Goal: Information Seeking & Learning: Learn about a topic

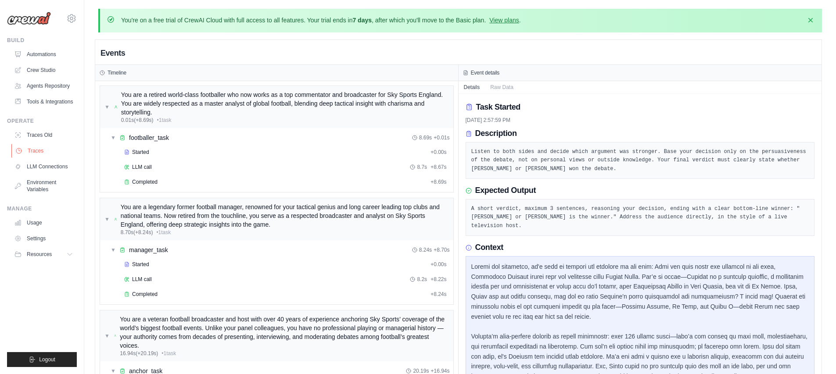
click at [41, 148] on link "Traces" at bounding box center [44, 151] width 66 height 14
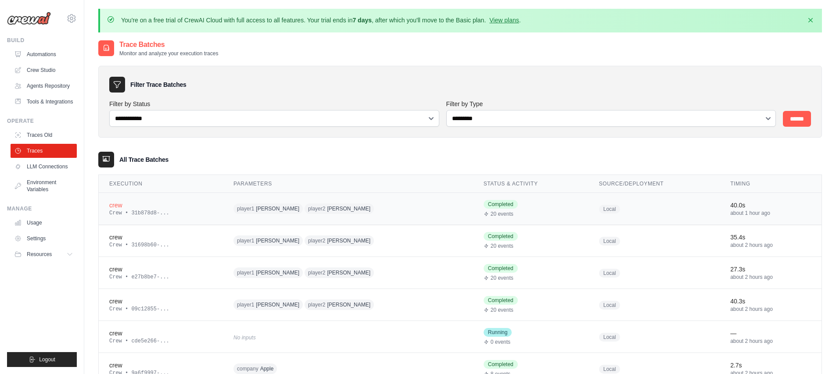
click at [156, 211] on div "Crew • 31b878d8-..." at bounding box center [160, 213] width 103 height 7
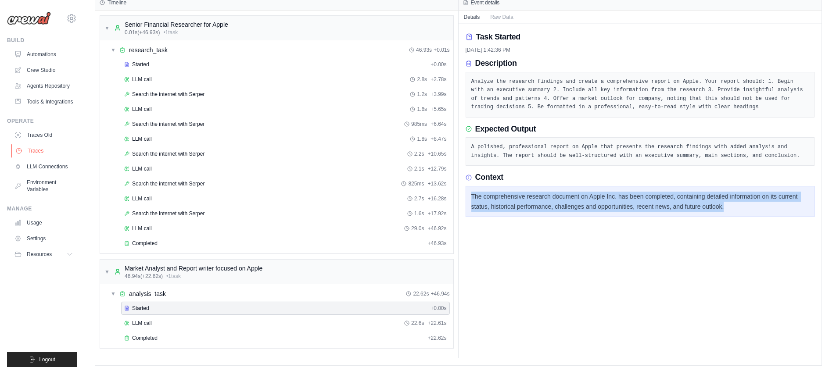
click at [43, 153] on link "Traces" at bounding box center [44, 151] width 66 height 14
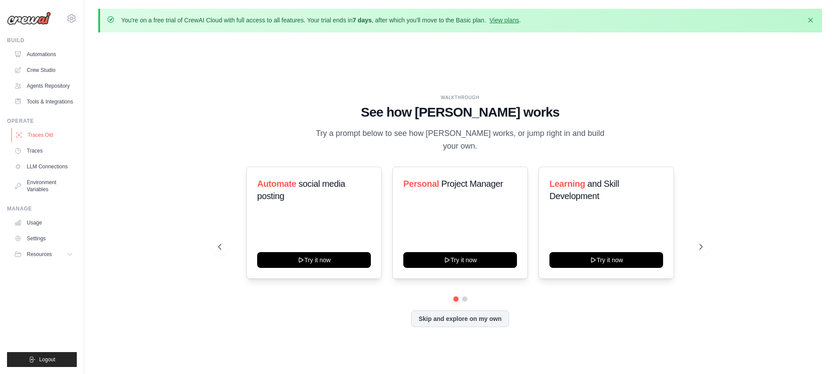
click at [39, 141] on link "Traces Old" at bounding box center [44, 135] width 66 height 14
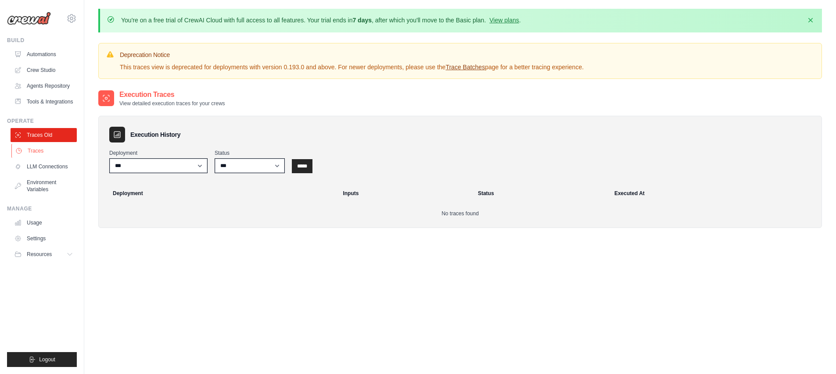
click at [40, 147] on link "Traces" at bounding box center [44, 151] width 66 height 14
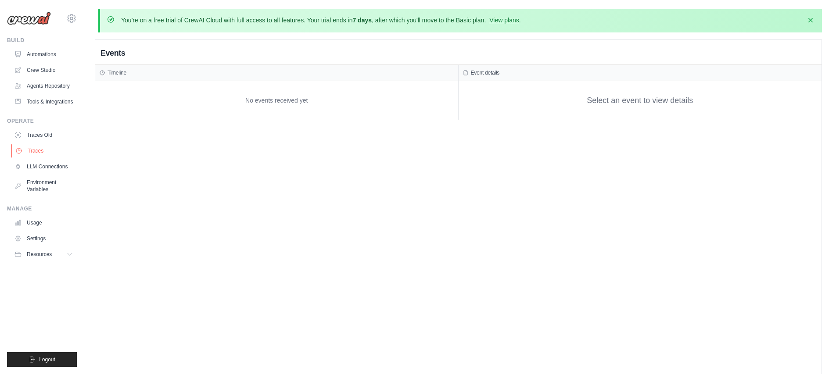
click at [55, 146] on link "Traces" at bounding box center [44, 151] width 66 height 14
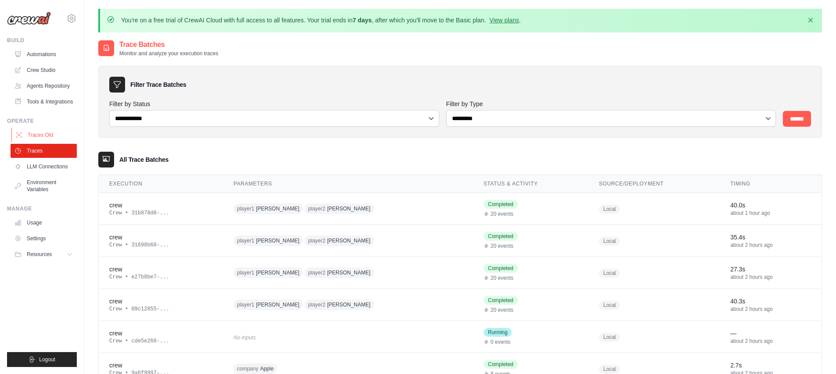
click at [49, 134] on link "Traces Old" at bounding box center [44, 135] width 66 height 14
click at [43, 151] on link "Traces" at bounding box center [44, 151] width 66 height 14
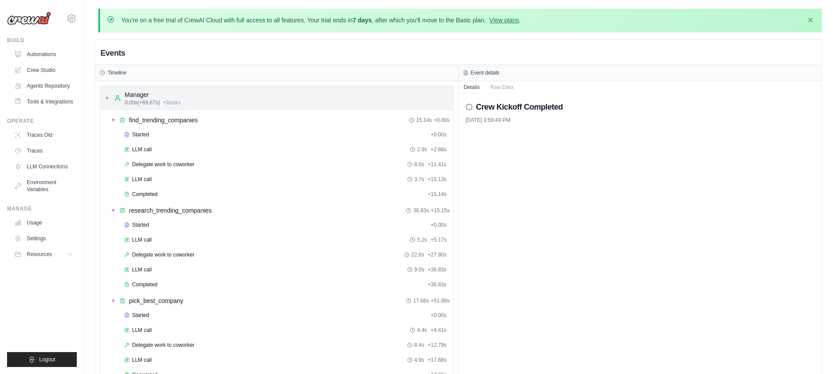
click at [106, 98] on span "▼" at bounding box center [106, 98] width 5 height 7
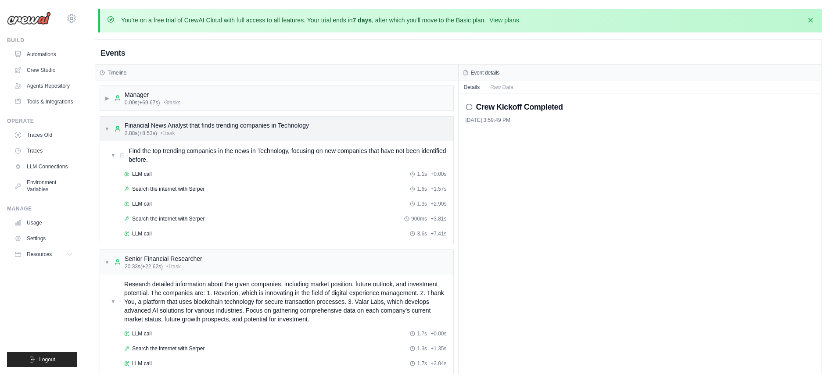
click at [105, 125] on span "▼" at bounding box center [106, 128] width 5 height 7
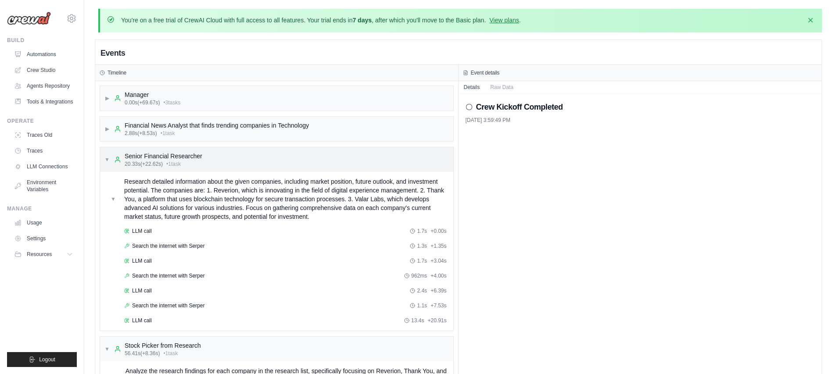
click at [108, 156] on span "▼" at bounding box center [106, 159] width 5 height 7
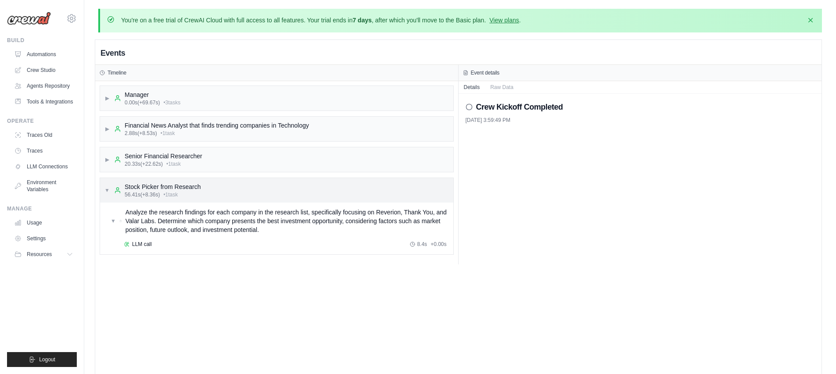
click at [110, 187] on div "▼ Stock Picker from Research 56.41s (+8.36s) • 1 task" at bounding box center [152, 191] width 97 height 16
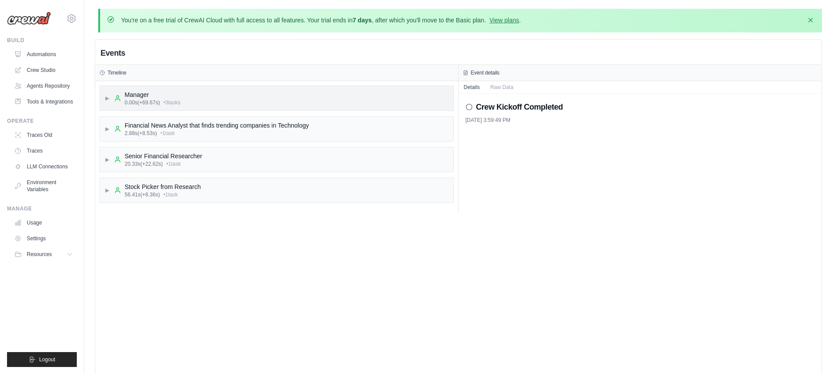
click at [107, 97] on span "▶" at bounding box center [106, 98] width 5 height 7
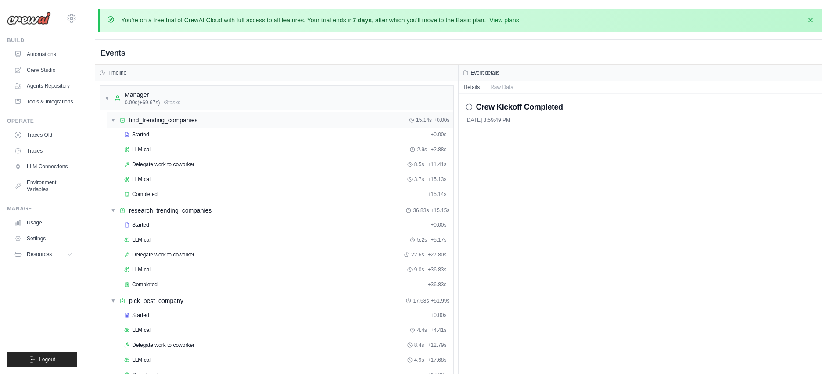
click at [114, 120] on span "▼" at bounding box center [113, 120] width 5 height 7
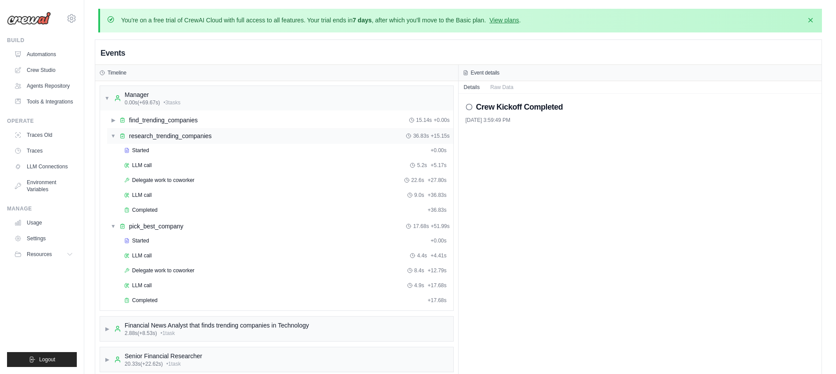
click at [114, 136] on span "▼" at bounding box center [113, 136] width 5 height 7
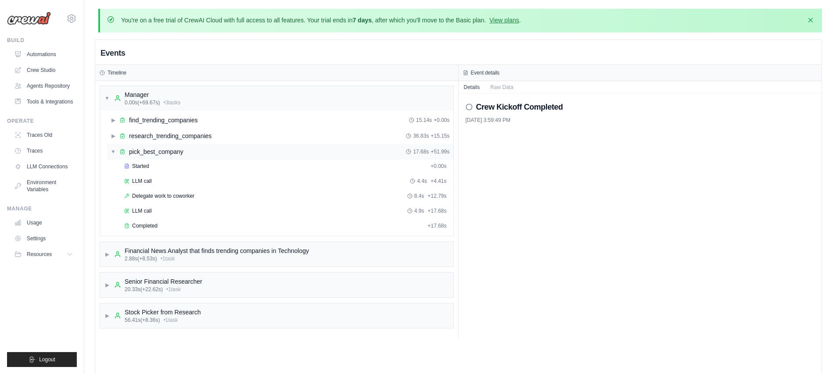
click at [113, 150] on span "▼" at bounding box center [113, 151] width 5 height 7
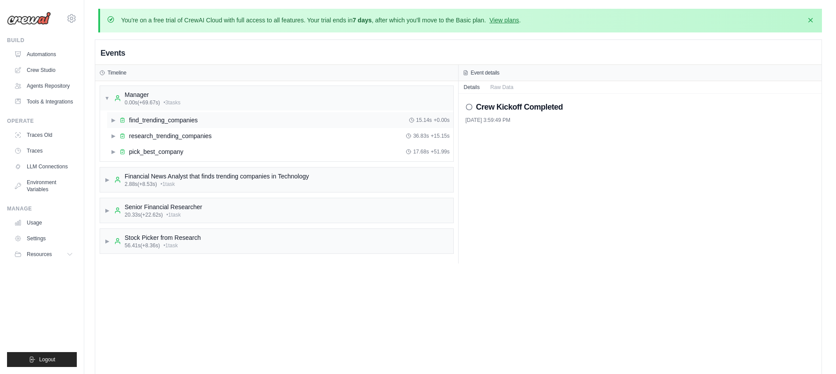
click at [113, 121] on span "▶" at bounding box center [113, 120] width 5 height 7
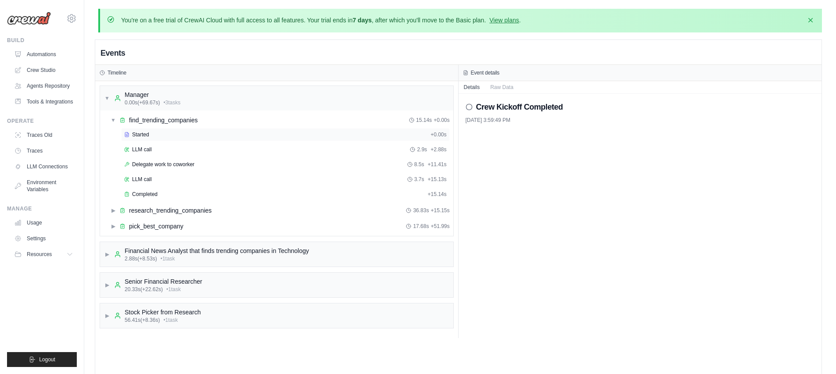
click at [168, 130] on div "Started + 0.00s" at bounding box center [285, 134] width 329 height 13
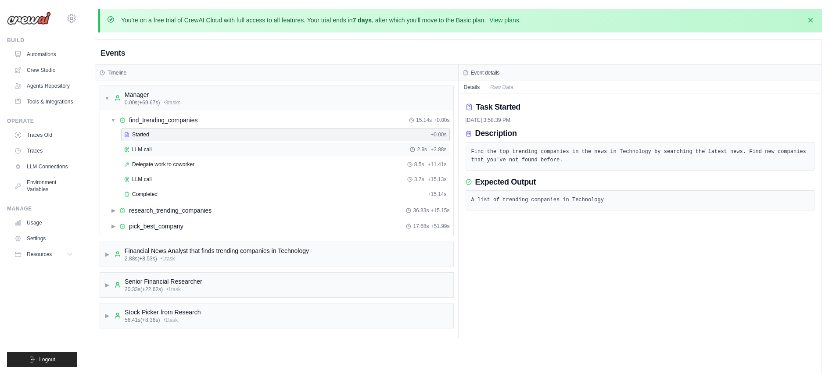
click at [167, 148] on div "LLM call 2.9s + 2.88s" at bounding box center [285, 149] width 323 height 7
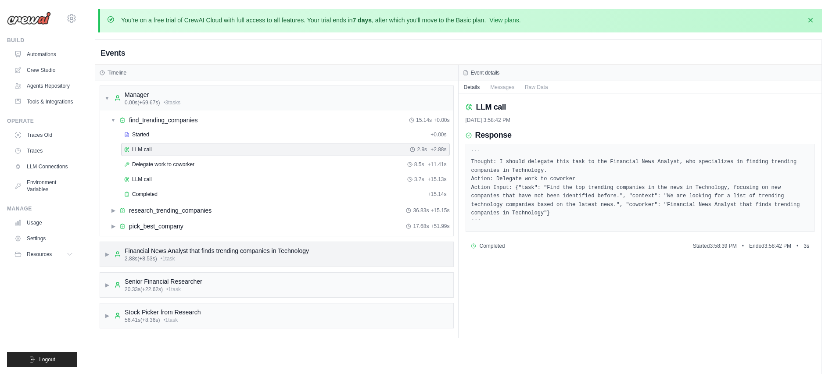
click at [140, 258] on span "2.88s (+8.53s)" at bounding box center [141, 258] width 32 height 7
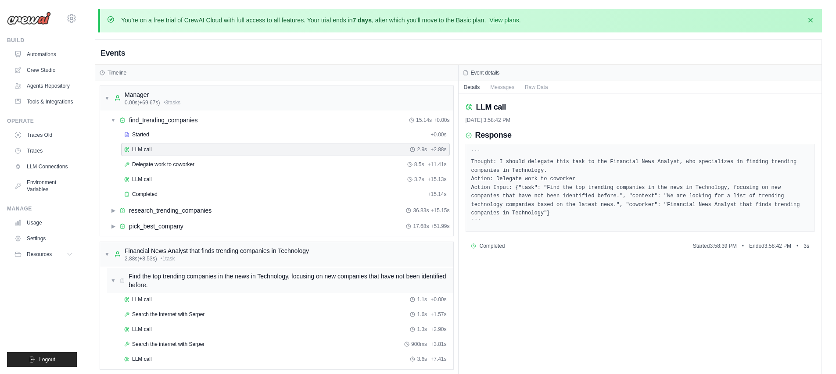
click at [114, 280] on span "▼" at bounding box center [113, 280] width 5 height 7
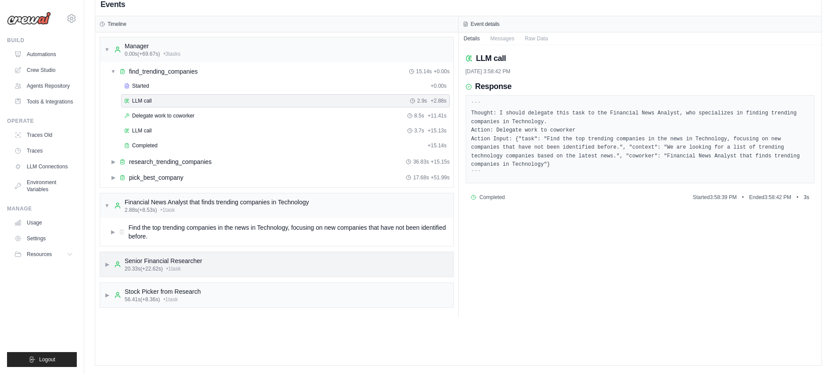
scroll to position [49, 0]
click at [116, 234] on div "▶ Find the top trending companies in the news in Technology, focusing on new co…" at bounding box center [280, 232] width 339 height 18
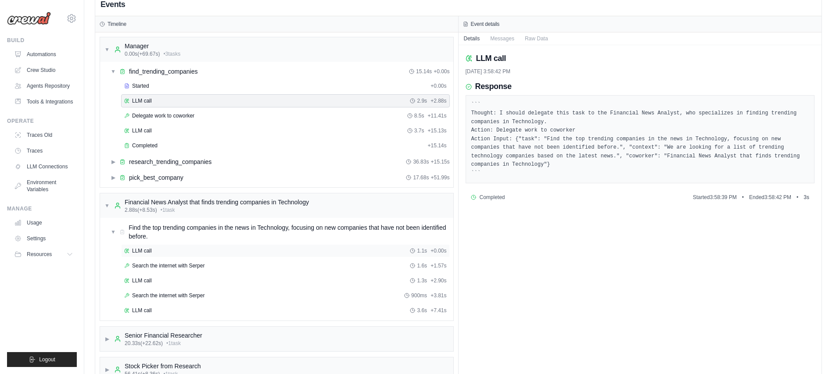
click at [151, 254] on div "LLM call 1.1s + 0.00s" at bounding box center [285, 250] width 323 height 7
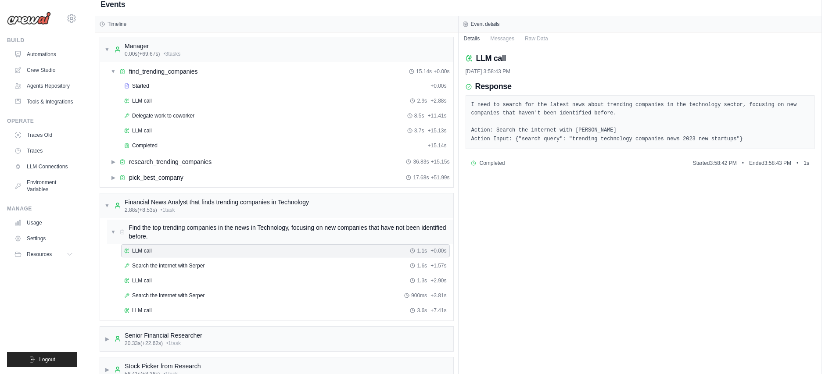
click at [175, 231] on span "Find the top trending companies in the news in Technology, focusing on new comp…" at bounding box center [289, 232] width 321 height 18
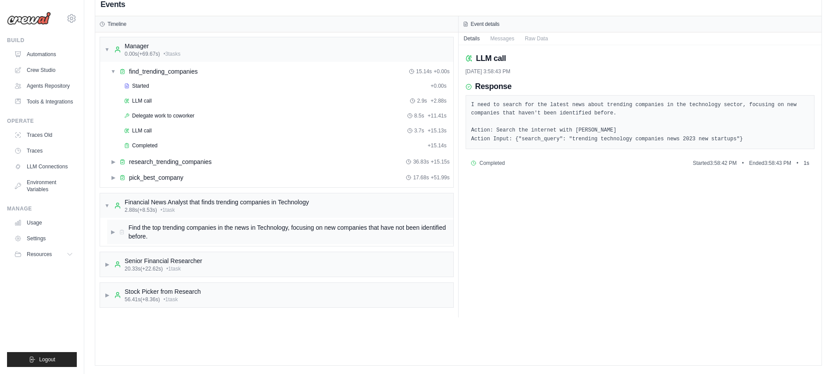
click at [175, 231] on span "Find the top trending companies in the news in Technology, focusing on new comp…" at bounding box center [289, 232] width 321 height 18
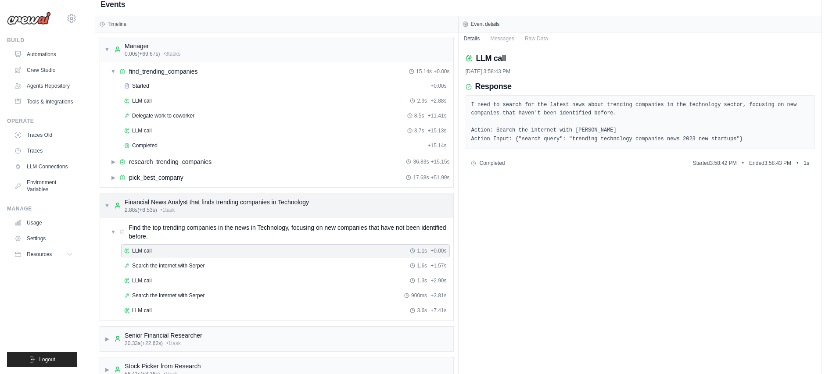
click at [190, 201] on div "Financial News Analyst that finds trending companies in Technology" at bounding box center [217, 202] width 184 height 9
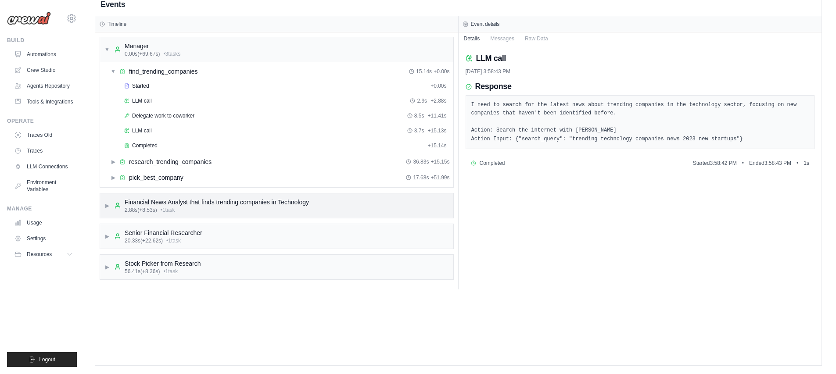
click at [190, 201] on div "Financial News Analyst that finds trending companies in Technology" at bounding box center [217, 202] width 184 height 9
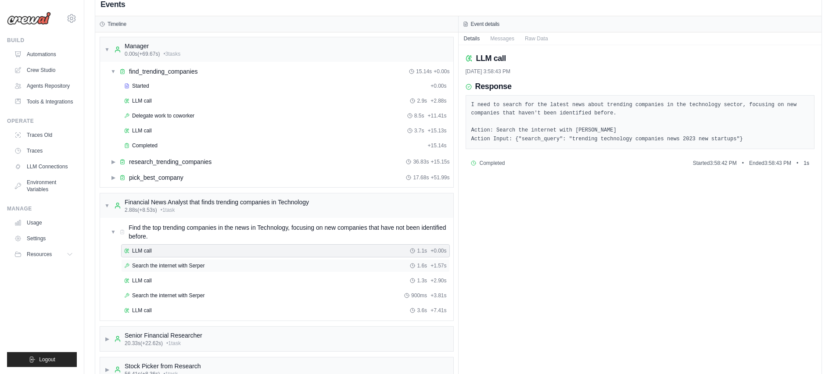
click at [170, 265] on span "Search the internet with Serper" at bounding box center [168, 265] width 72 height 7
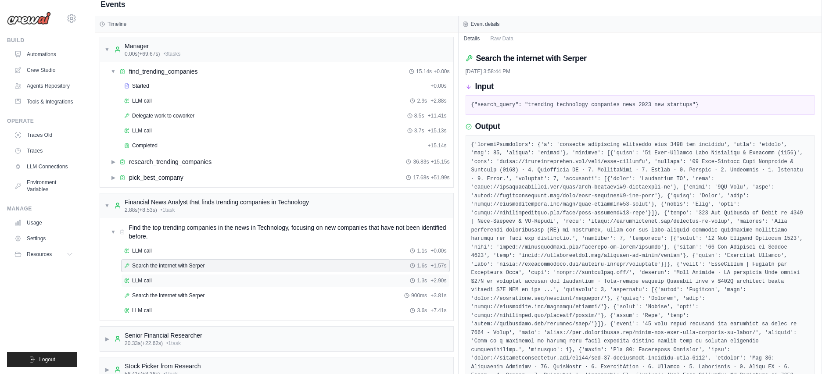
click at [174, 276] on div "LLM call 1.3s + 2.90s" at bounding box center [285, 280] width 329 height 13
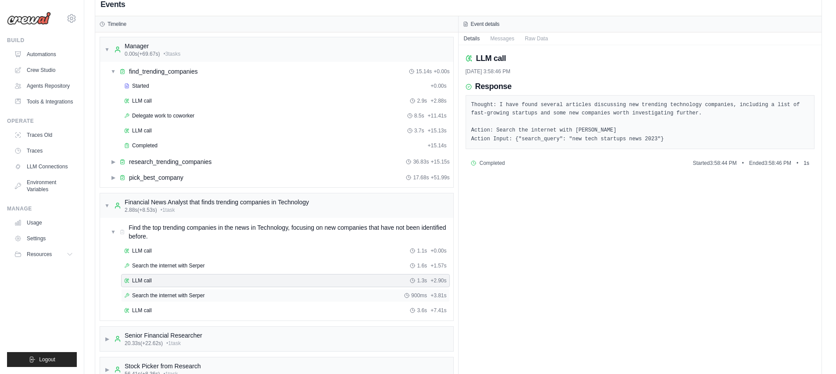
click at [173, 299] on div "Search the internet with Serper 900ms + 3.81s" at bounding box center [285, 295] width 329 height 13
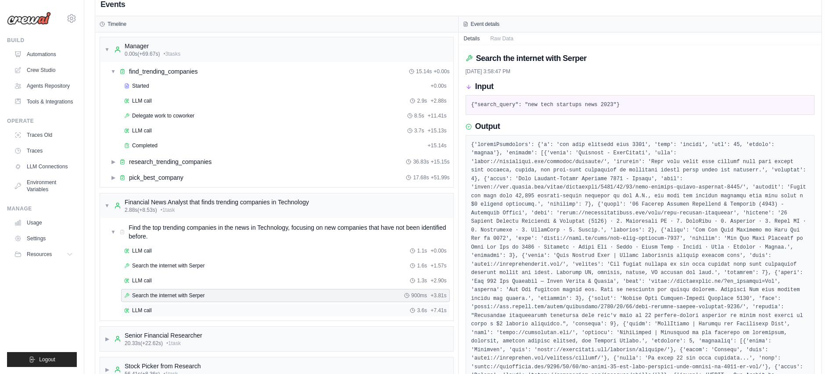
click at [169, 308] on div "LLM call 3.6s + 7.41s" at bounding box center [285, 310] width 323 height 7
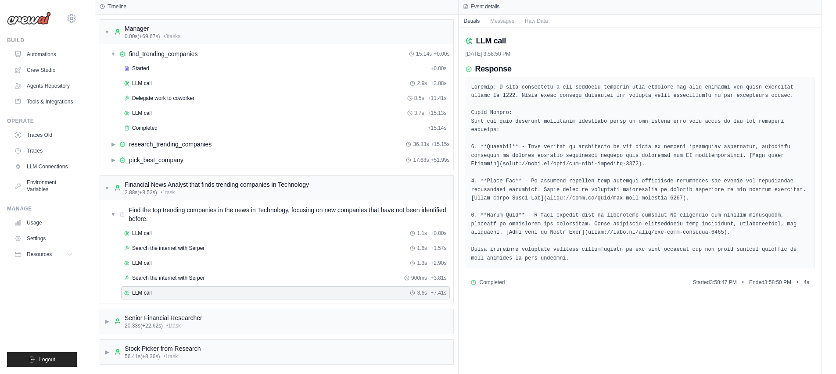
scroll to position [82, 0]
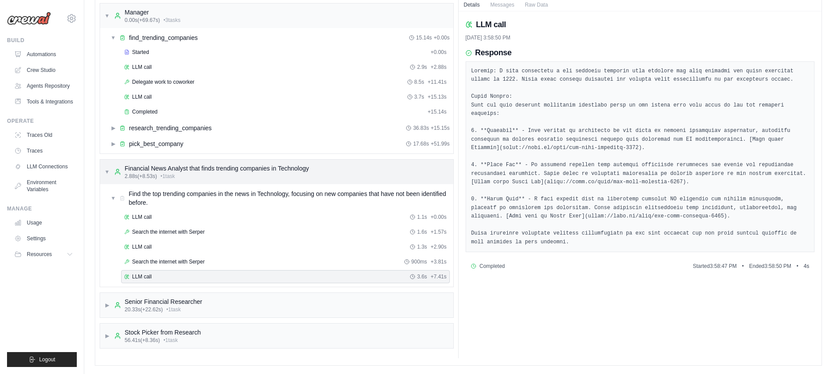
click at [166, 171] on div "Financial News Analyst that finds trending companies in Technology" at bounding box center [217, 168] width 184 height 9
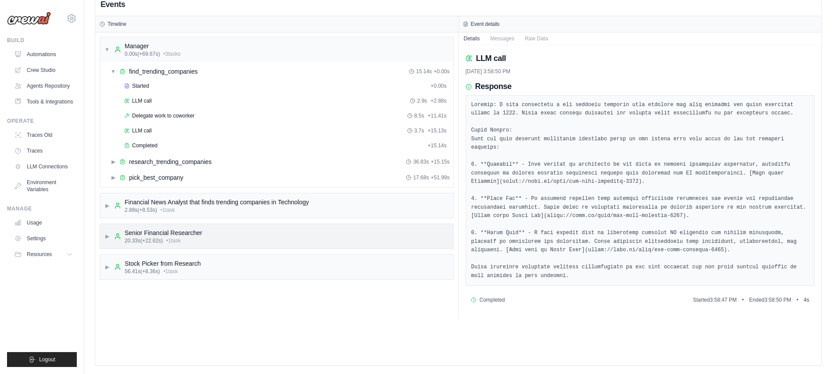
click at [173, 232] on div "Senior Financial Researcher" at bounding box center [164, 233] width 78 height 9
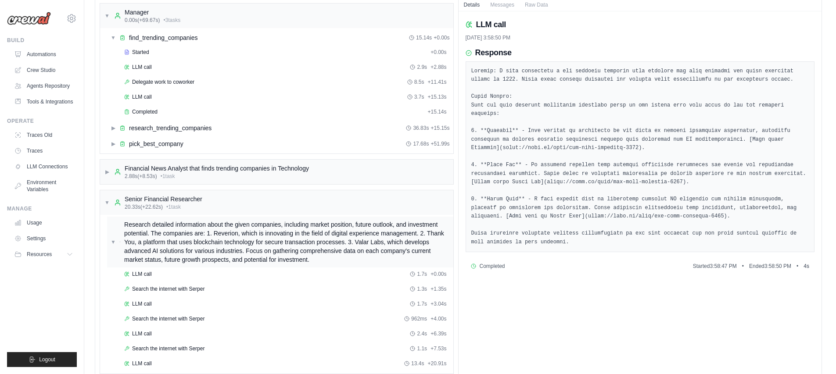
click at [177, 233] on span "Research detailed information about the given companies, including market posit…" at bounding box center [286, 242] width 325 height 44
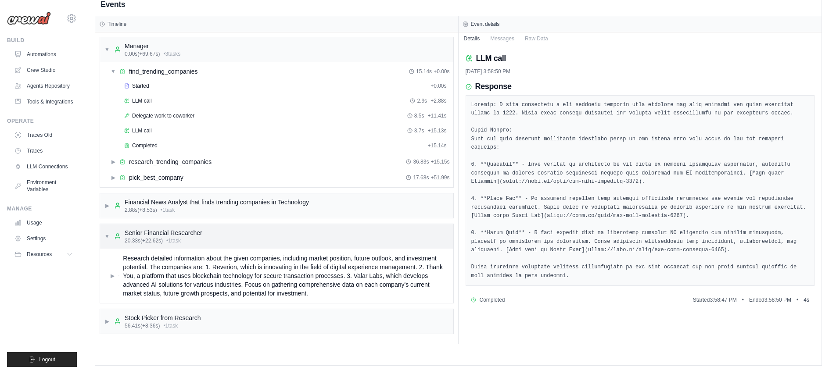
click at [176, 238] on span "• 1 task" at bounding box center [173, 240] width 14 height 7
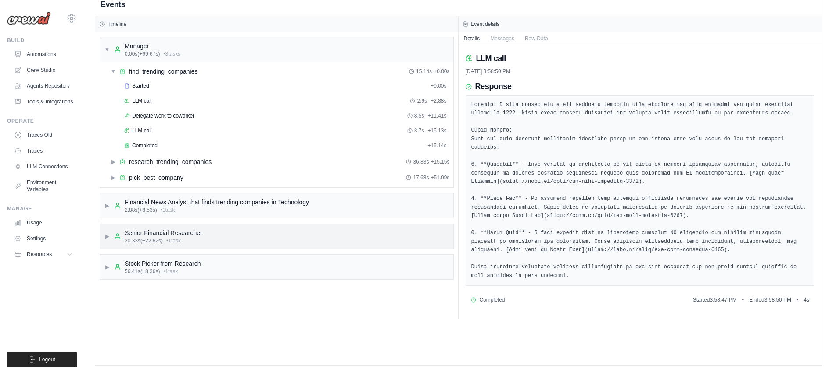
click at [179, 237] on span "• 1 task" at bounding box center [173, 240] width 14 height 7
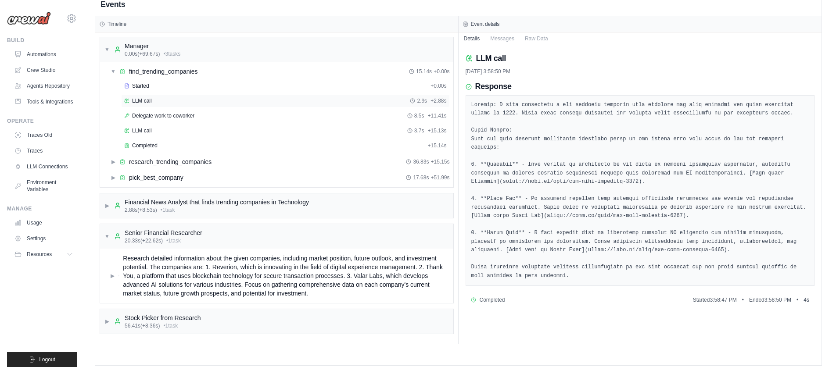
click at [159, 99] on div "LLM call 2.9s + 2.88s" at bounding box center [285, 100] width 323 height 7
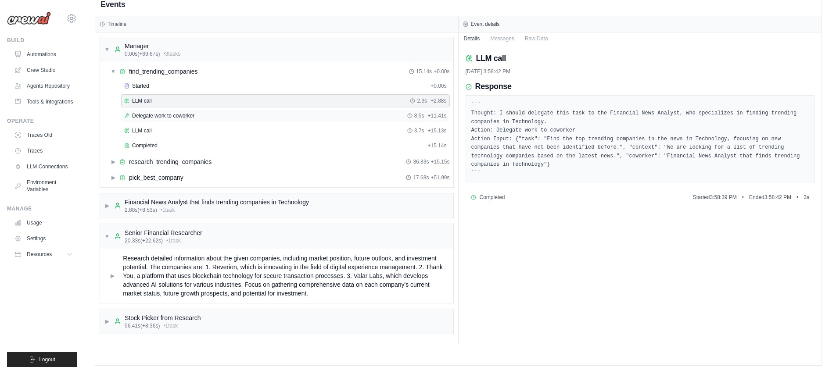
click at [161, 110] on div "Delegate work to coworker 8.5s + 11.41s" at bounding box center [285, 115] width 329 height 13
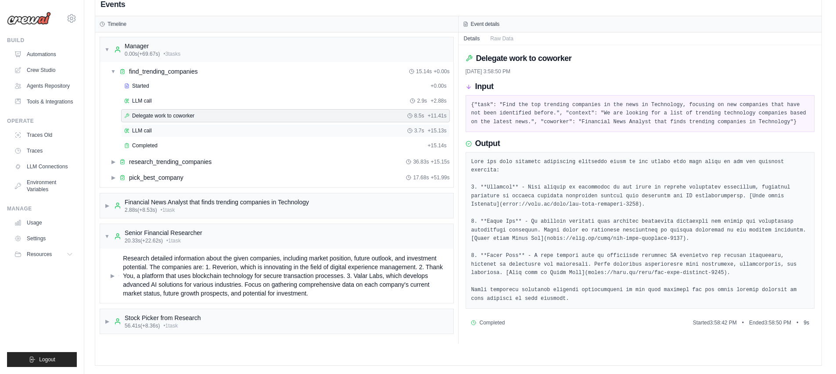
click at [161, 127] on div "LLM call 3.7s + 15.13s" at bounding box center [285, 130] width 323 height 7
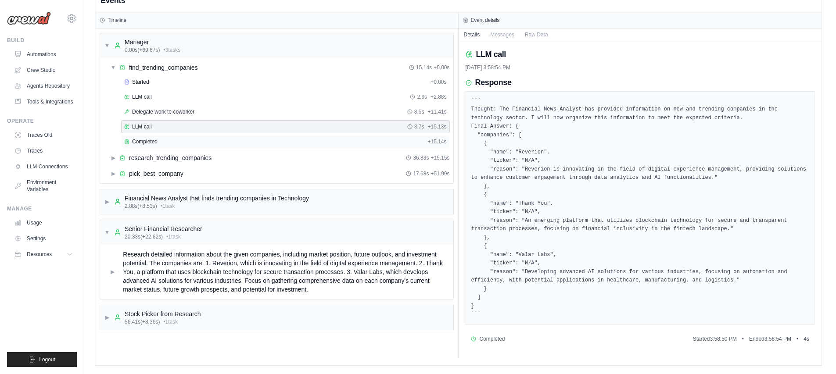
click at [166, 140] on div "Completed" at bounding box center [274, 141] width 300 height 7
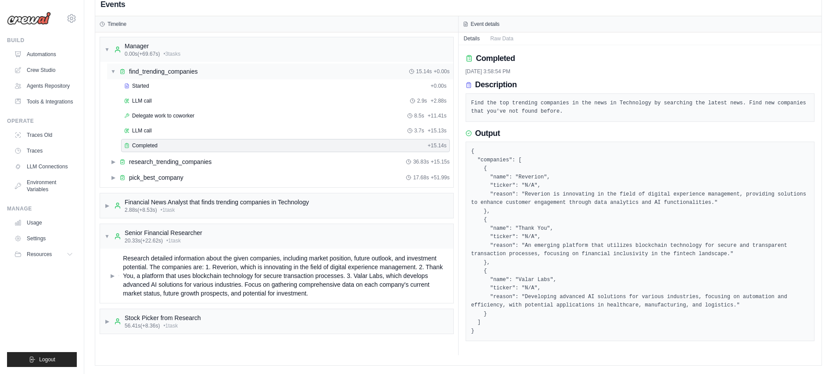
click at [147, 72] on span "find_trending_companies" at bounding box center [163, 71] width 68 height 9
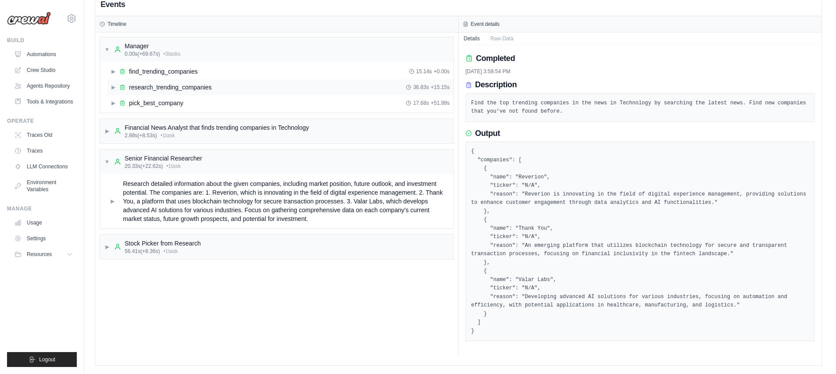
click at [147, 90] on span "research_trending_companies" at bounding box center [170, 87] width 82 height 9
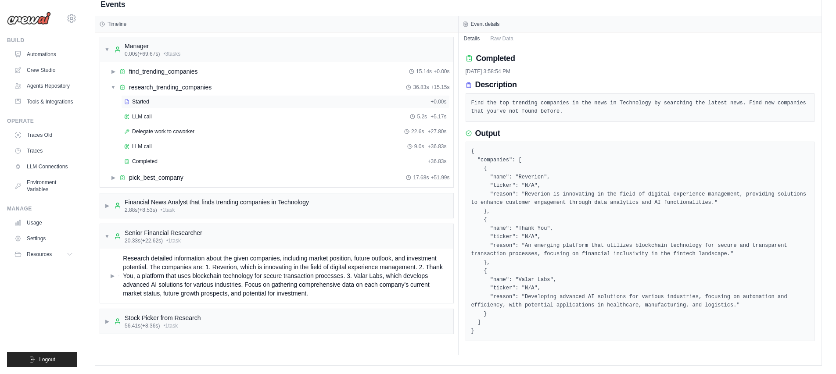
click at [148, 100] on span "Started" at bounding box center [140, 101] width 17 height 7
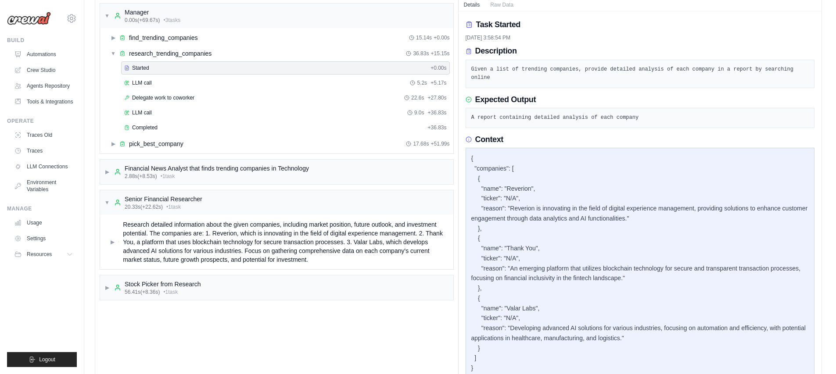
scroll to position [117, 0]
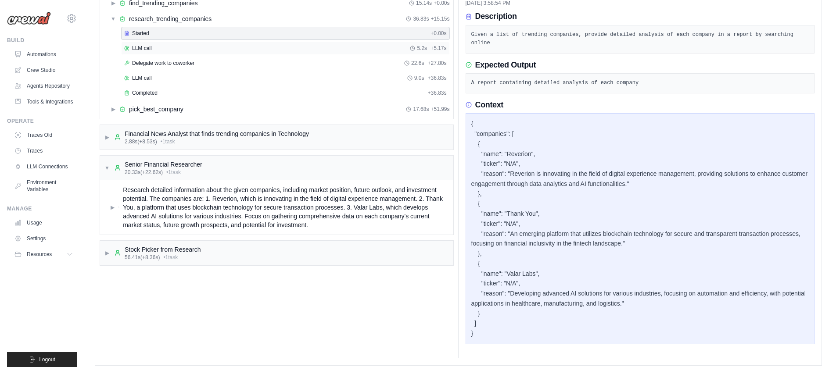
click at [163, 50] on div "LLM call 5.2s + 5.17s" at bounding box center [285, 48] width 323 height 7
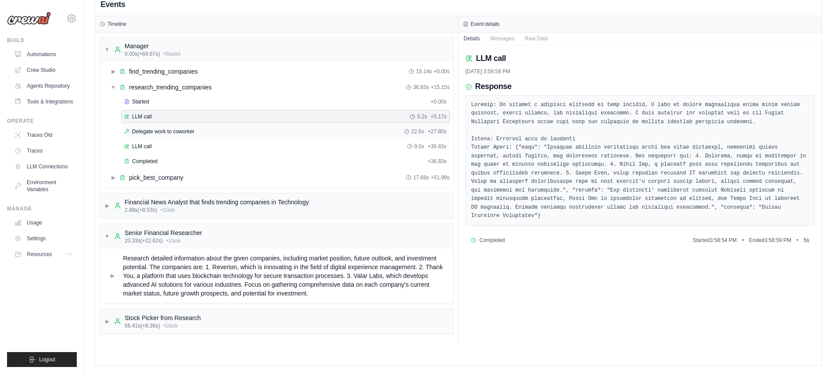
click at [164, 127] on div "Delegate work to coworker 22.6s + 27.80s" at bounding box center [285, 131] width 329 height 13
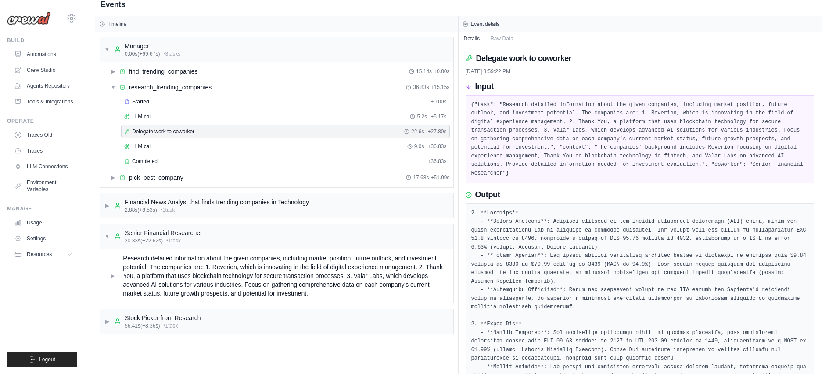
scroll to position [117, 0]
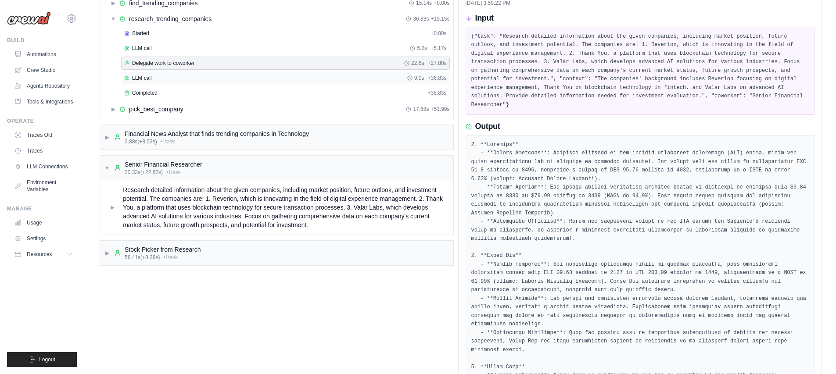
click at [169, 78] on div "LLM call 9.0s + 36.83s" at bounding box center [285, 78] width 323 height 7
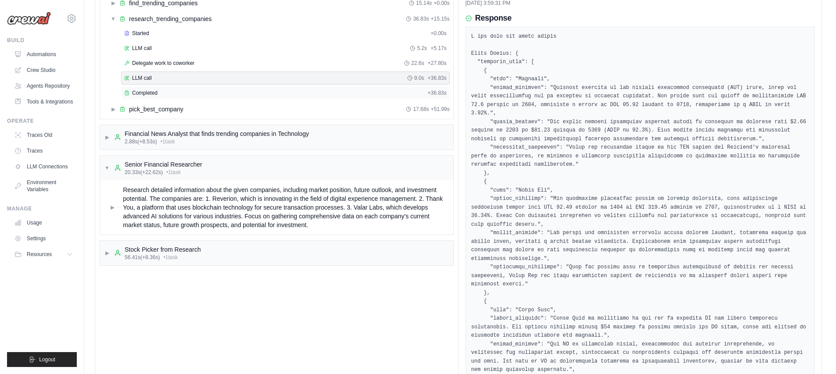
click at [169, 89] on div "Completed + 36.83s" at bounding box center [285, 92] width 329 height 13
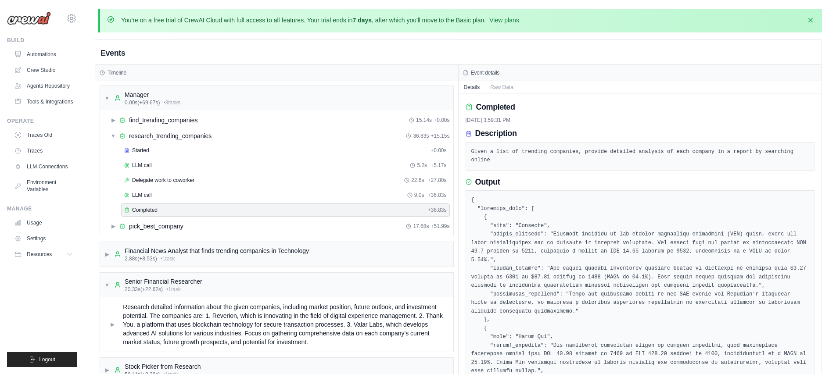
scroll to position [0, 0]
click at [158, 114] on div "▶ find_trending_companies 15.14s + 0.00s" at bounding box center [280, 120] width 346 height 16
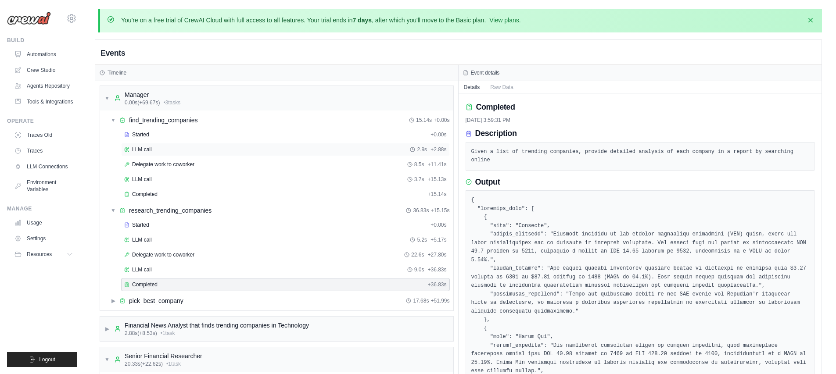
click at [165, 151] on div "LLM call 2.9s + 2.88s" at bounding box center [285, 149] width 323 height 7
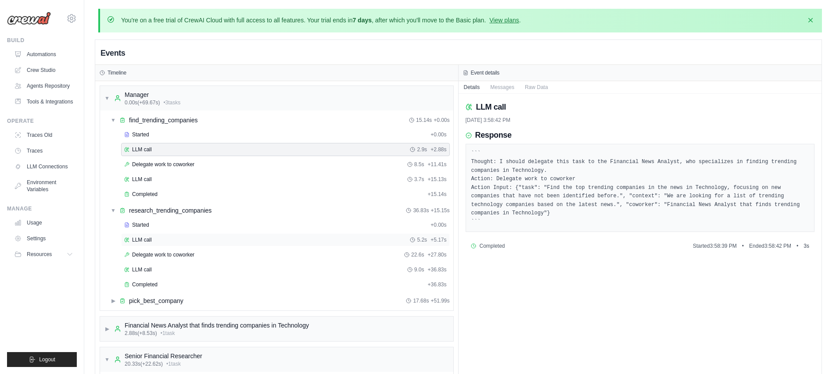
click at [153, 235] on div "LLM call 5.2s + 5.17s" at bounding box center [285, 239] width 329 height 13
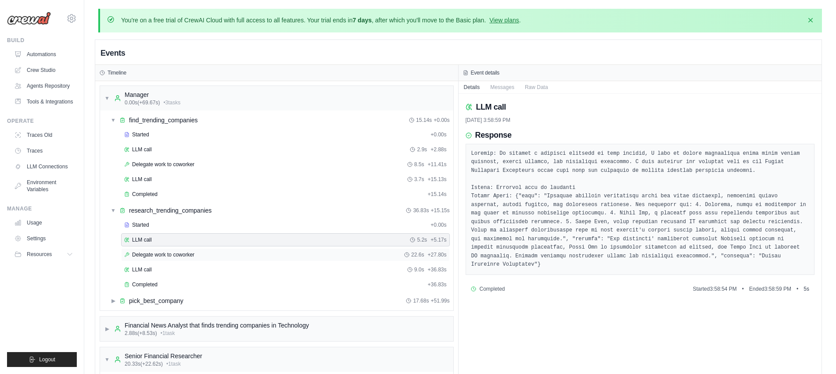
click at [156, 252] on span "Delegate work to coworker" at bounding box center [163, 254] width 62 height 7
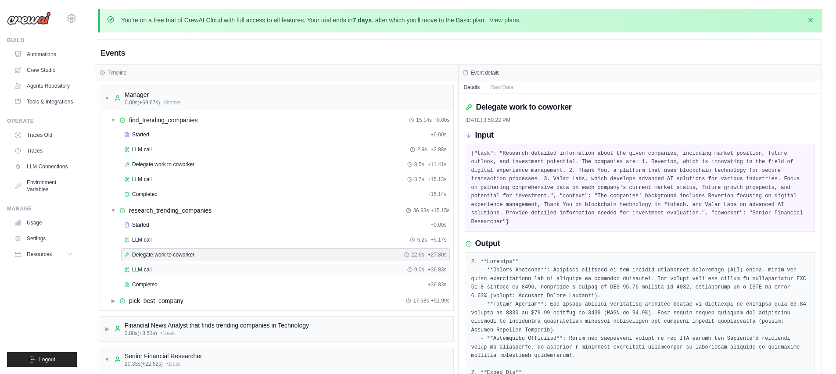
click at [155, 269] on div "LLM call 9.0s + 36.83s" at bounding box center [285, 269] width 323 height 7
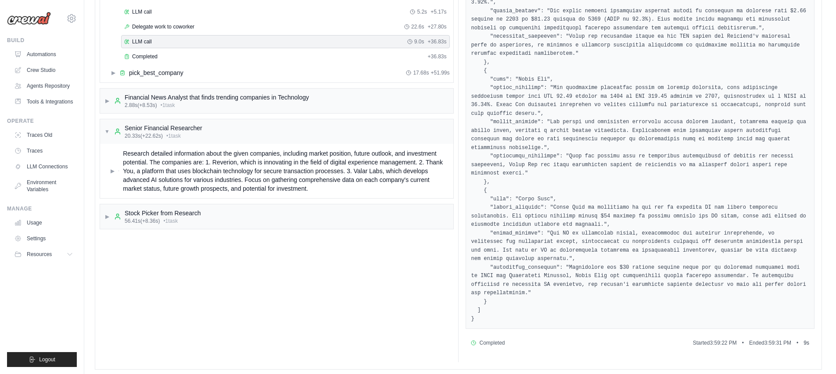
scroll to position [232, 0]
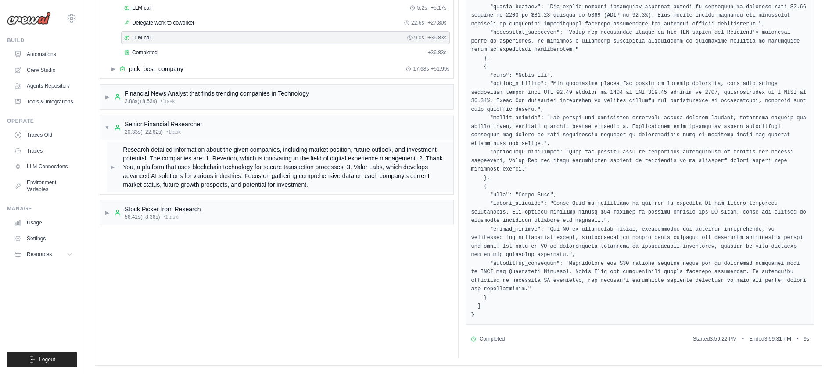
click at [134, 164] on span "Research detailed information about the given companies, including market posit…" at bounding box center [286, 167] width 326 height 44
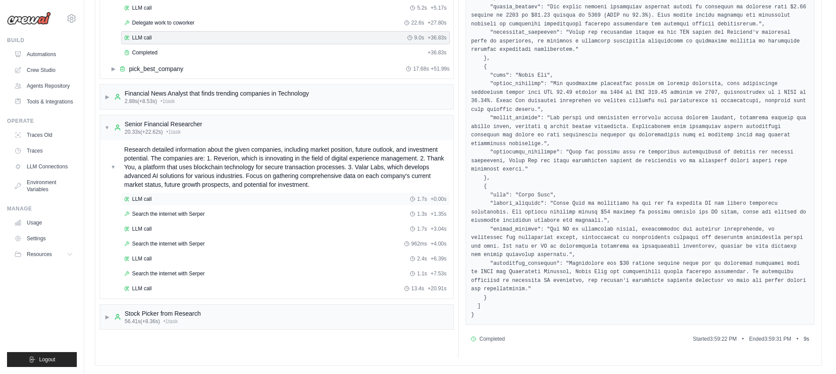
click at [172, 201] on div "LLM call 1.7s + 0.00s" at bounding box center [285, 199] width 323 height 7
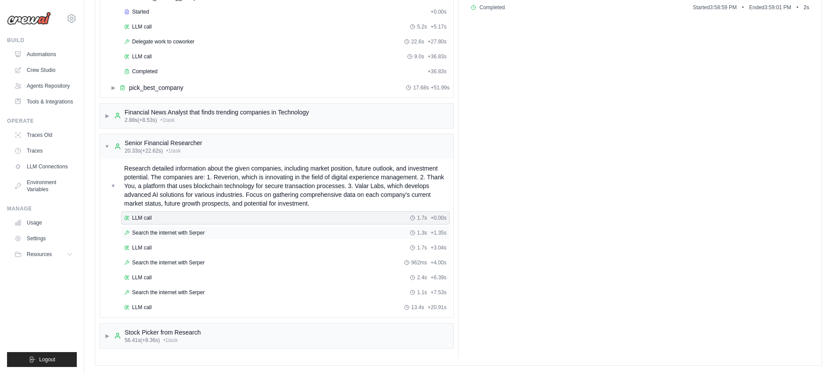
click at [223, 236] on div "Search the internet with Serper 1.3s + 1.35s" at bounding box center [285, 232] width 323 height 7
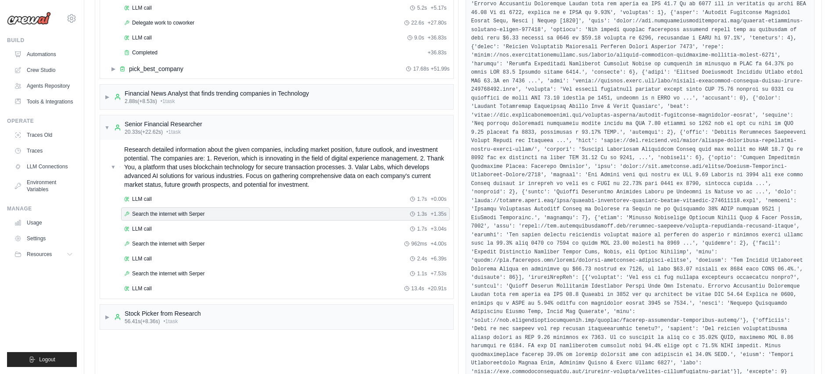
scroll to position [0, 0]
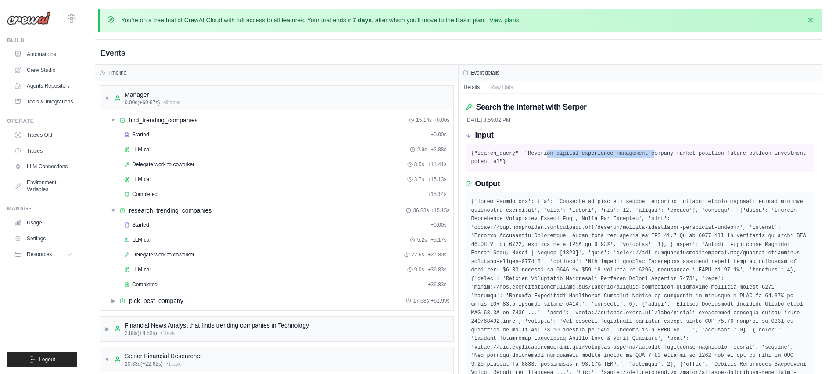
drag, startPoint x: 548, startPoint y: 149, endPoint x: 653, endPoint y: 151, distance: 105.3
click at [653, 151] on pre "{"search_query": "Reverion digital experience management company market positio…" at bounding box center [640, 158] width 338 height 17
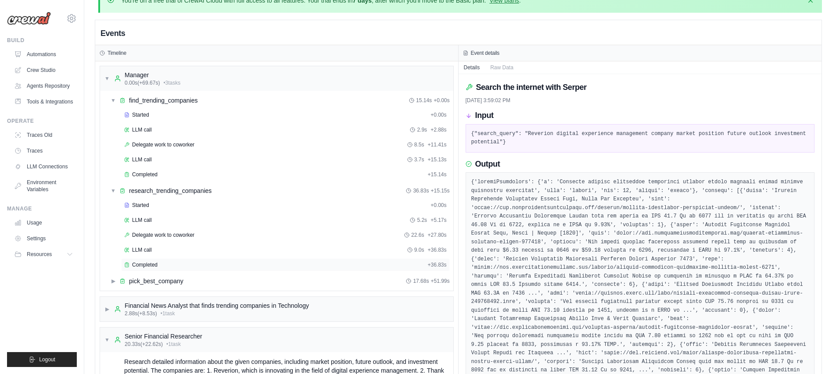
scroll to position [261, 0]
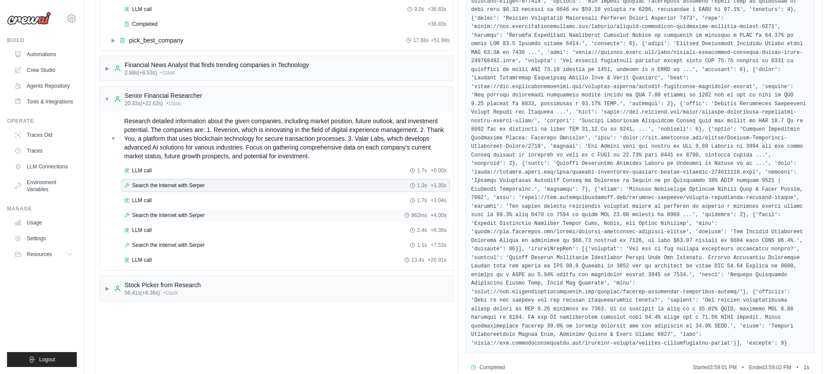
click at [180, 215] on span "Search the internet with Serper" at bounding box center [168, 215] width 72 height 7
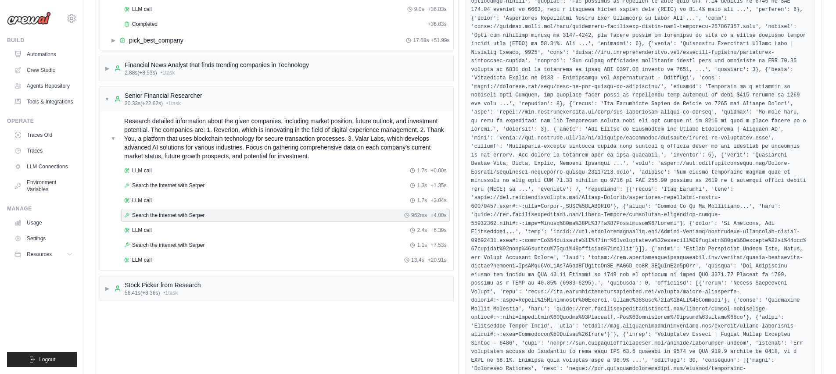
scroll to position [0, 0]
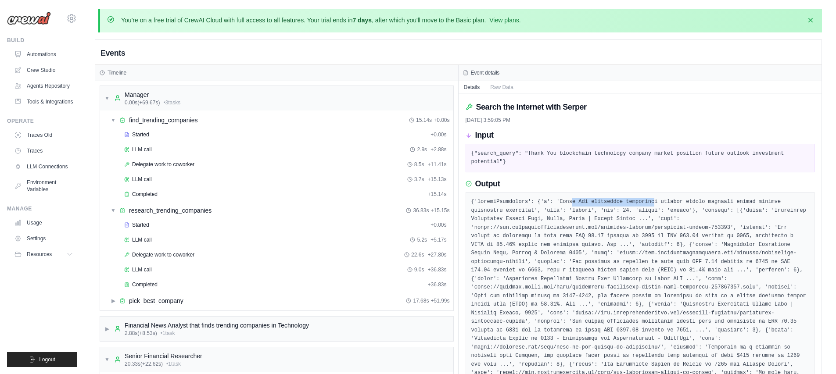
drag, startPoint x: 571, startPoint y: 198, endPoint x: 653, endPoint y: 200, distance: 82.1
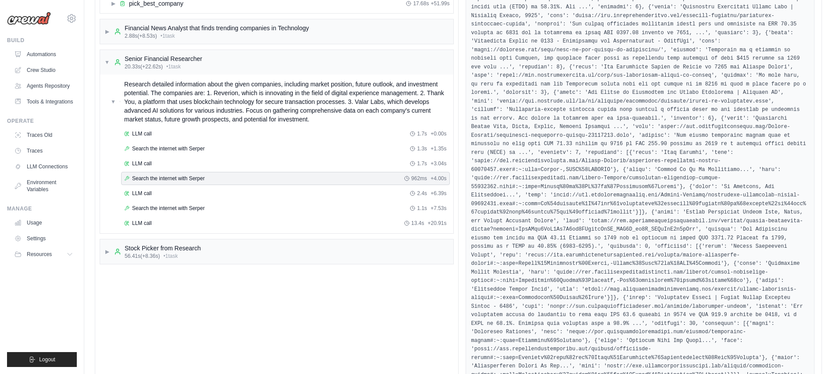
scroll to position [298, 0]
click at [170, 209] on span "Search the internet with Serper" at bounding box center [168, 207] width 72 height 7
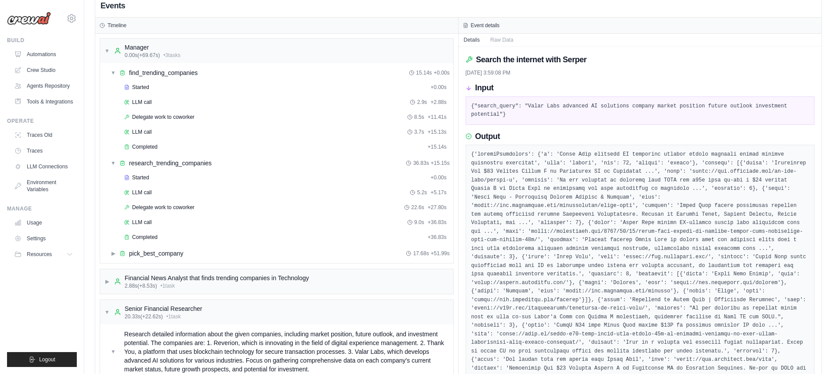
scroll to position [35, 0]
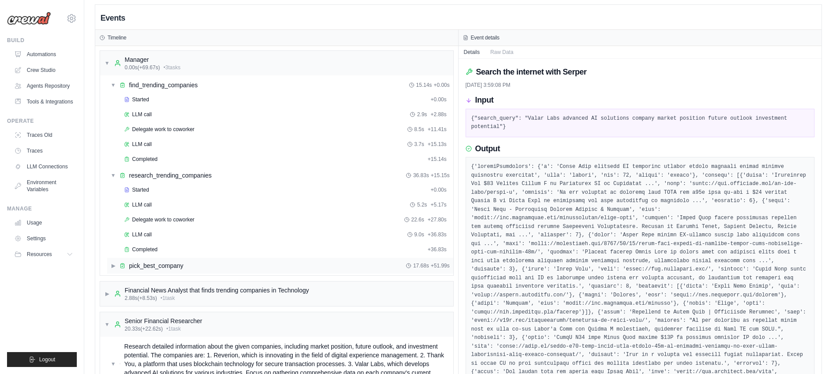
click at [147, 264] on span "pick_best_company" at bounding box center [156, 266] width 54 height 9
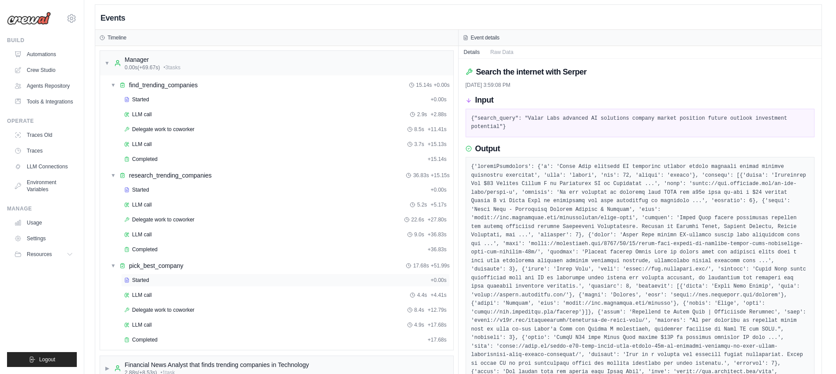
click at [153, 283] on div "Started + 0.00s" at bounding box center [285, 280] width 329 height 13
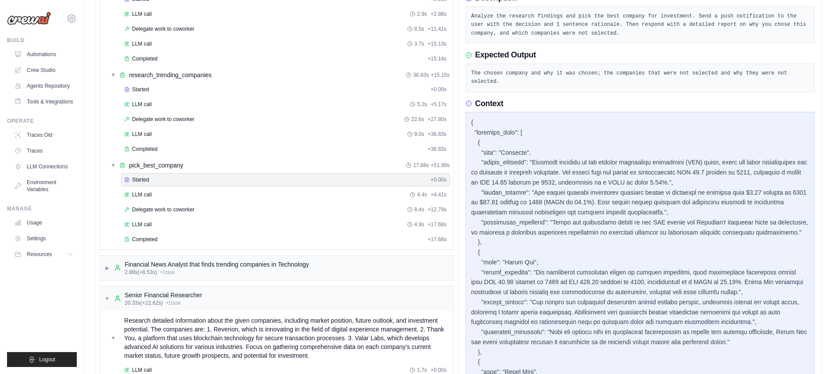
scroll to position [142, 0]
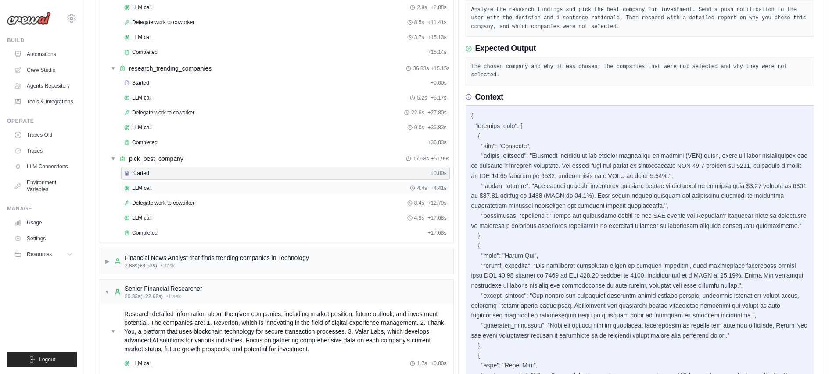
click at [169, 189] on div "LLM call 4.4s + 4.41s" at bounding box center [285, 188] width 323 height 7
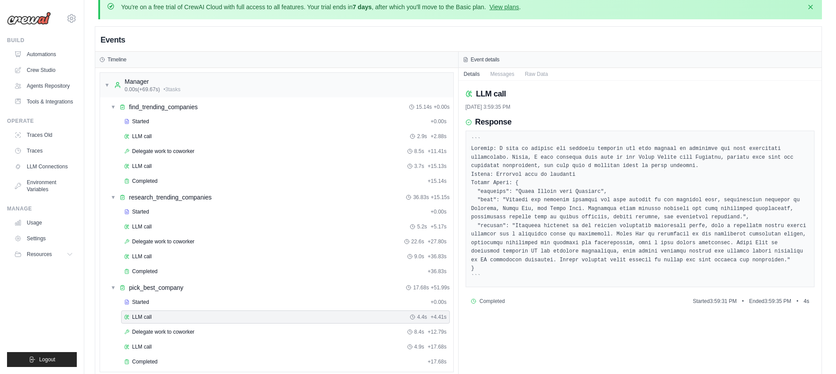
scroll to position [67, 0]
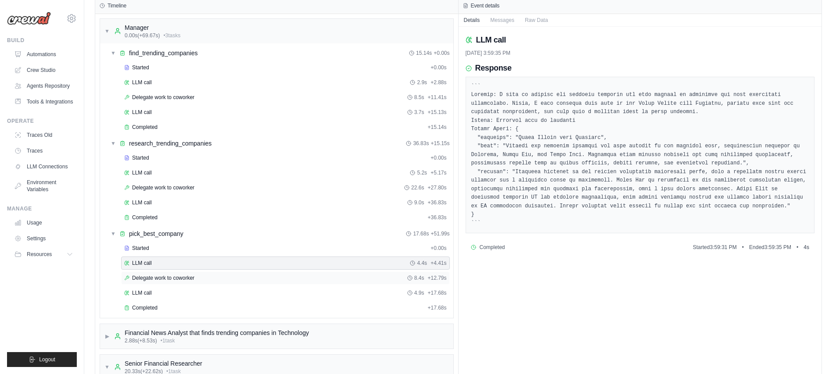
click at [181, 278] on span "Delegate work to coworker" at bounding box center [163, 278] width 62 height 7
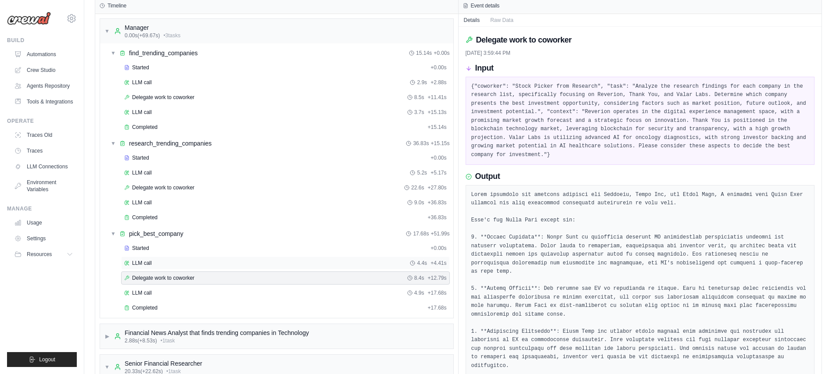
click at [194, 264] on div "LLM call 4.4s + 4.41s" at bounding box center [285, 263] width 323 height 7
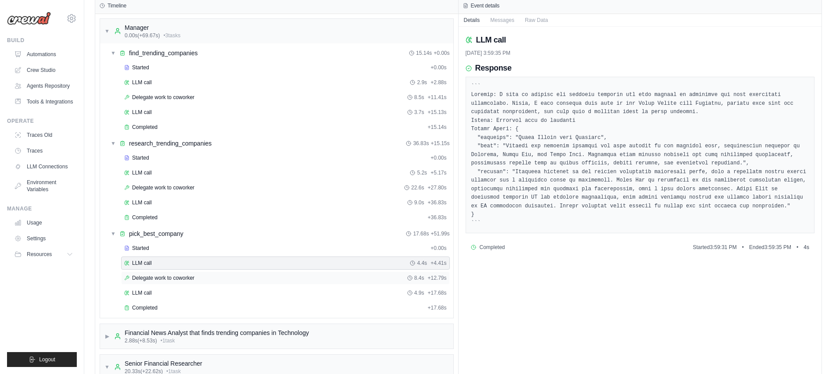
click at [187, 275] on span "Delegate work to coworker" at bounding box center [163, 278] width 62 height 7
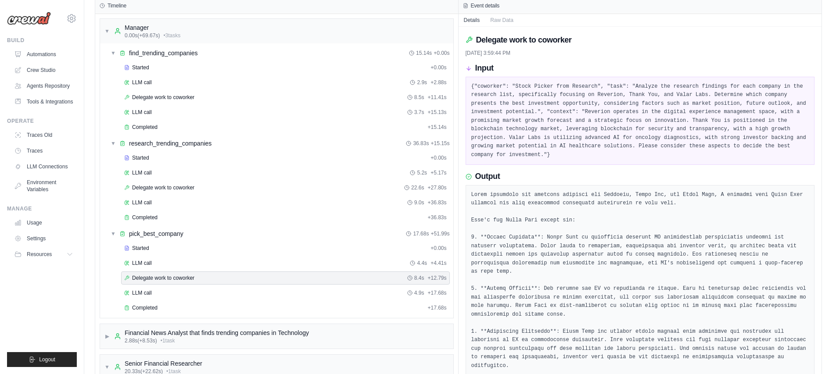
drag, startPoint x: 479, startPoint y: 195, endPoint x: 568, endPoint y: 201, distance: 89.2
click at [568, 201] on pre at bounding box center [640, 328] width 338 height 274
click at [145, 293] on span "LLM call" at bounding box center [142, 293] width 20 height 7
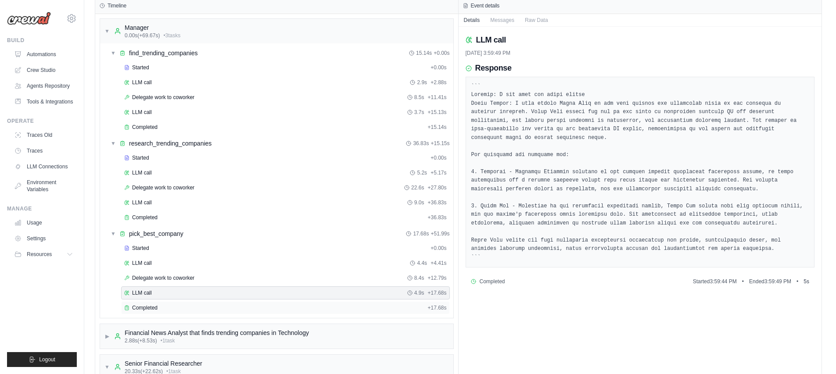
click at [153, 308] on span "Completed" at bounding box center [144, 308] width 25 height 7
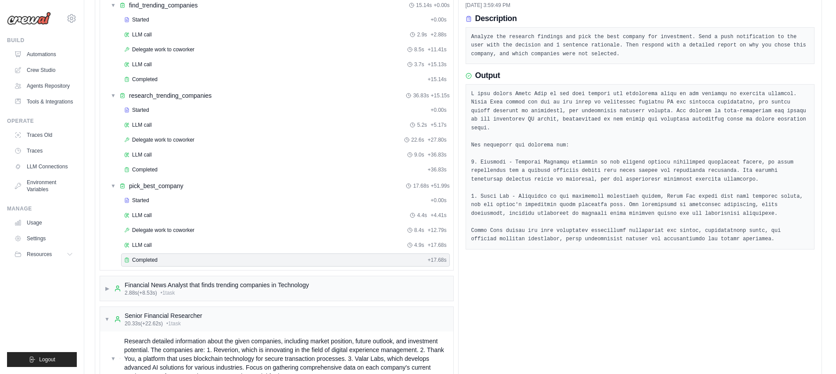
scroll to position [153, 0]
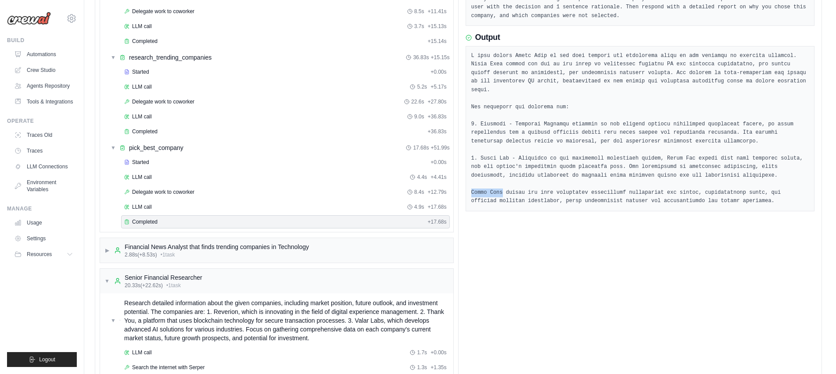
drag, startPoint x: 472, startPoint y: 193, endPoint x: 504, endPoint y: 192, distance: 32.0
click at [504, 192] on pre at bounding box center [640, 129] width 338 height 154
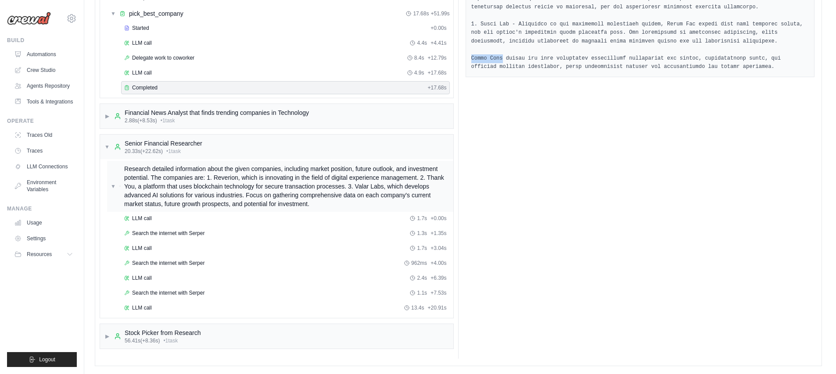
scroll to position [288, 0]
click at [107, 147] on span "▼" at bounding box center [106, 146] width 5 height 7
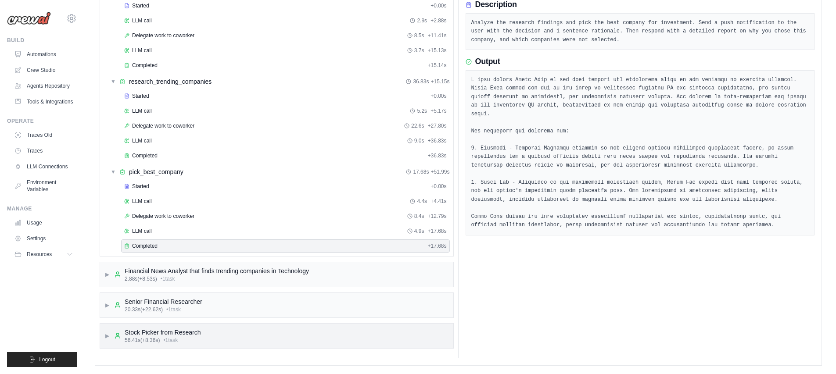
click at [106, 333] on span "▶" at bounding box center [106, 336] width 5 height 7
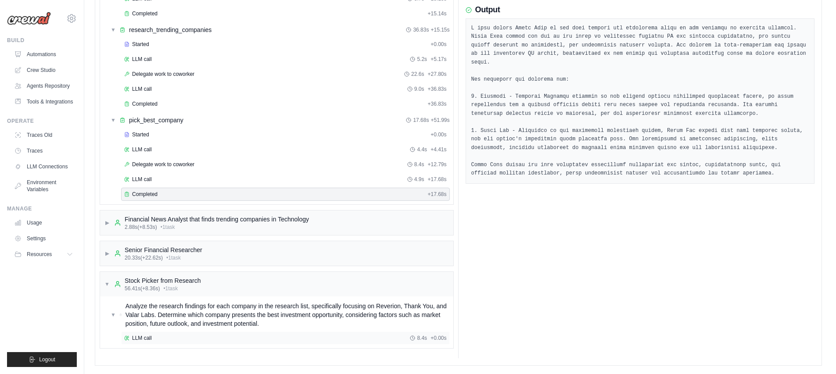
click at [131, 337] on div "LLM call" at bounding box center [138, 338] width 28 height 7
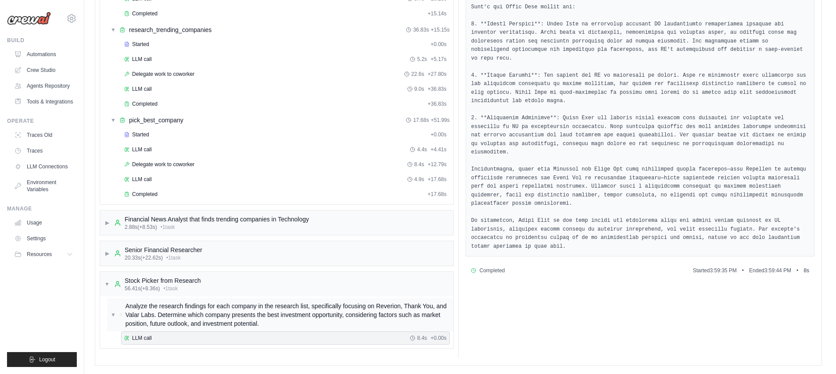
click at [116, 314] on div "▼ Analyze the research findings for each company in the research list, specific…" at bounding box center [280, 315] width 339 height 26
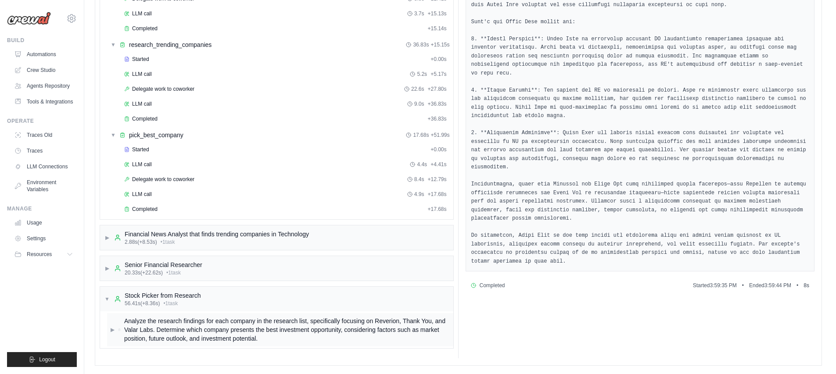
click at [111, 327] on span "▶" at bounding box center [113, 329] width 4 height 7
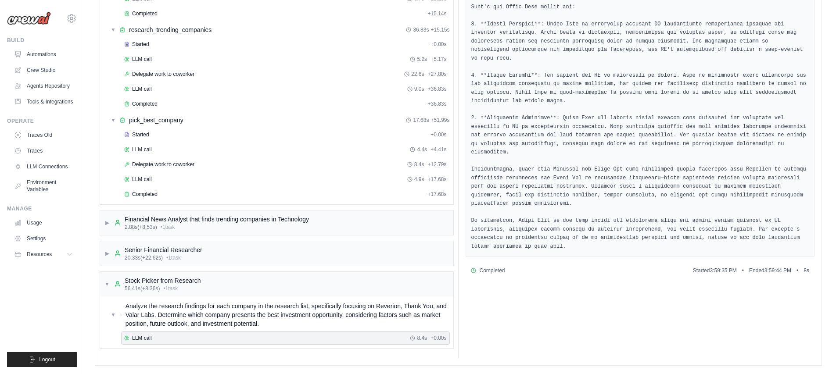
click at [149, 339] on span "LLM call" at bounding box center [142, 338] width 20 height 7
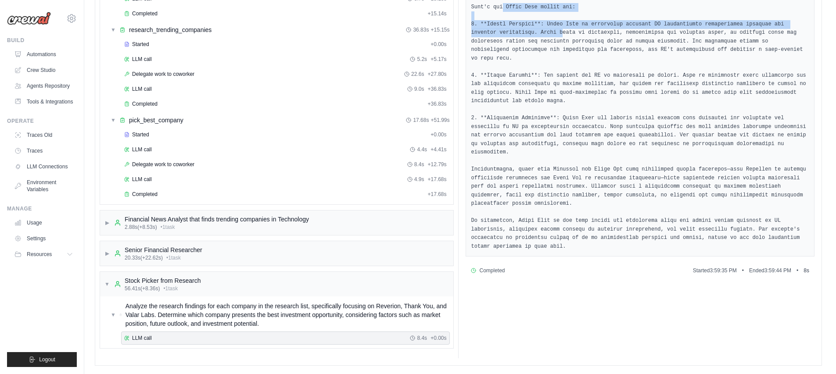
drag, startPoint x: 503, startPoint y: 7, endPoint x: 562, endPoint y: 35, distance: 65.0
click at [562, 35] on pre at bounding box center [640, 110] width 338 height 283
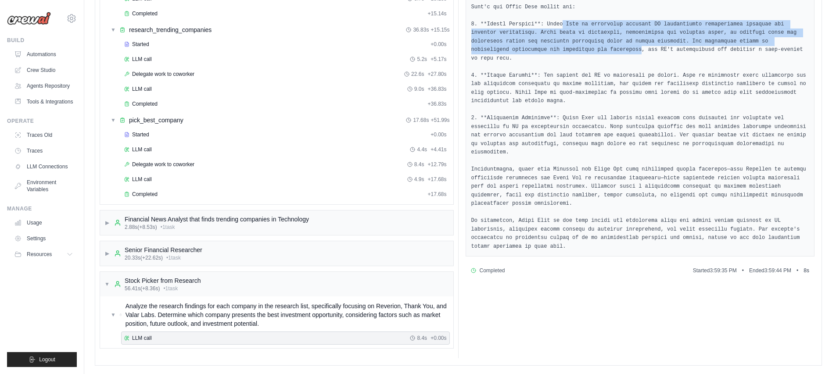
drag, startPoint x: 563, startPoint y: 21, endPoint x: 644, endPoint y: 51, distance: 86.6
click at [644, 51] on pre at bounding box center [640, 110] width 338 height 283
drag, startPoint x: 603, startPoint y: 23, endPoint x: 648, endPoint y: 61, distance: 58.3
click at [648, 61] on pre at bounding box center [640, 110] width 338 height 283
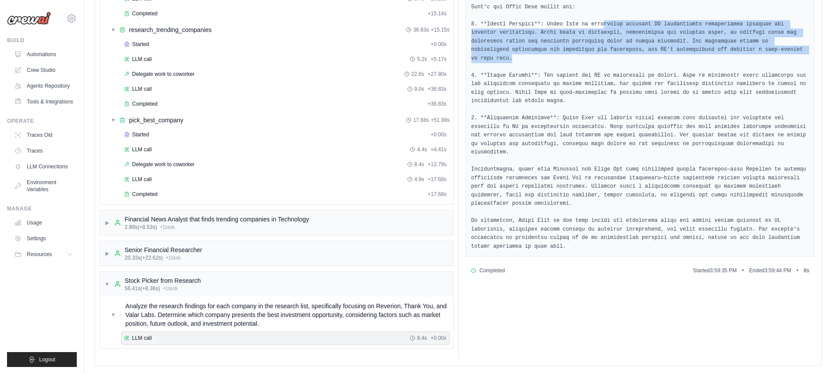
click at [648, 61] on pre at bounding box center [640, 110] width 338 height 283
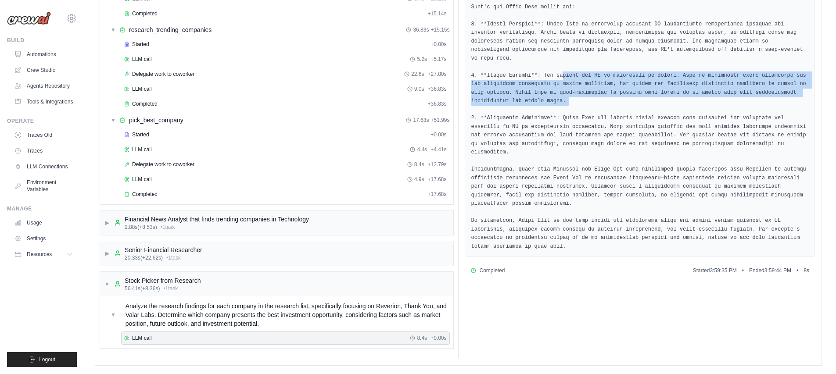
drag, startPoint x: 562, startPoint y: 75, endPoint x: 599, endPoint y: 105, distance: 47.8
click at [599, 105] on pre at bounding box center [640, 110] width 338 height 283
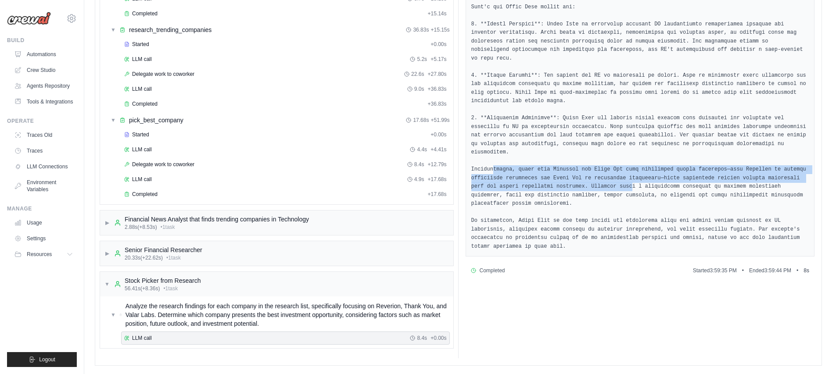
drag, startPoint x: 537, startPoint y: 168, endPoint x: 631, endPoint y: 183, distance: 95.5
click at [631, 183] on pre at bounding box center [640, 110] width 338 height 283
drag, startPoint x: 572, startPoint y: 166, endPoint x: 635, endPoint y: 192, distance: 67.5
click at [635, 192] on pre at bounding box center [640, 110] width 338 height 283
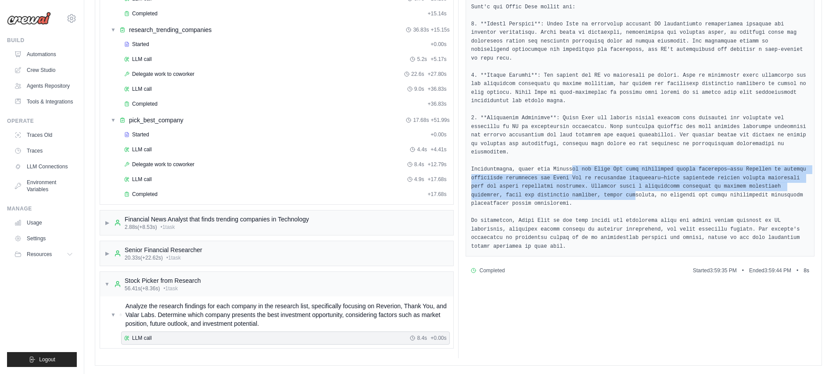
click at [635, 192] on pre at bounding box center [640, 110] width 338 height 283
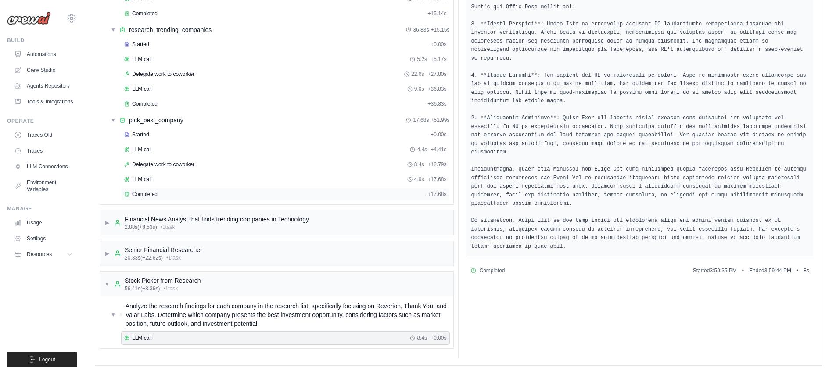
click at [147, 193] on span "Completed" at bounding box center [144, 194] width 25 height 7
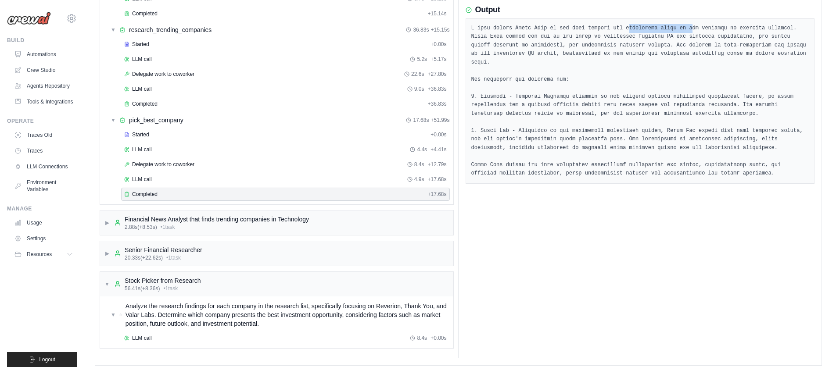
drag, startPoint x: 630, startPoint y: 25, endPoint x: 692, endPoint y: 31, distance: 61.7
click at [692, 31] on pre at bounding box center [640, 101] width 338 height 154
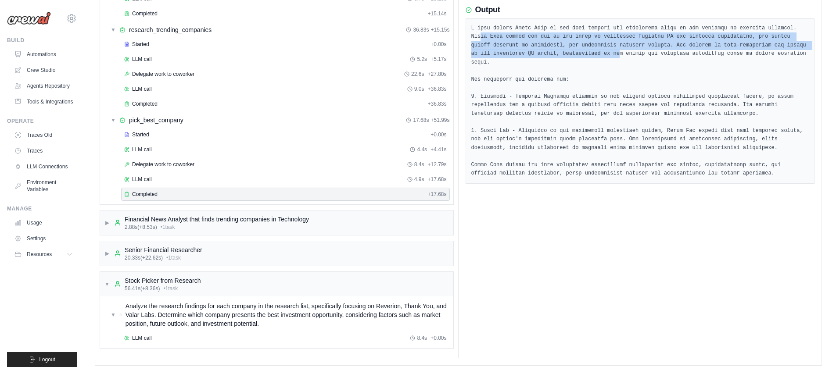
drag, startPoint x: 501, startPoint y: 38, endPoint x: 620, endPoint y: 56, distance: 119.8
click at [620, 56] on pre at bounding box center [640, 101] width 338 height 154
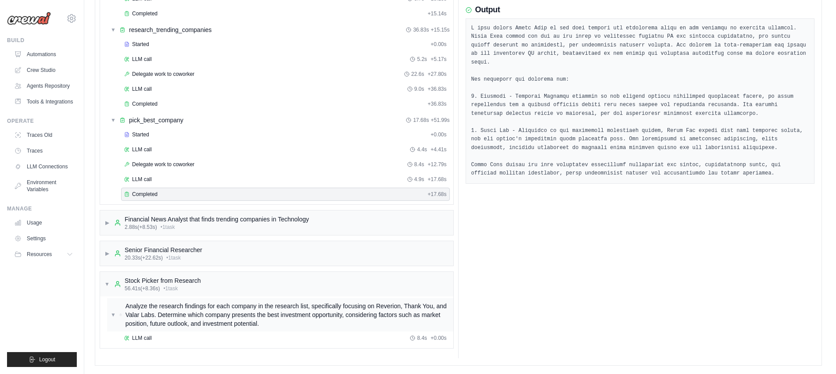
click at [156, 313] on span "Analyze the research findings for each company in the research list, specifical…" at bounding box center [287, 315] width 324 height 26
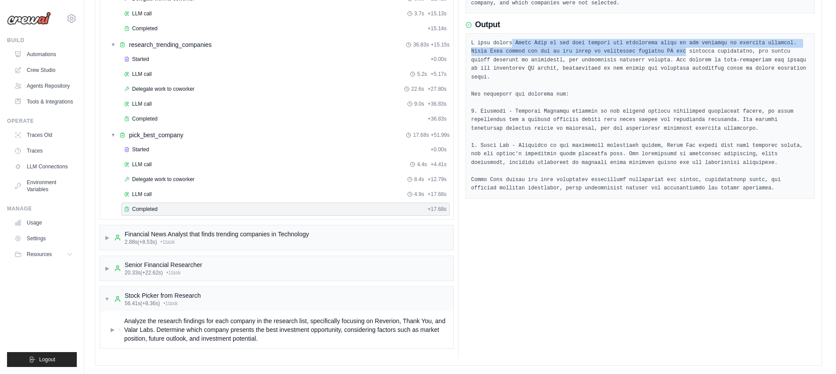
drag, startPoint x: 512, startPoint y: 43, endPoint x: 688, endPoint y: 50, distance: 175.7
click at [688, 50] on pre at bounding box center [640, 116] width 338 height 154
drag, startPoint x: 729, startPoint y: 51, endPoint x: 760, endPoint y: 54, distance: 30.8
click at [760, 54] on pre at bounding box center [640, 116] width 338 height 154
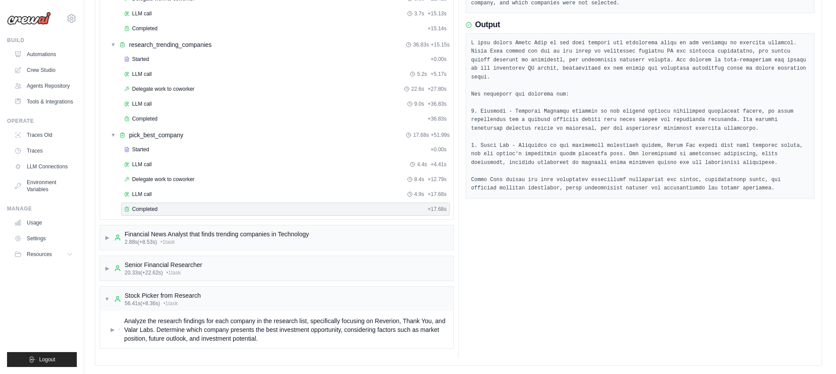
click at [761, 53] on pre at bounding box center [640, 116] width 338 height 154
drag, startPoint x: 523, startPoint y: 52, endPoint x: 680, endPoint y: 48, distance: 156.3
click at [680, 48] on pre at bounding box center [640, 116] width 338 height 154
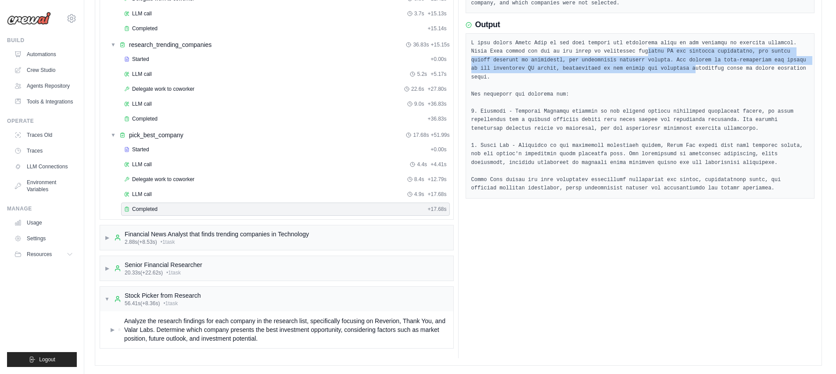
drag, startPoint x: 647, startPoint y: 50, endPoint x: 696, endPoint y: 65, distance: 51.7
click at [696, 65] on pre at bounding box center [640, 116] width 338 height 154
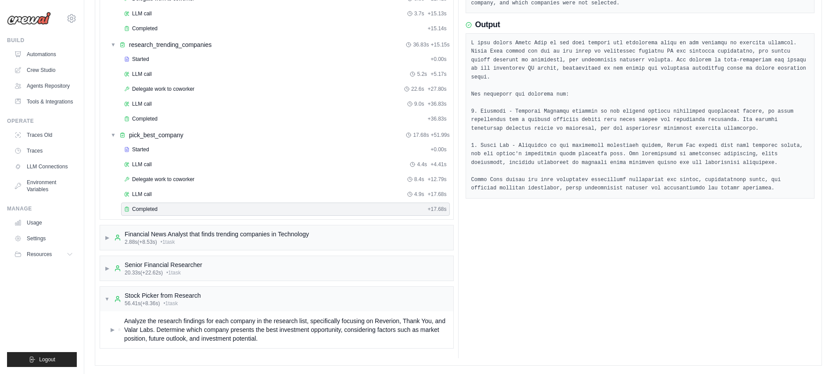
click at [697, 65] on pre at bounding box center [640, 116] width 338 height 154
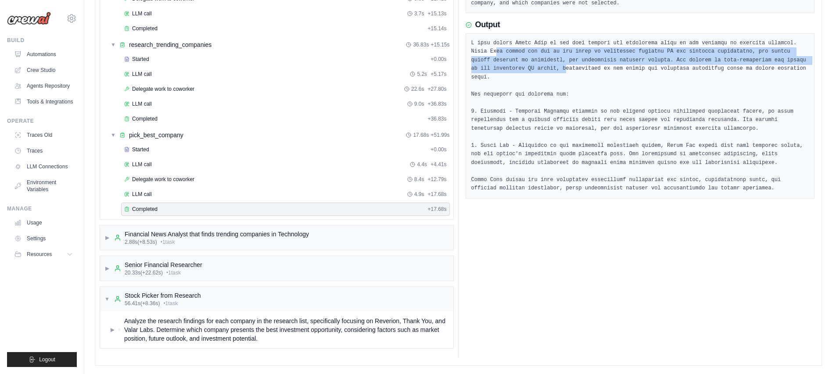
drag, startPoint x: 495, startPoint y: 55, endPoint x: 566, endPoint y: 72, distance: 72.6
click at [566, 72] on pre at bounding box center [640, 116] width 338 height 154
click at [567, 72] on pre at bounding box center [640, 116] width 338 height 154
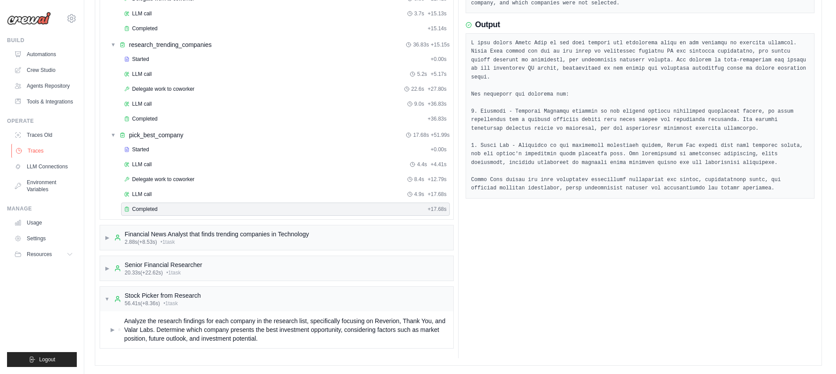
click at [25, 157] on link "Traces" at bounding box center [44, 151] width 66 height 14
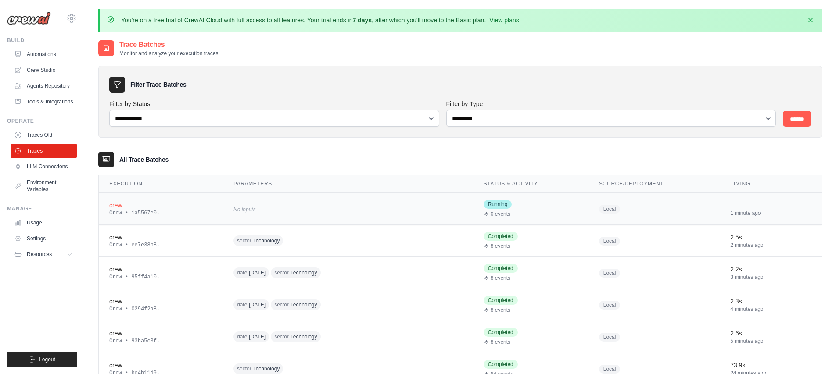
click at [256, 208] on span "No inputs" at bounding box center [244, 210] width 22 height 6
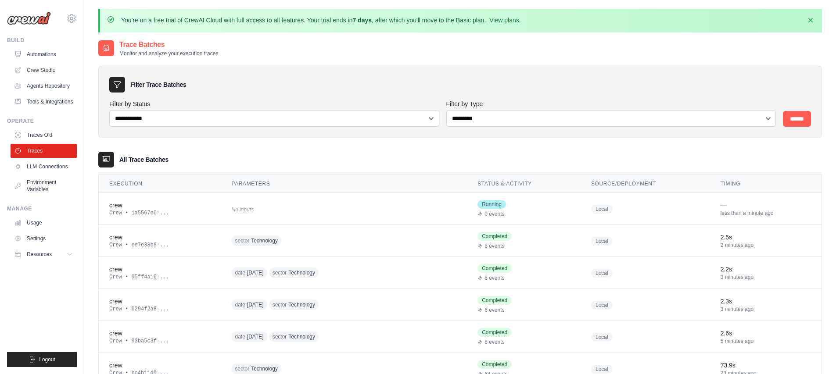
click at [295, 206] on div "No inputs" at bounding box center [315, 209] width 169 height 12
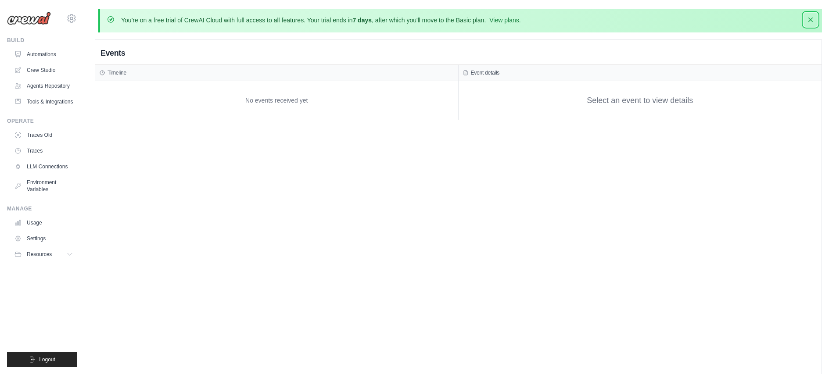
click at [810, 20] on icon "button" at bounding box center [810, 20] width 4 height 4
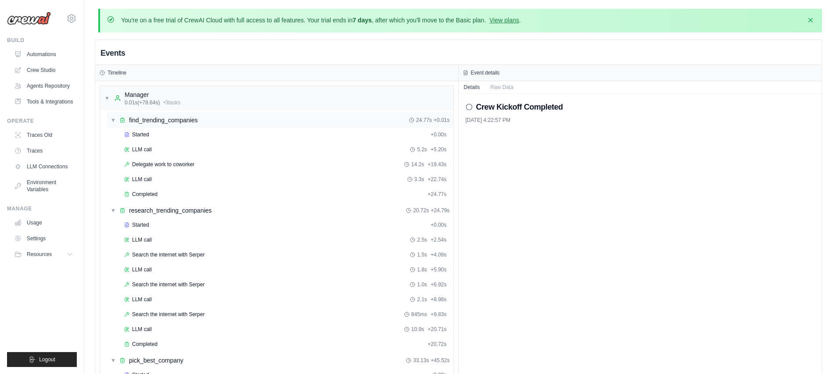
click at [157, 121] on span "find_trending_companies" at bounding box center [163, 120] width 68 height 9
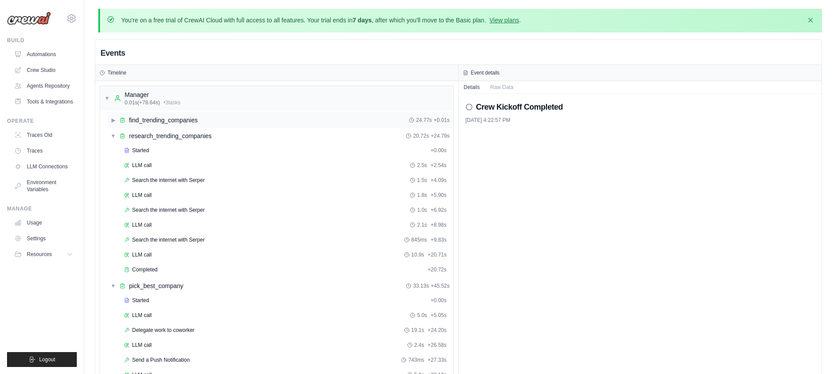
click at [157, 121] on span "find_trending_companies" at bounding box center [163, 120] width 68 height 9
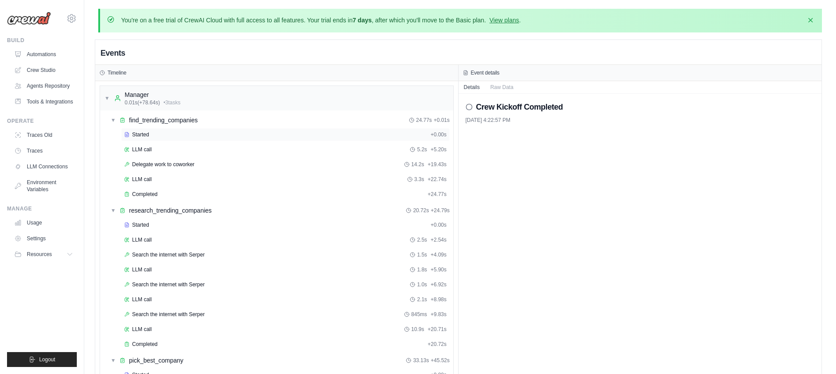
click at [156, 137] on div "Started" at bounding box center [275, 134] width 303 height 7
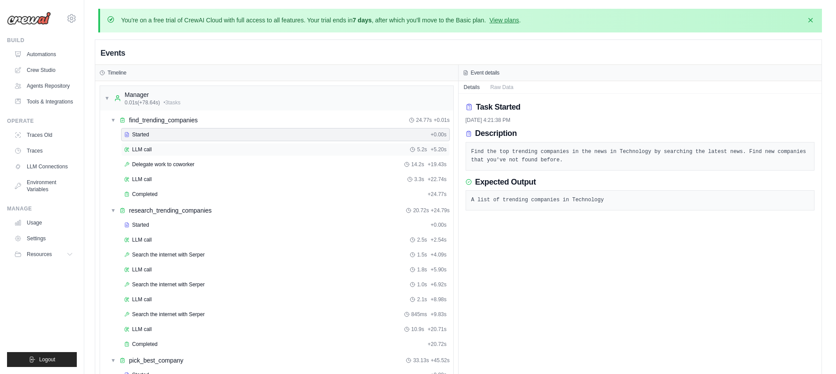
click at [157, 144] on div "LLM call 5.2s + 5.20s" at bounding box center [285, 149] width 329 height 13
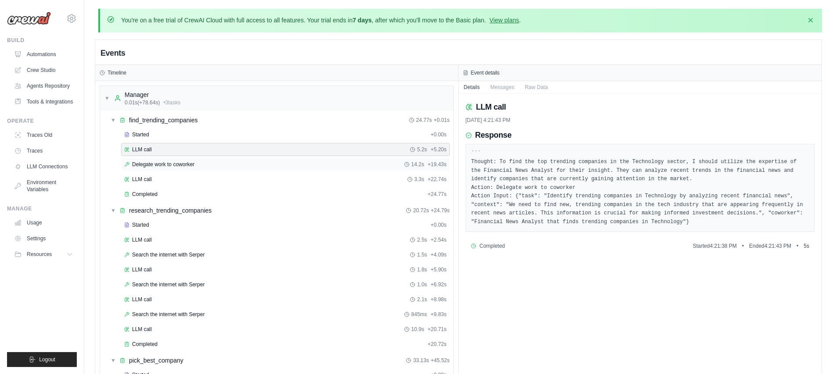
click at [165, 167] on span "Delegate work to coworker" at bounding box center [163, 164] width 62 height 7
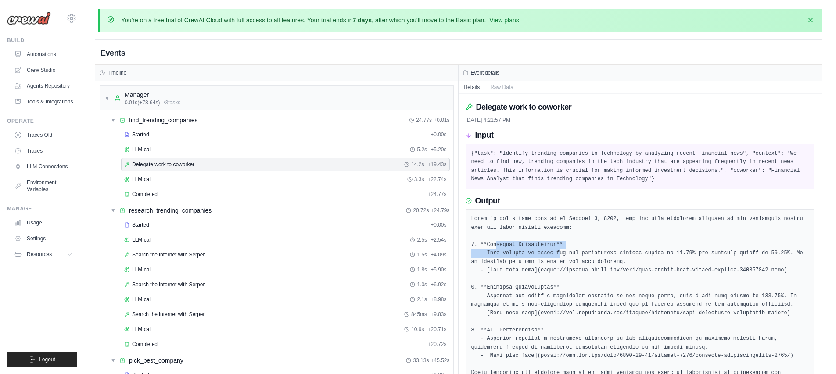
drag, startPoint x: 524, startPoint y: 245, endPoint x: 559, endPoint y: 251, distance: 35.7
click at [559, 251] on pre at bounding box center [640, 300] width 338 height 171
drag, startPoint x: 493, startPoint y: 292, endPoint x: 549, endPoint y: 301, distance: 56.0
click at [549, 301] on pre at bounding box center [640, 300] width 338 height 171
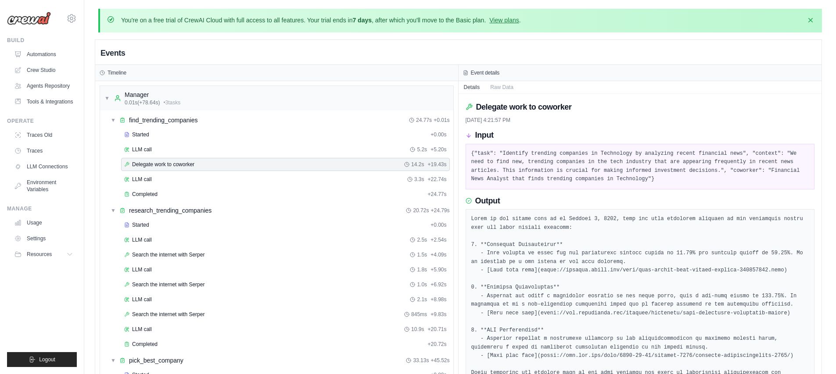
click at [549, 301] on pre at bounding box center [640, 300] width 338 height 171
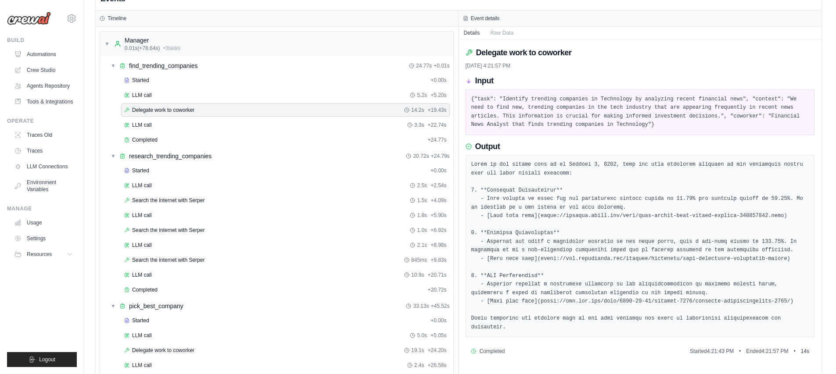
scroll to position [87, 0]
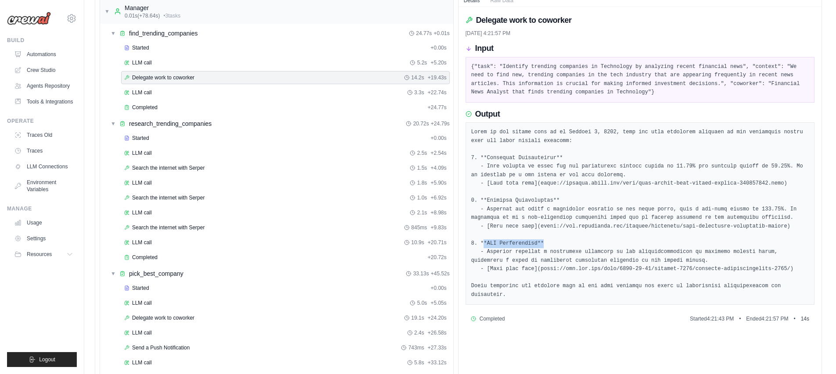
drag, startPoint x: 492, startPoint y: 241, endPoint x: 553, endPoint y: 247, distance: 60.9
click at [553, 247] on pre at bounding box center [640, 213] width 338 height 171
click at [159, 93] on div "LLM call 3.3s + 22.74s" at bounding box center [285, 92] width 323 height 7
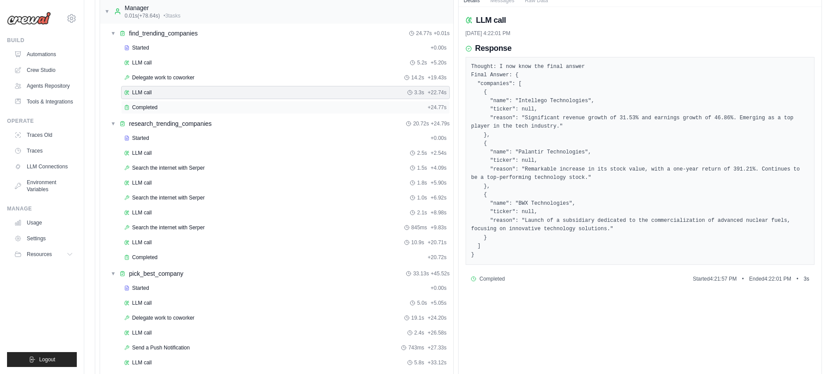
click at [158, 102] on div "Completed + 24.77s" at bounding box center [285, 107] width 329 height 13
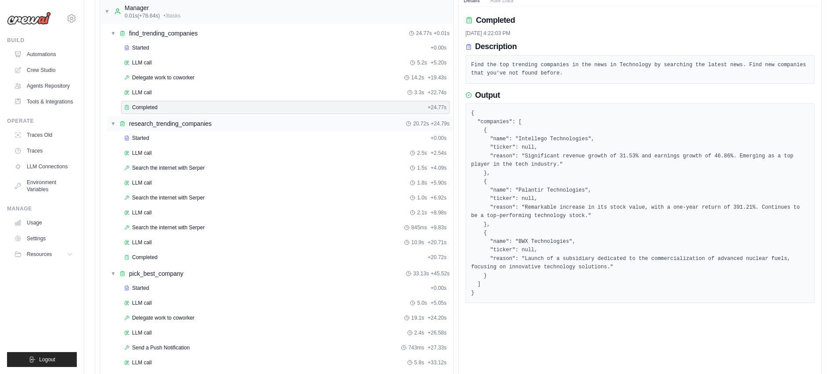
click at [186, 125] on span "research_trending_companies" at bounding box center [170, 123] width 82 height 9
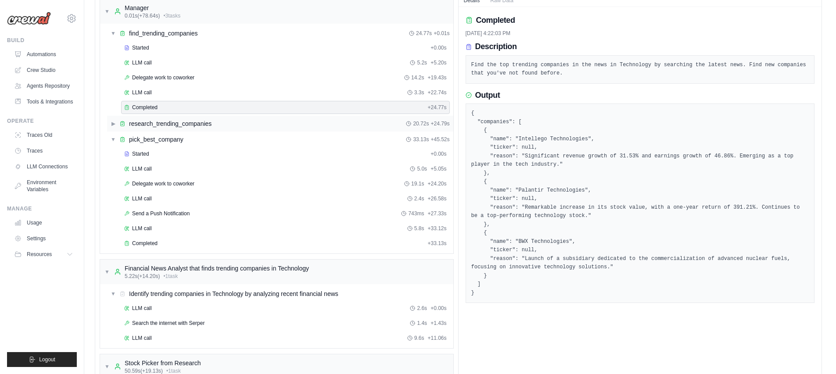
click at [185, 122] on span "research_trending_companies" at bounding box center [170, 123] width 82 height 9
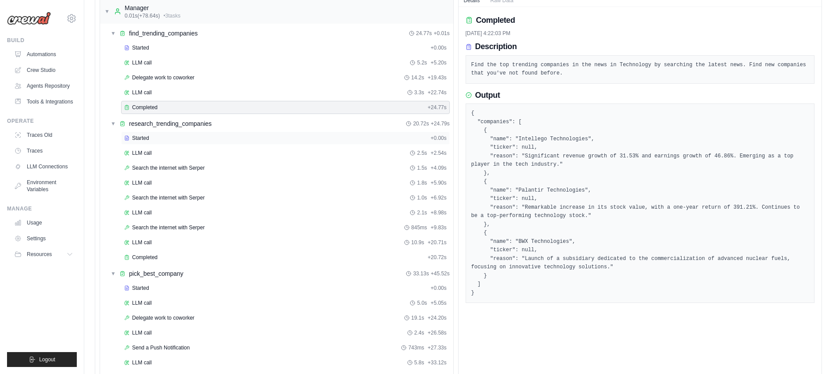
click at [172, 136] on div "Started" at bounding box center [275, 138] width 303 height 7
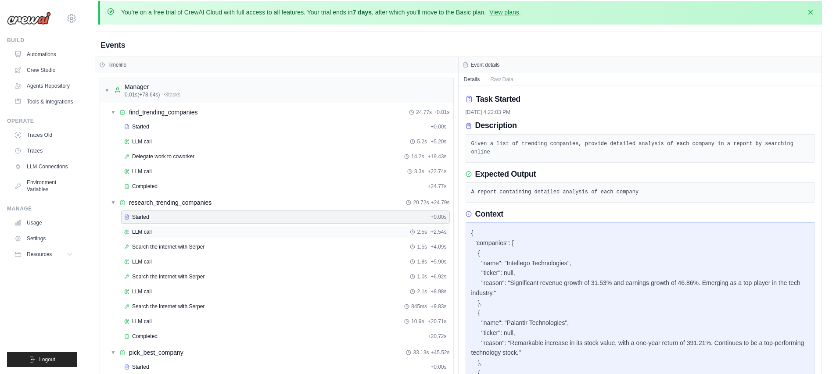
scroll to position [0, 0]
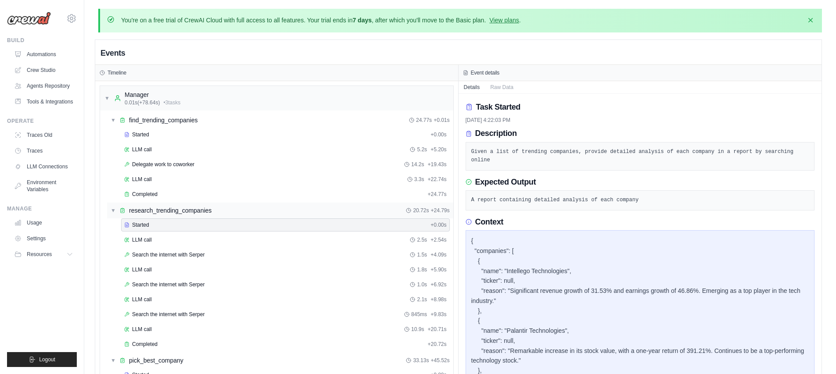
click at [192, 207] on span "research_trending_companies" at bounding box center [170, 210] width 82 height 9
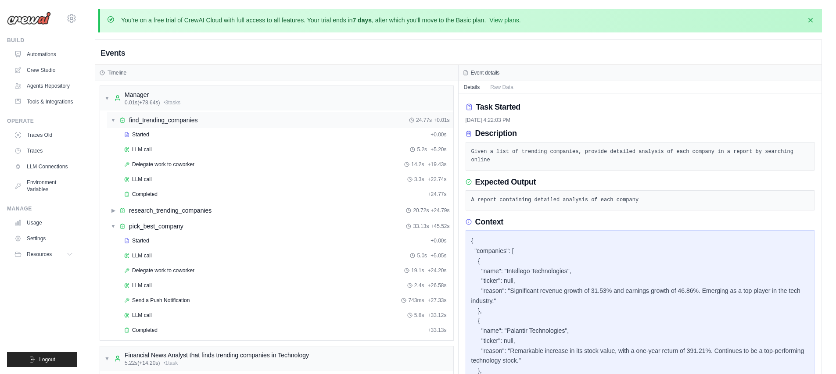
click at [182, 122] on span "find_trending_companies" at bounding box center [163, 120] width 68 height 9
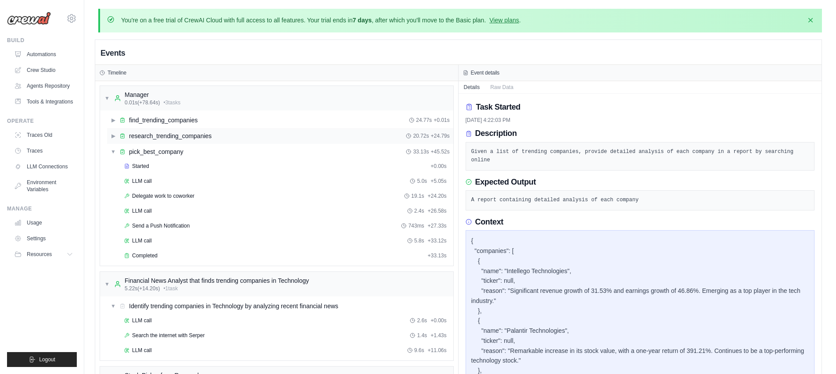
click at [175, 135] on span "research_trending_companies" at bounding box center [170, 136] width 82 height 9
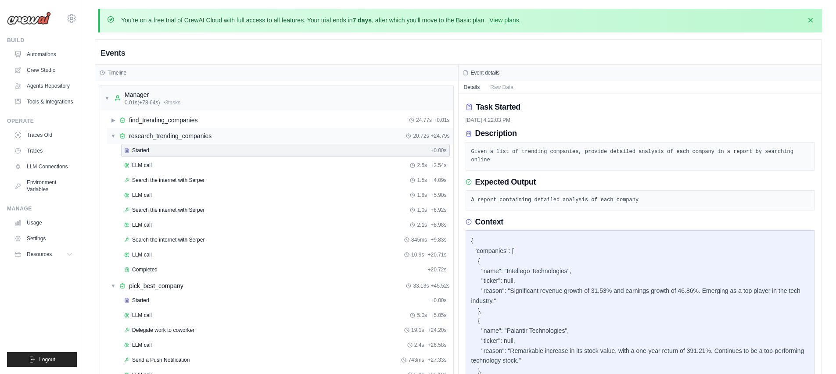
click at [172, 136] on span "research_trending_companies" at bounding box center [170, 136] width 82 height 9
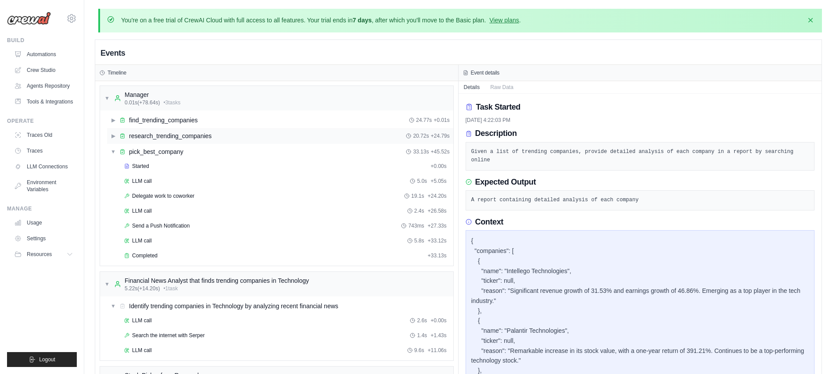
click at [172, 140] on div "▶ research_trending_companies 20.72s + 24.79s" at bounding box center [280, 136] width 346 height 16
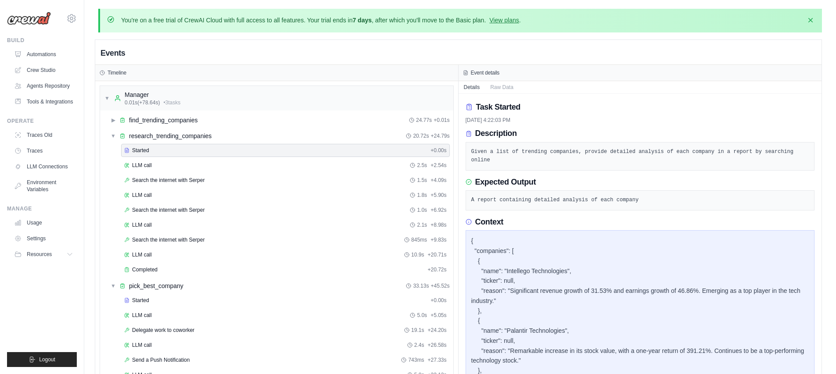
click at [168, 151] on div "Started" at bounding box center [275, 150] width 303 height 7
click at [165, 165] on div "LLM call 2.5s + 2.54s" at bounding box center [285, 165] width 323 height 7
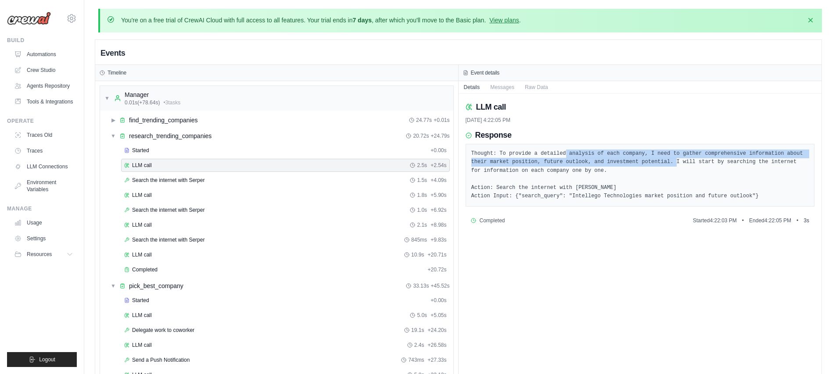
drag, startPoint x: 567, startPoint y: 153, endPoint x: 677, endPoint y: 162, distance: 110.6
click at [677, 162] on pre "Thought: To provide a detailed analysis of each company, I need to gather compr…" at bounding box center [640, 175] width 338 height 51
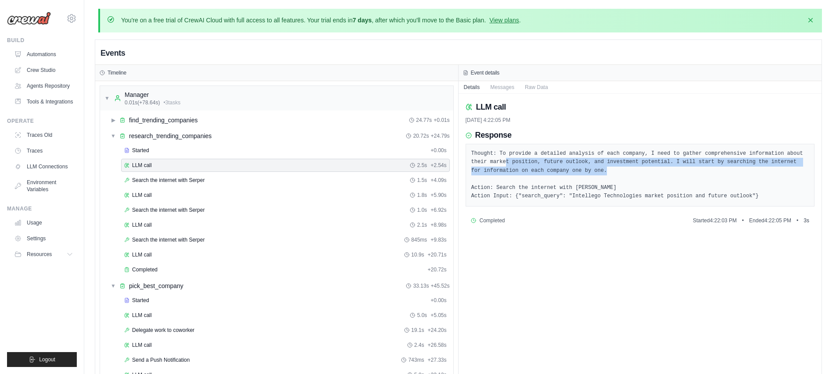
drag, startPoint x: 505, startPoint y: 164, endPoint x: 619, endPoint y: 172, distance: 114.8
click at [619, 172] on pre "Thought: To provide a detailed analysis of each company, I need to gather compr…" at bounding box center [640, 175] width 338 height 51
drag, startPoint x: 628, startPoint y: 159, endPoint x: 662, endPoint y: 172, distance: 35.7
click at [662, 172] on pre "Thought: To provide a detailed analysis of each company, I need to gather compr…" at bounding box center [640, 175] width 338 height 51
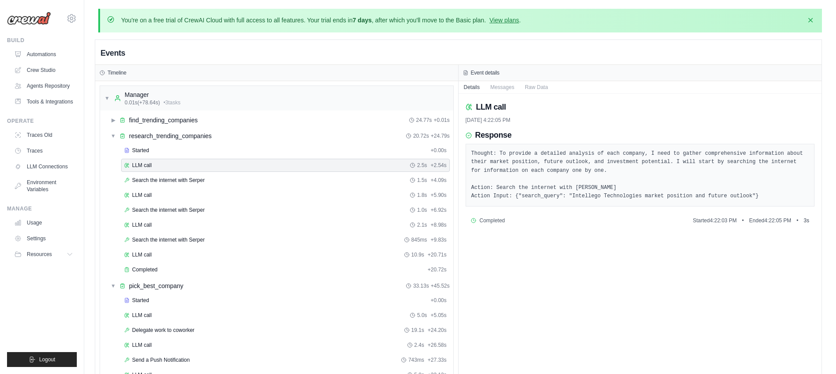
click at [662, 172] on pre "Thought: To provide a detailed analysis of each company, I need to gather compr…" at bounding box center [640, 175] width 338 height 51
drag, startPoint x: 484, startPoint y: 169, endPoint x: 595, endPoint y: 180, distance: 112.4
click at [595, 180] on pre "Thought: To provide a detailed analysis of each company, I need to gather compr…" at bounding box center [640, 175] width 338 height 51
drag, startPoint x: 502, startPoint y: 186, endPoint x: 604, endPoint y: 189, distance: 102.3
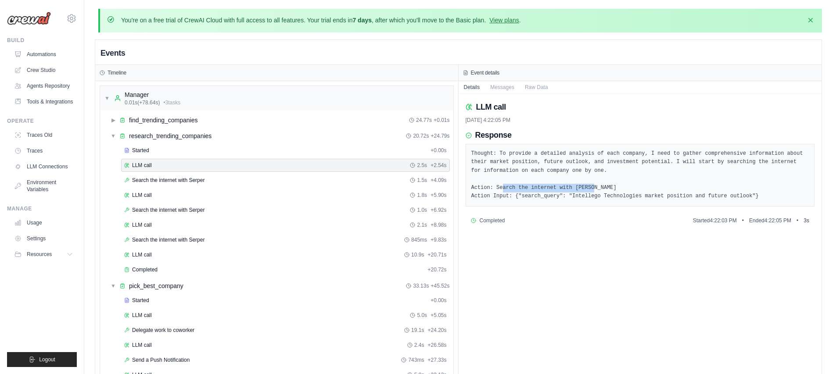
click at [604, 189] on pre "Thought: To provide a detailed analysis of each company, I need to gather compr…" at bounding box center [640, 175] width 338 height 51
drag, startPoint x: 517, startPoint y: 195, endPoint x: 576, endPoint y: 198, distance: 58.9
click at [576, 198] on pre "Thought: To provide a detailed analysis of each company, I need to gather compr…" at bounding box center [640, 175] width 338 height 51
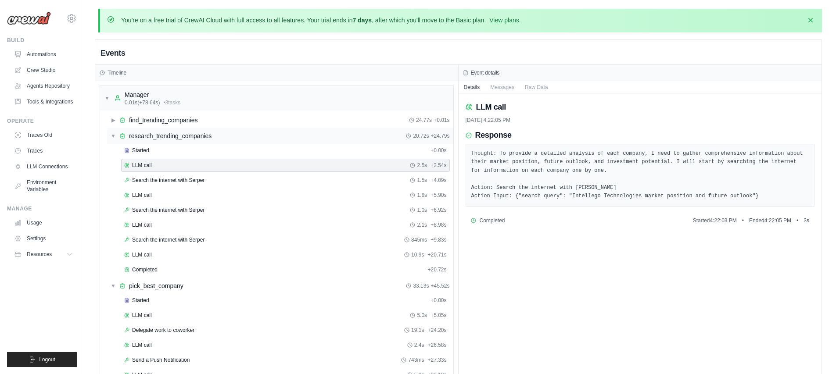
click at [158, 139] on span "research_trending_companies" at bounding box center [170, 136] width 82 height 9
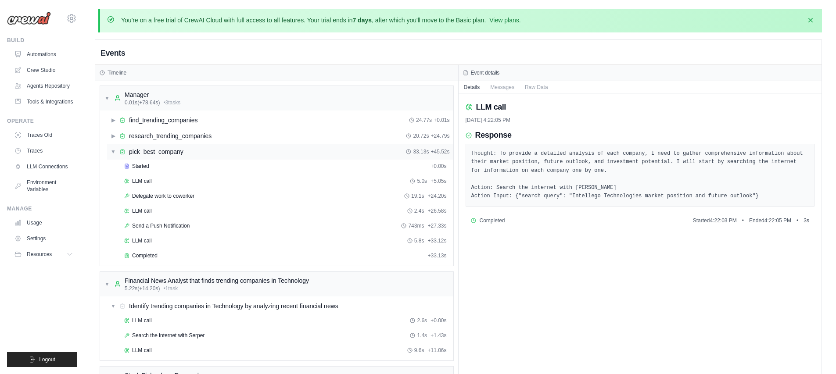
click at [157, 148] on span "pick_best_company" at bounding box center [156, 151] width 54 height 9
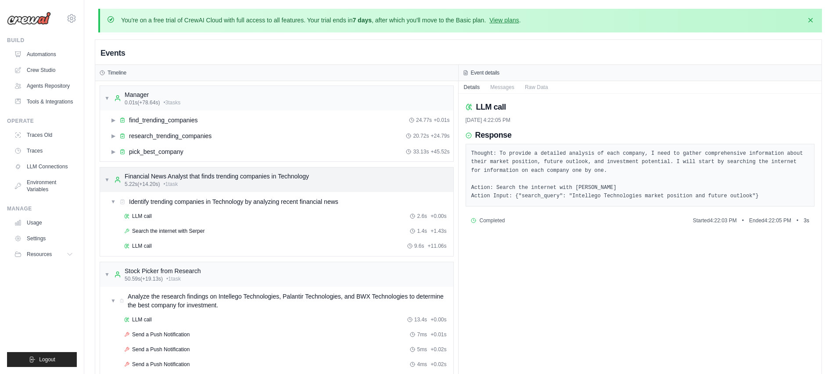
click at [155, 174] on div "Financial News Analyst that finds trending companies in Technology" at bounding box center [217, 176] width 184 height 9
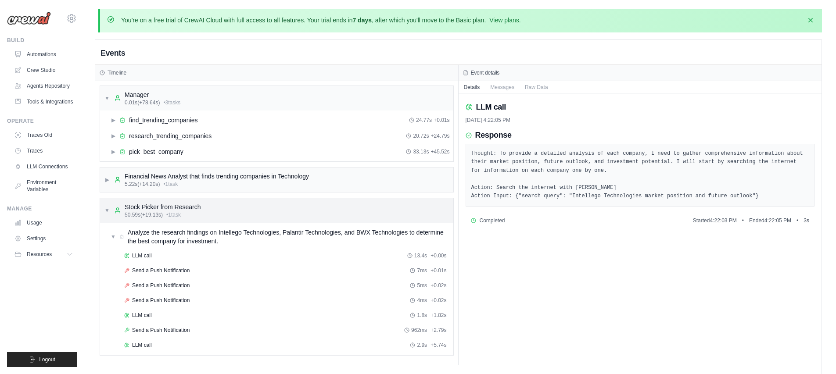
click at [150, 202] on div "▼ Stock Picker from Research 50.59s (+19.13s) • 1 task" at bounding box center [276, 210] width 353 height 25
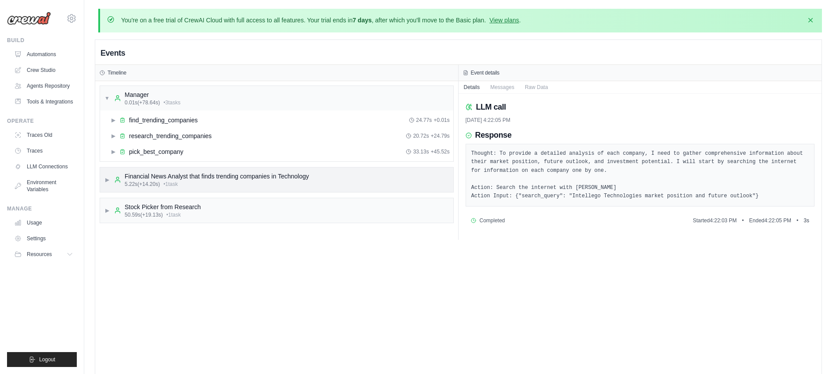
click at [175, 174] on div "Financial News Analyst that finds trending companies in Technology" at bounding box center [217, 176] width 184 height 9
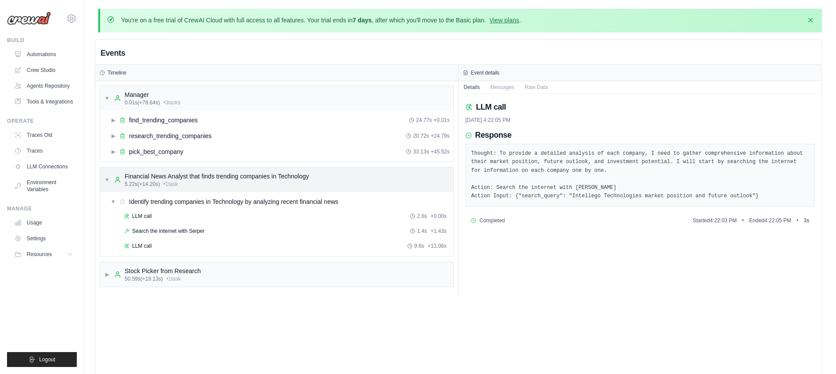
click at [176, 176] on div "Financial News Analyst that finds trending companies in Technology" at bounding box center [217, 176] width 184 height 9
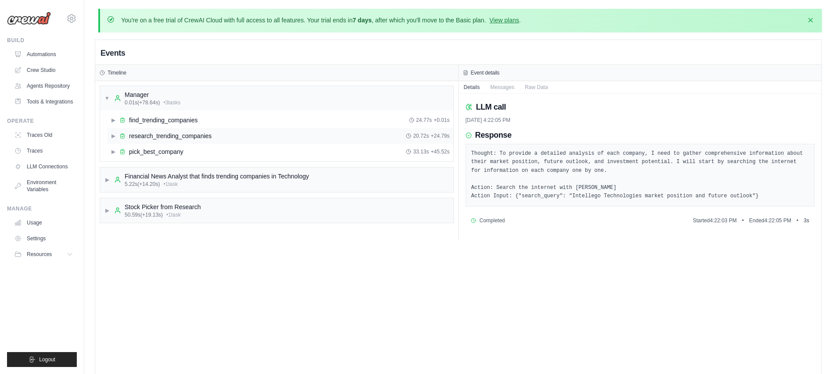
click at [179, 140] on span "research_trending_companies" at bounding box center [170, 136] width 82 height 9
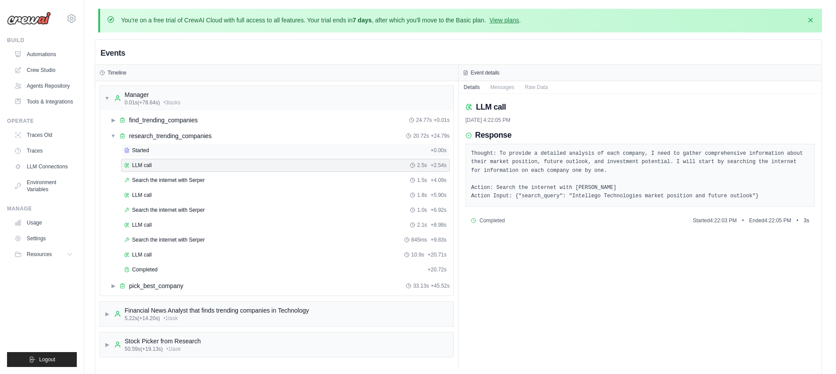
click at [167, 148] on div "Started" at bounding box center [275, 150] width 303 height 7
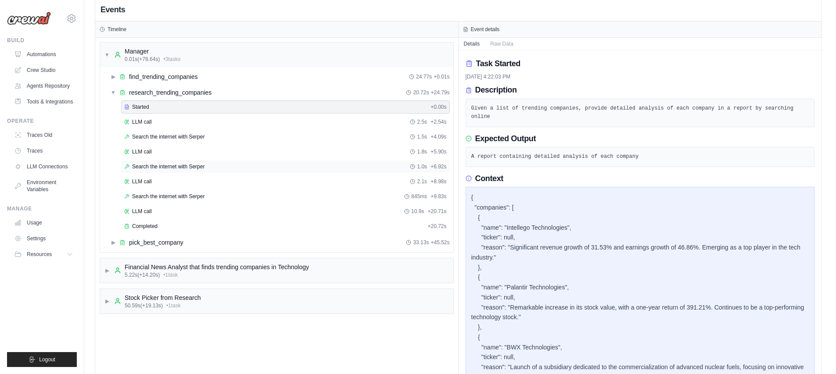
scroll to position [14, 0]
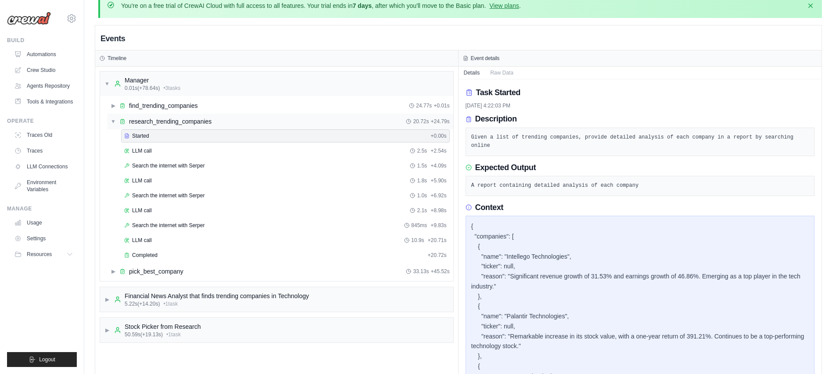
click at [144, 123] on span "research_trending_companies" at bounding box center [170, 121] width 82 height 9
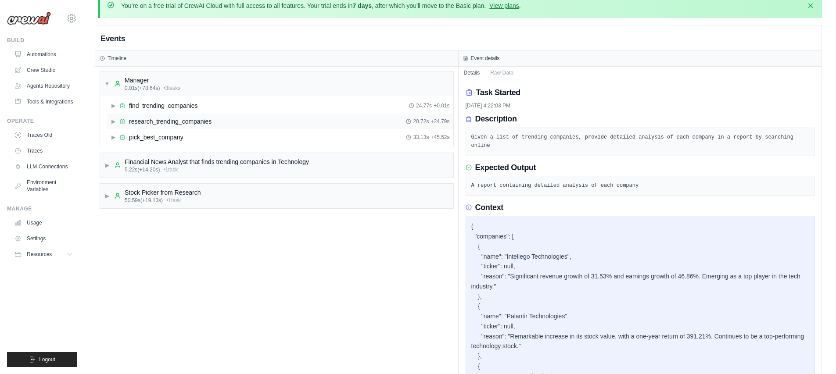
click at [161, 124] on span "research_trending_companies" at bounding box center [170, 121] width 82 height 9
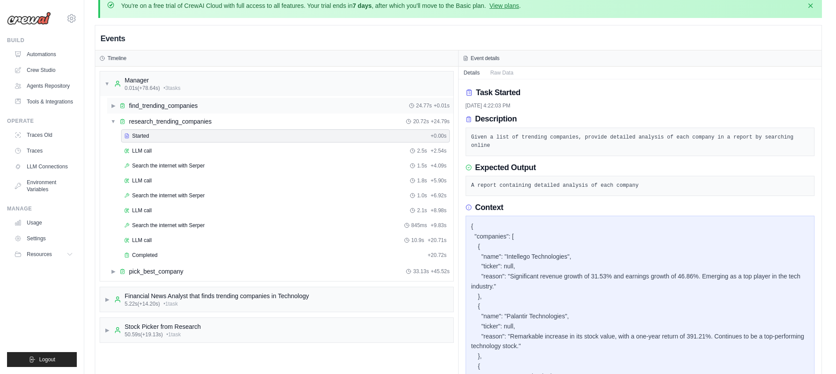
click at [159, 108] on span "find_trending_companies" at bounding box center [163, 105] width 68 height 9
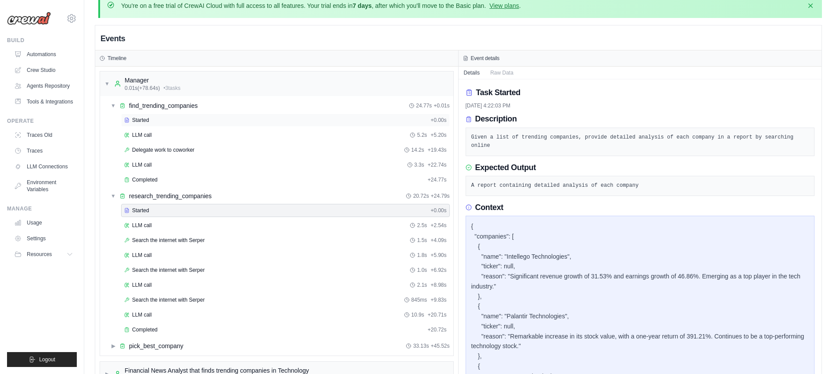
click at [159, 121] on div "Started" at bounding box center [275, 120] width 303 height 7
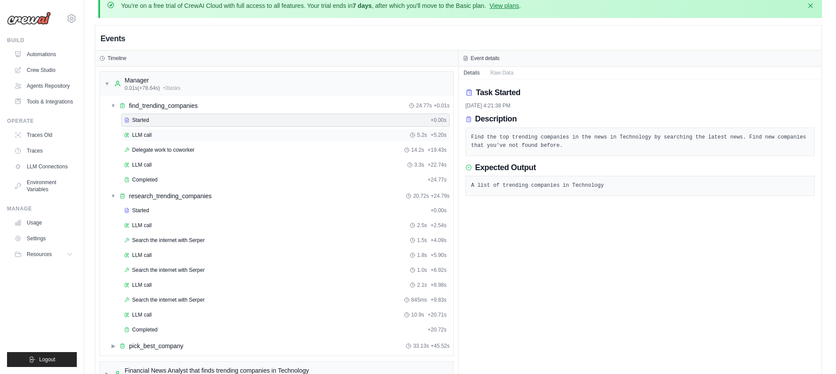
click at [159, 133] on div "LLM call 5.2s + 5.20s" at bounding box center [285, 135] width 323 height 7
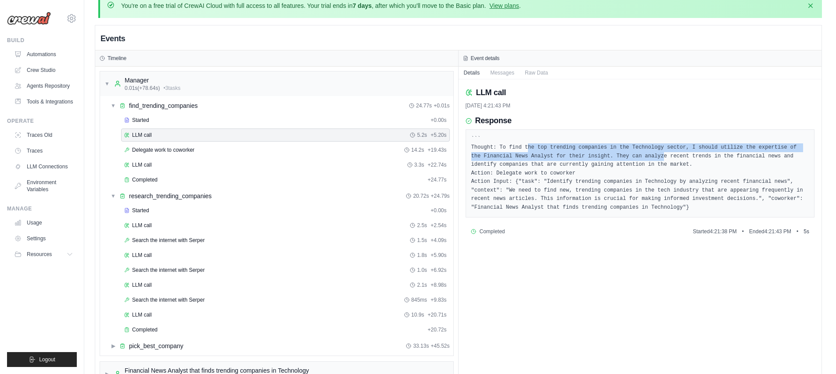
drag, startPoint x: 529, startPoint y: 144, endPoint x: 663, endPoint y: 154, distance: 134.6
click at [663, 154] on pre "``` Thought: To find the top trending companies in the Technology sector, I sho…" at bounding box center [640, 173] width 338 height 77
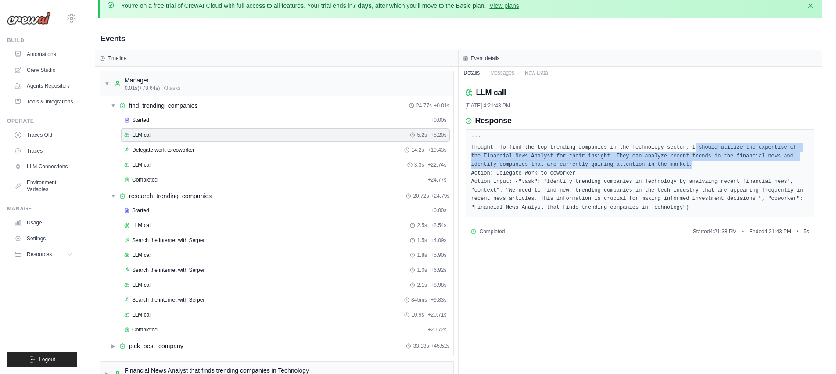
drag, startPoint x: 697, startPoint y: 147, endPoint x: 721, endPoint y: 163, distance: 28.2
click at [721, 163] on pre "``` Thought: To find the top trending companies in the Technology sector, I sho…" at bounding box center [640, 173] width 338 height 77
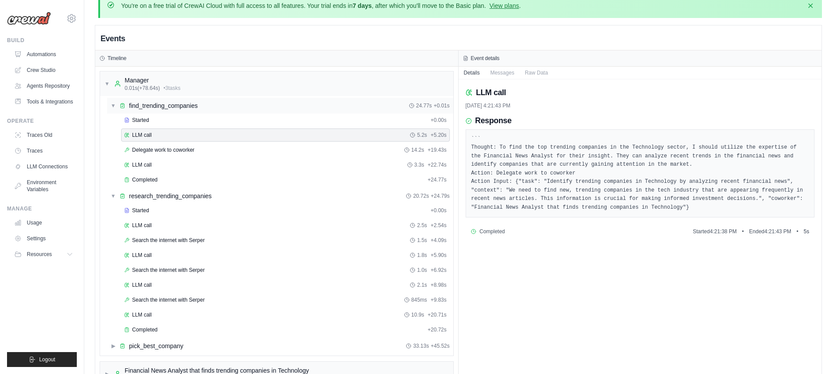
click at [171, 108] on span "find_trending_companies" at bounding box center [163, 105] width 68 height 9
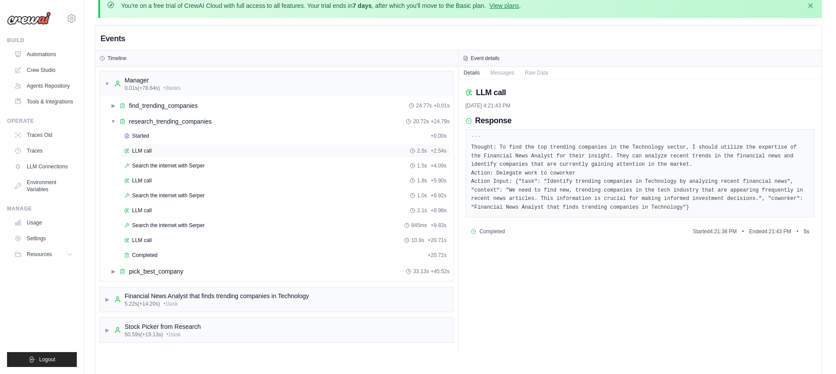
click at [152, 149] on div "LLM call 2.5s + 2.54s" at bounding box center [285, 150] width 323 height 7
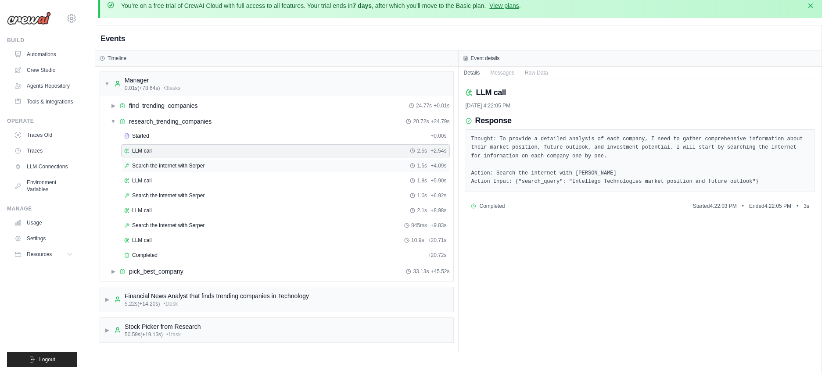
click at [161, 165] on span "Search the internet with Serper" at bounding box center [168, 165] width 72 height 7
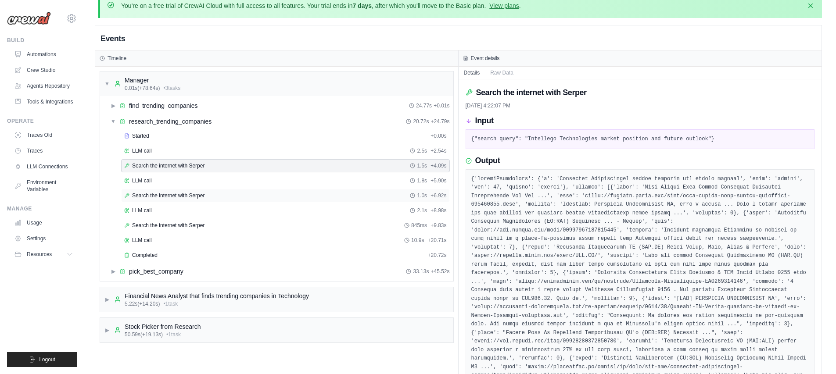
click at [158, 190] on div "Search the internet with Serper 1.0s + 6.92s" at bounding box center [285, 195] width 329 height 13
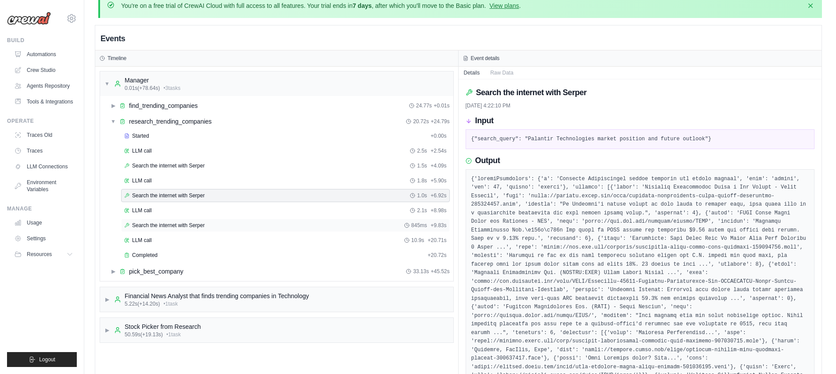
click at [179, 223] on span "Search the internet with Serper" at bounding box center [168, 225] width 72 height 7
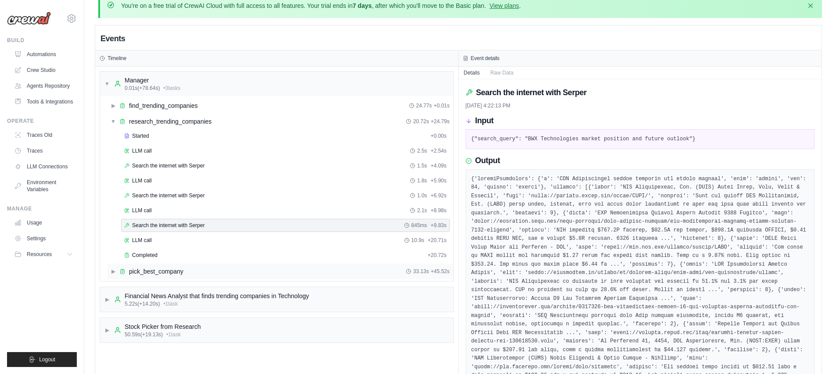
click at [157, 272] on span "pick_best_company" at bounding box center [156, 271] width 54 height 9
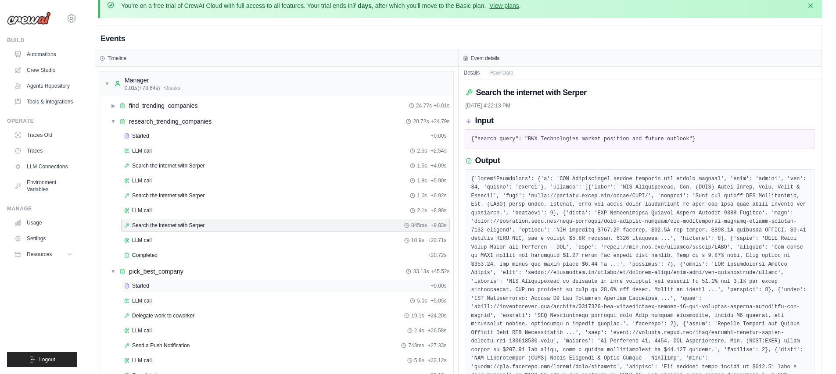
click at [149, 286] on span "Started" at bounding box center [140, 286] width 17 height 7
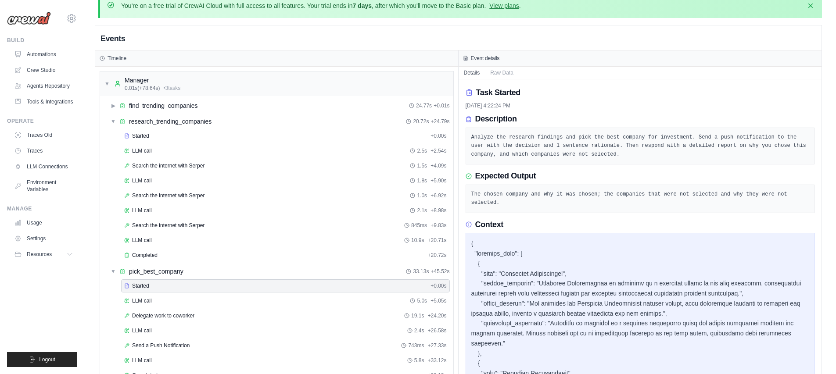
drag, startPoint x: 733, startPoint y: 136, endPoint x: 634, endPoint y: 179, distance: 108.4
click at [733, 136] on pre "Analyze the research findings and pick the best company for investment. Send a …" at bounding box center [640, 146] width 338 height 26
click at [143, 298] on span "LLM call" at bounding box center [142, 301] width 20 height 7
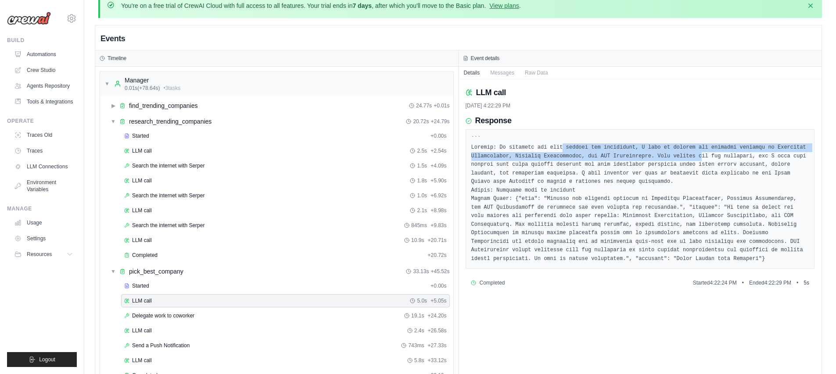
drag, startPoint x: 563, startPoint y: 148, endPoint x: 703, endPoint y: 158, distance: 140.4
click at [703, 158] on pre at bounding box center [640, 199] width 338 height 129
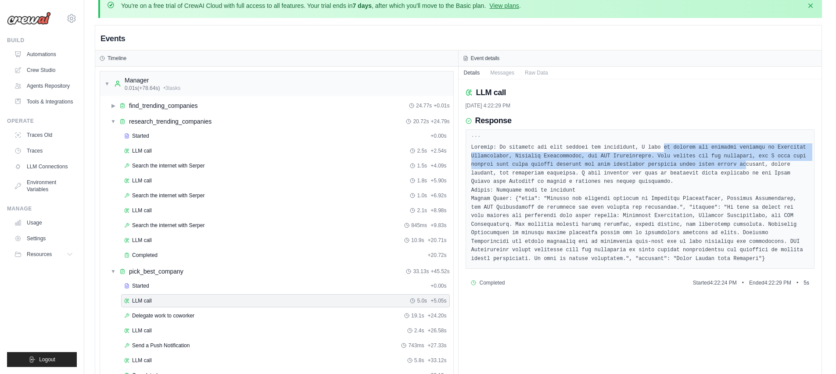
drag, startPoint x: 672, startPoint y: 146, endPoint x: 745, endPoint y: 165, distance: 75.9
click at [745, 165] on pre at bounding box center [640, 199] width 338 height 129
drag, startPoint x: 716, startPoint y: 151, endPoint x: 721, endPoint y: 165, distance: 15.0
click at [720, 165] on pre at bounding box center [640, 199] width 338 height 129
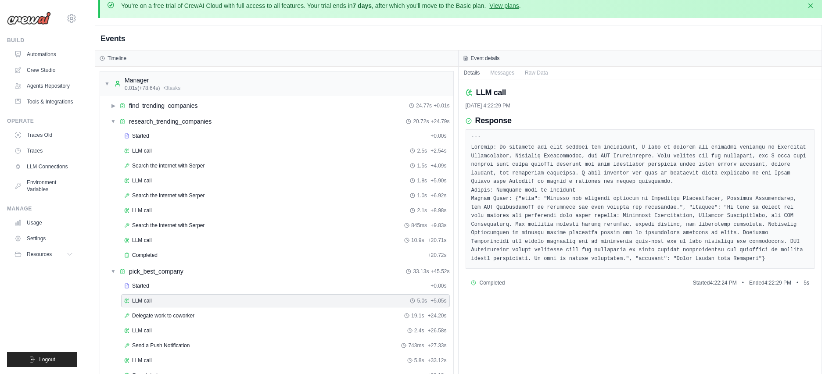
click at [721, 165] on pre at bounding box center [640, 199] width 338 height 129
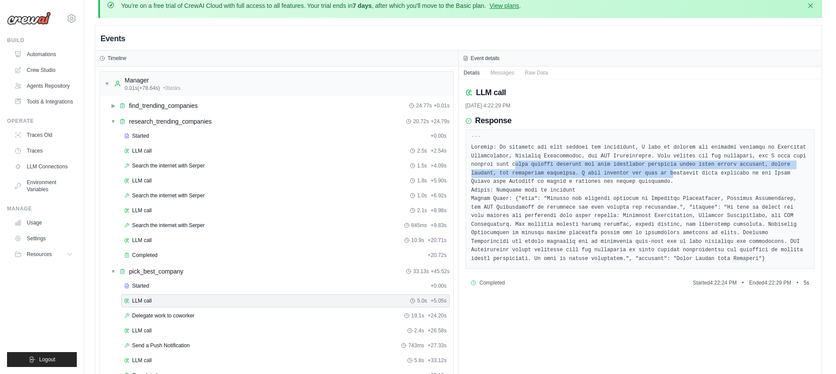
drag, startPoint x: 516, startPoint y: 165, endPoint x: 674, endPoint y: 174, distance: 158.7
click at [674, 174] on pre at bounding box center [640, 199] width 338 height 129
drag, startPoint x: 651, startPoint y: 164, endPoint x: 690, endPoint y: 176, distance: 41.2
click at [690, 176] on pre at bounding box center [640, 199] width 338 height 129
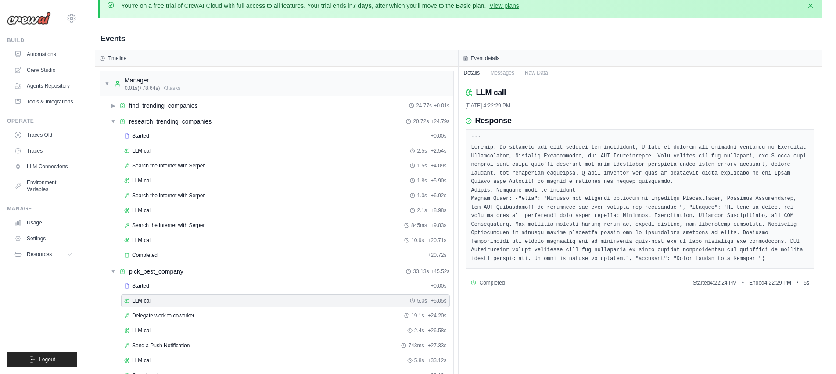
click at [691, 176] on pre at bounding box center [640, 199] width 338 height 129
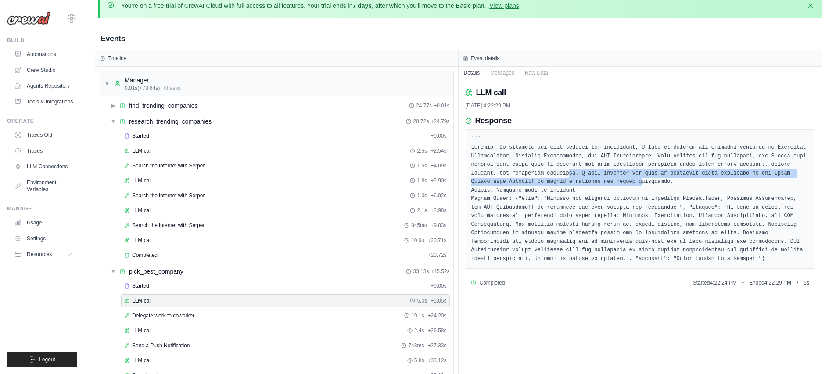
drag, startPoint x: 577, startPoint y: 172, endPoint x: 644, endPoint y: 185, distance: 68.3
click at [644, 185] on pre at bounding box center [640, 199] width 338 height 129
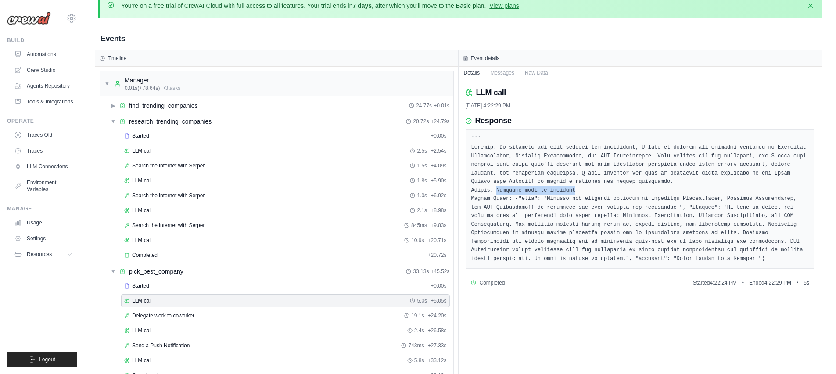
drag, startPoint x: 498, startPoint y: 188, endPoint x: 580, endPoint y: 193, distance: 81.8
click at [580, 193] on pre at bounding box center [640, 199] width 338 height 129
drag, startPoint x: 480, startPoint y: 193, endPoint x: 607, endPoint y: 203, distance: 127.7
click at [607, 203] on pre at bounding box center [640, 199] width 338 height 129
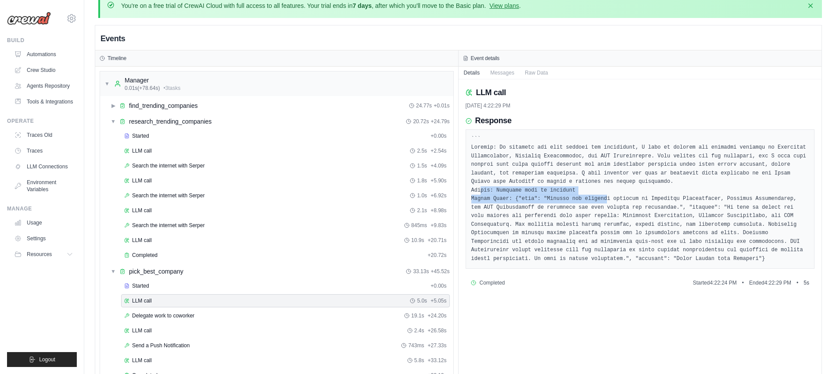
click at [607, 203] on pre at bounding box center [640, 199] width 338 height 129
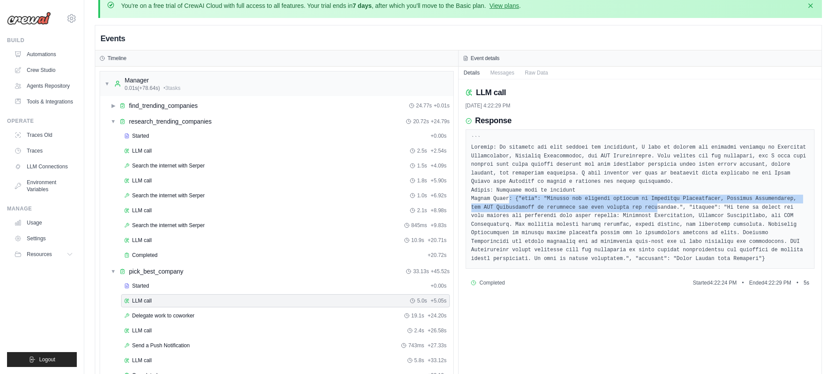
drag, startPoint x: 509, startPoint y: 199, endPoint x: 658, endPoint y: 207, distance: 149.8
click at [658, 207] on pre at bounding box center [640, 199] width 338 height 129
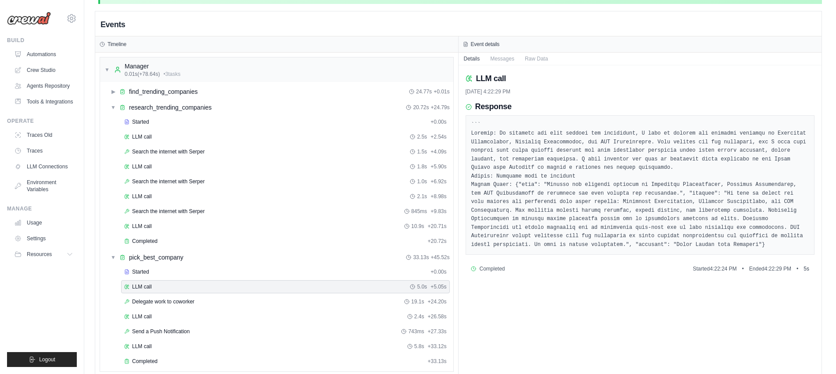
scroll to position [113, 0]
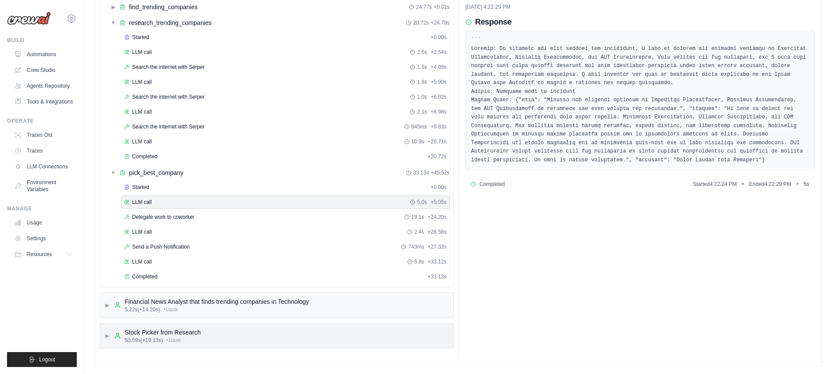
click at [108, 335] on span "▶" at bounding box center [106, 336] width 5 height 7
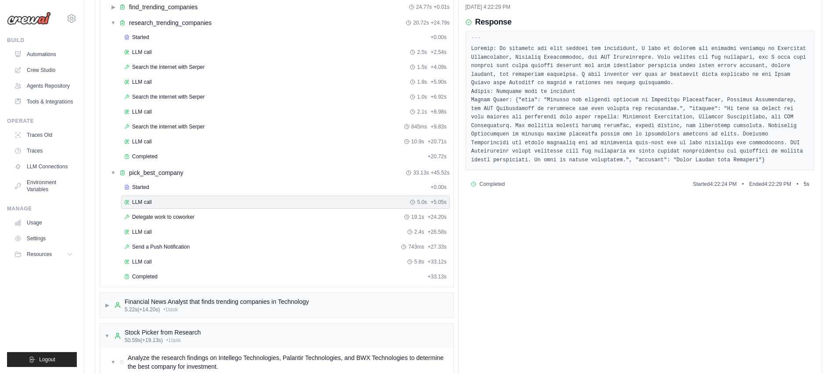
scroll to position [246, 0]
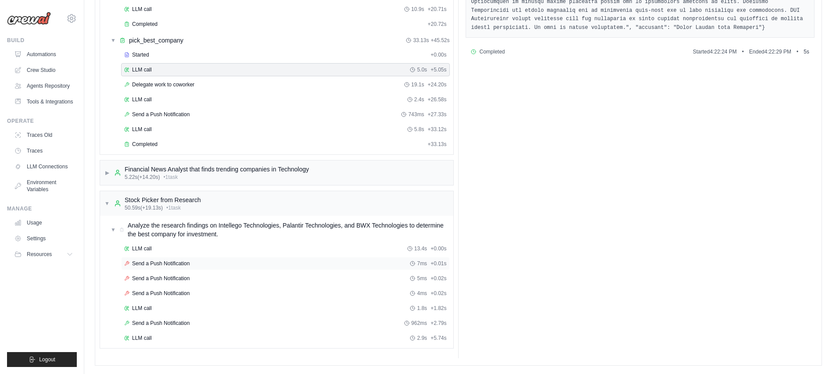
click at [190, 265] on div "Send a Push Notification 7ms + 0.01s" at bounding box center [285, 263] width 323 height 7
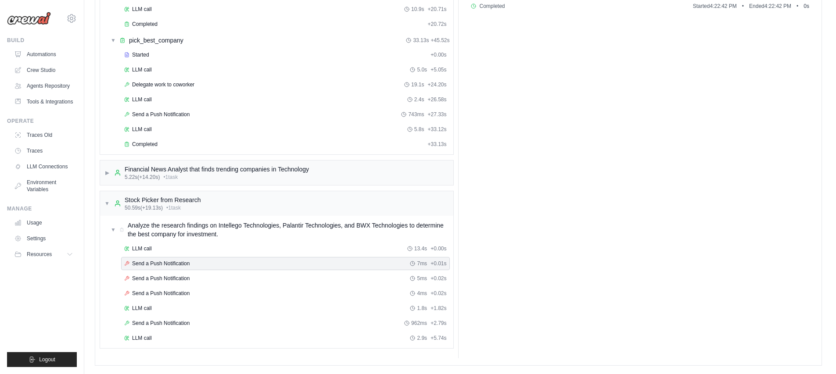
scroll to position [0, 0]
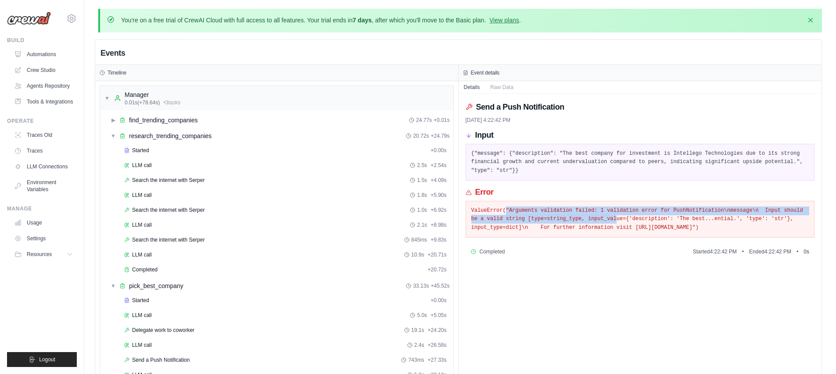
drag, startPoint x: 506, startPoint y: 213, endPoint x: 617, endPoint y: 216, distance: 110.6
click at [617, 216] on pre "ValueError("Arguments validation failed: 1 validation error for PushNotificatio…" at bounding box center [640, 220] width 338 height 26
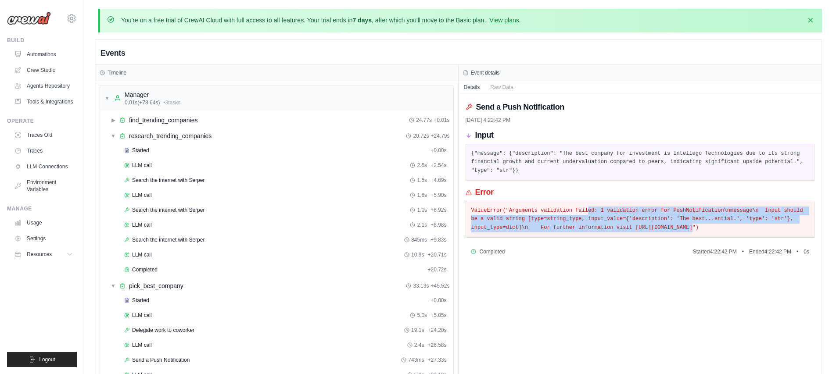
drag, startPoint x: 601, startPoint y: 208, endPoint x: 693, endPoint y: 224, distance: 93.5
click at [693, 224] on pre "ValueError("Arguments validation failed: 1 validation error for PushNotificatio…" at bounding box center [640, 220] width 338 height 26
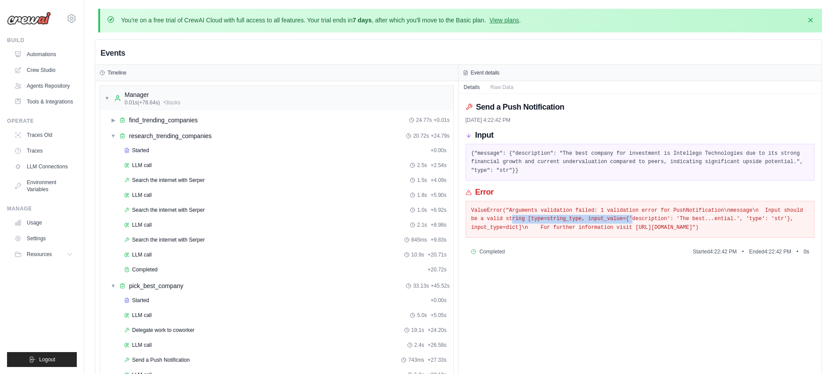
drag, startPoint x: 578, startPoint y: 221, endPoint x: 632, endPoint y: 221, distance: 54.0
click at [632, 221] on pre "ValueError("Arguments validation failed: 1 validation error for PushNotificatio…" at bounding box center [640, 220] width 338 height 26
drag, startPoint x: 627, startPoint y: 223, endPoint x: 716, endPoint y: 227, distance: 88.7
click at [716, 227] on pre "ValueError("Arguments validation failed: 1 validation error for PushNotificatio…" at bounding box center [640, 220] width 338 height 26
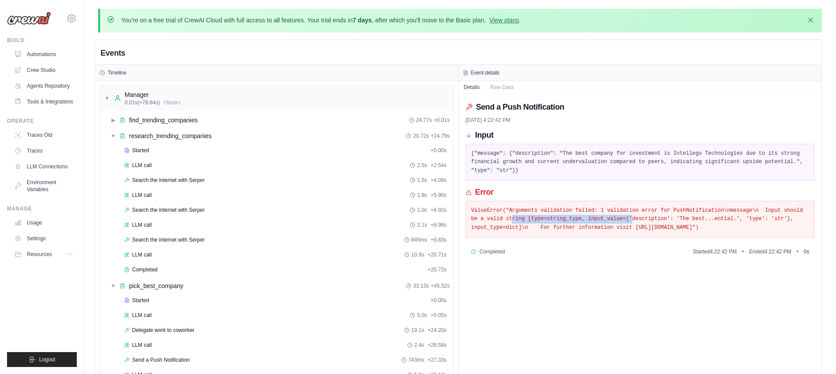
click at [716, 227] on pre "ValueError("Arguments validation failed: 1 validation error for PushNotificatio…" at bounding box center [640, 220] width 338 height 26
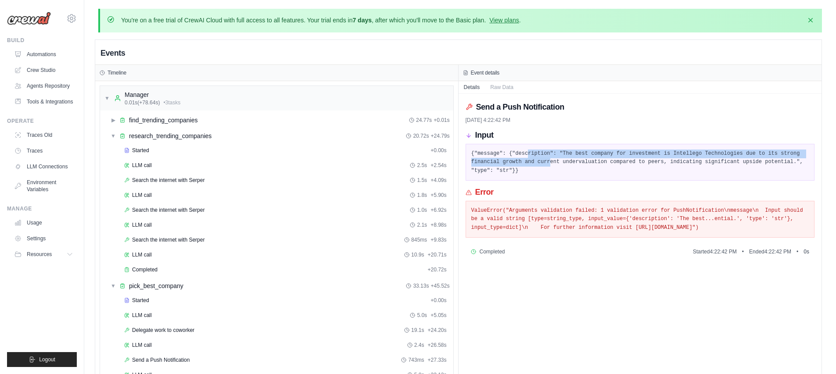
drag, startPoint x: 541, startPoint y: 160, endPoint x: 549, endPoint y: 164, distance: 9.4
click at [549, 164] on pre "{"message": {"description": "The best company for investment is Intellego Techn…" at bounding box center [640, 163] width 338 height 26
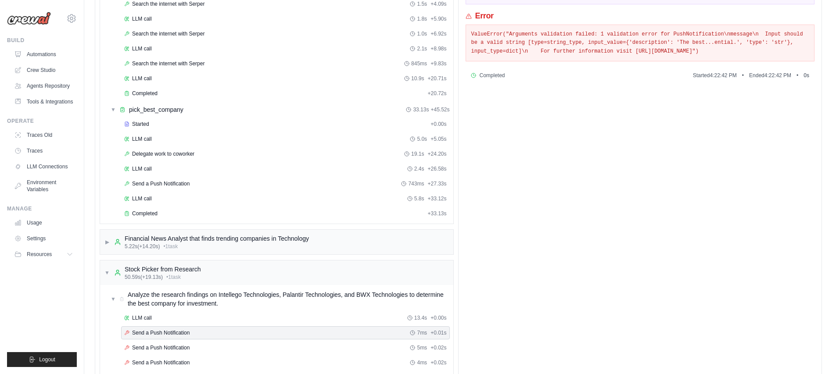
scroll to position [233, 0]
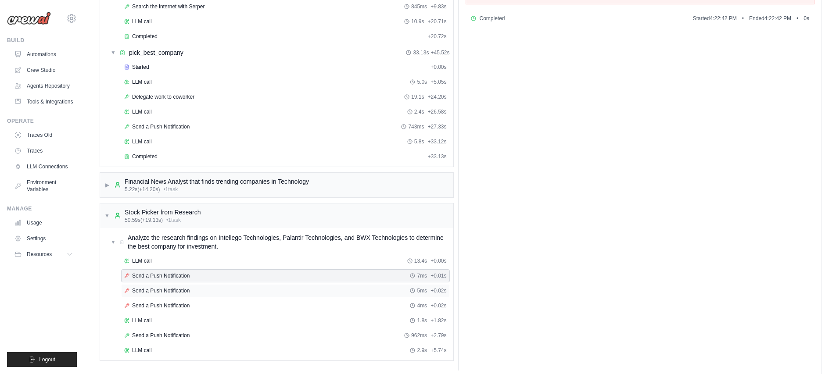
click at [193, 286] on div "Send a Push Notification 5ms + 0.02s" at bounding box center [285, 290] width 329 height 13
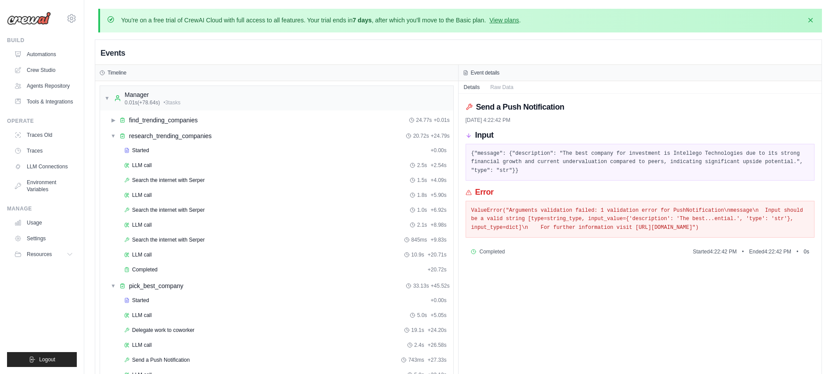
drag, startPoint x: 523, startPoint y: 209, endPoint x: 672, endPoint y: 227, distance: 149.9
click at [672, 227] on pre "ValueError("Arguments validation failed: 1 validation error for PushNotificatio…" at bounding box center [640, 220] width 338 height 26
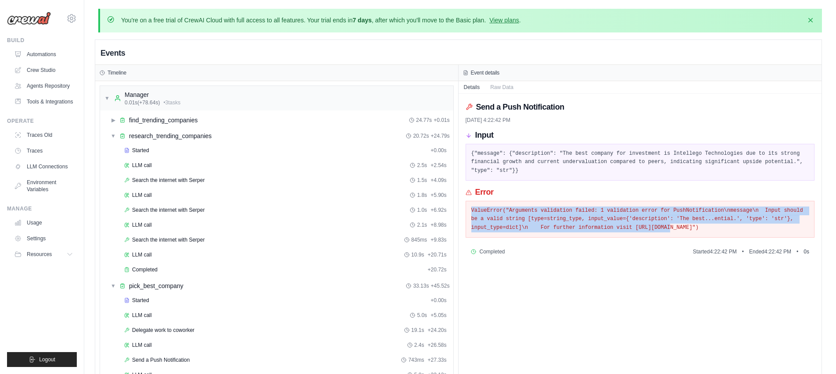
drag, startPoint x: 591, startPoint y: 205, endPoint x: 672, endPoint y: 231, distance: 85.1
click at [672, 231] on div "ValueError("Arguments validation failed: 1 validation error for PushNotificatio…" at bounding box center [640, 219] width 349 height 37
click at [672, 231] on pre "ValueError("Arguments validation failed: 1 validation error for PushNotificatio…" at bounding box center [640, 220] width 338 height 26
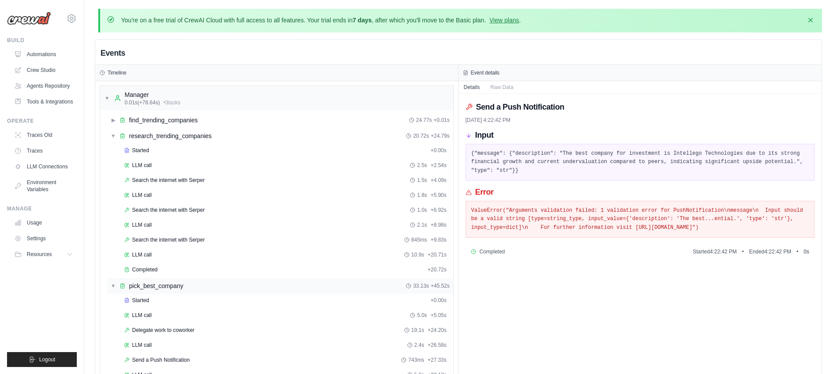
scroll to position [246, 0]
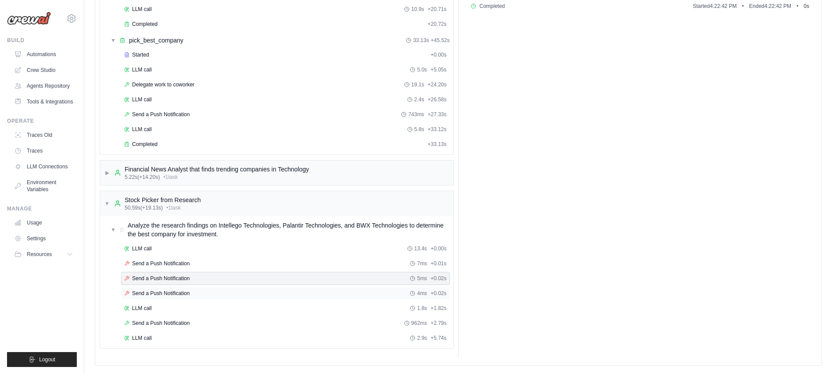
click at [197, 287] on div "Send a Push Notification 4ms + 0.02s" at bounding box center [285, 293] width 329 height 13
click at [144, 303] on div "LLM call 1.8s + 1.82s" at bounding box center [285, 308] width 329 height 13
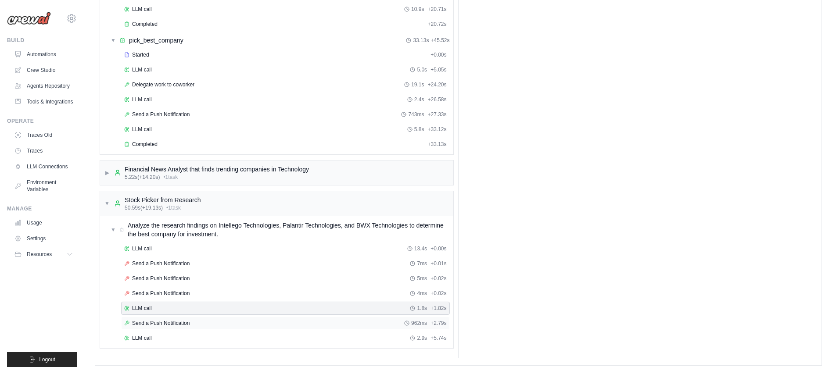
click at [160, 326] on span "Send a Push Notification" at bounding box center [160, 323] width 57 height 7
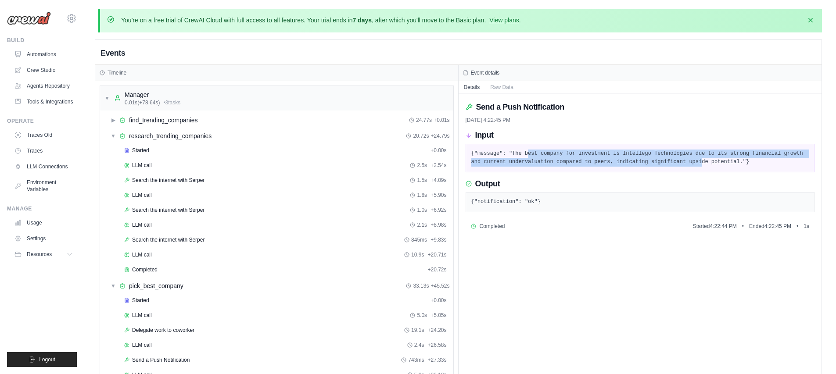
drag, startPoint x: 528, startPoint y: 150, endPoint x: 704, endPoint y: 160, distance: 175.8
click at [704, 160] on pre "{"message": "The best company for investment is Intellego Technologies due to i…" at bounding box center [640, 158] width 338 height 17
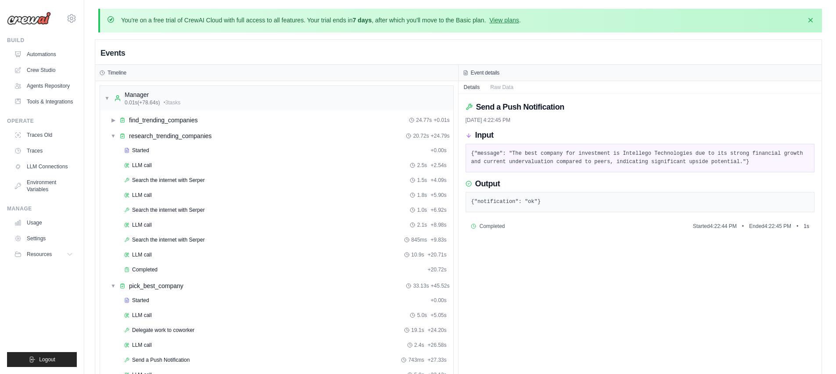
scroll to position [246, 0]
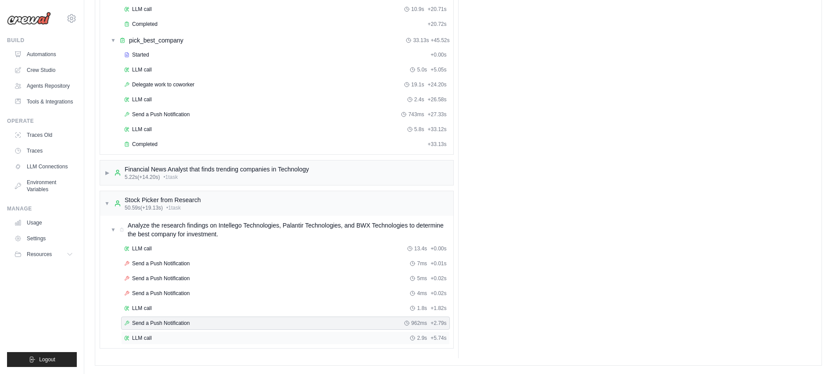
click at [158, 337] on div "LLM call 2.9s + 5.74s" at bounding box center [285, 338] width 323 height 7
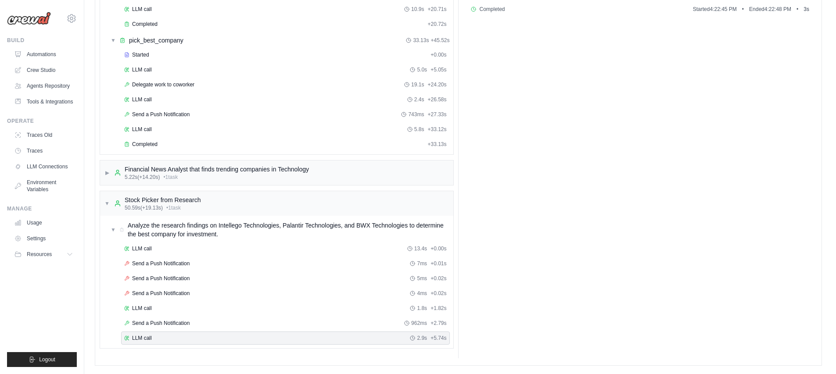
scroll to position [0, 0]
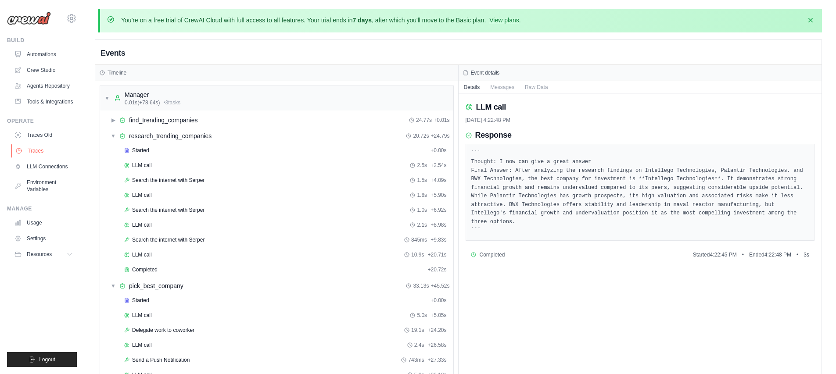
click at [35, 151] on link "Traces" at bounding box center [44, 151] width 66 height 14
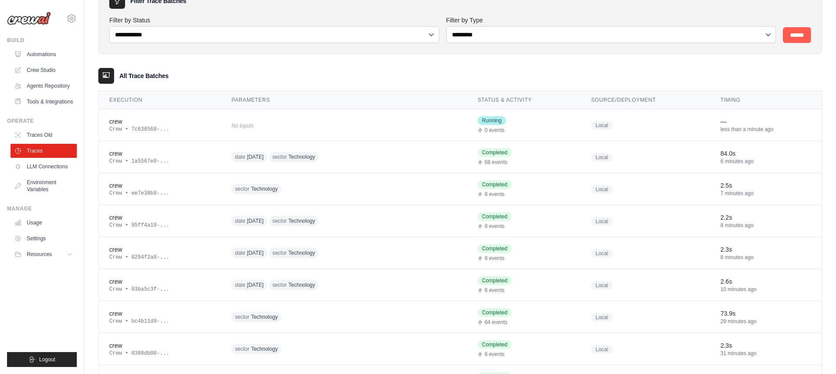
scroll to position [90, 0]
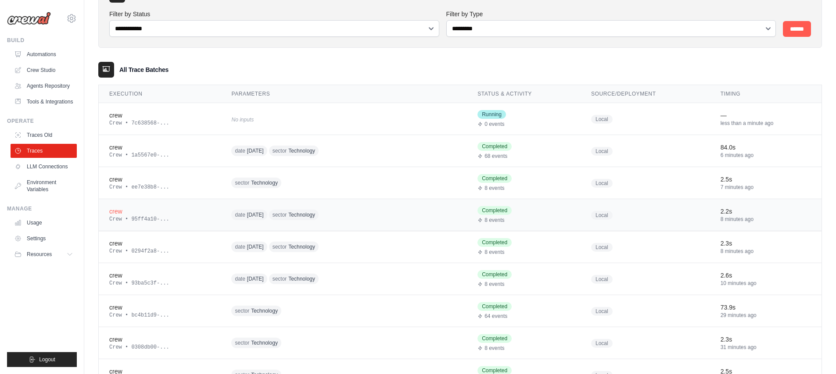
click at [353, 217] on div "date [DATE] sector Technology" at bounding box center [315, 215] width 169 height 14
click at [292, 296] on td "sector Technology" at bounding box center [344, 311] width 246 height 32
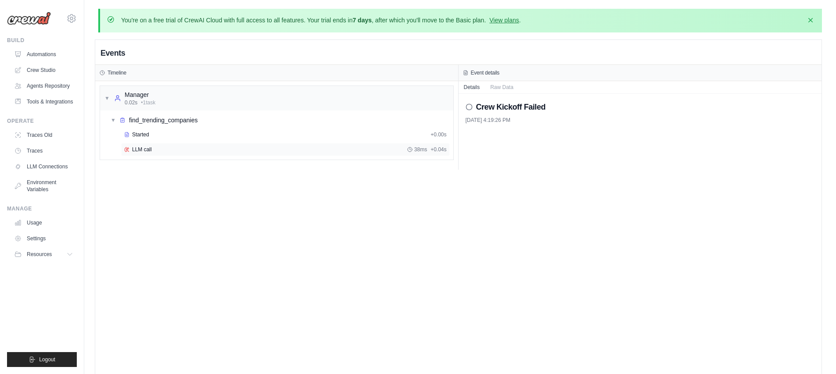
click at [151, 148] on div "LLM call 38ms + 0.04s" at bounding box center [285, 149] width 323 height 7
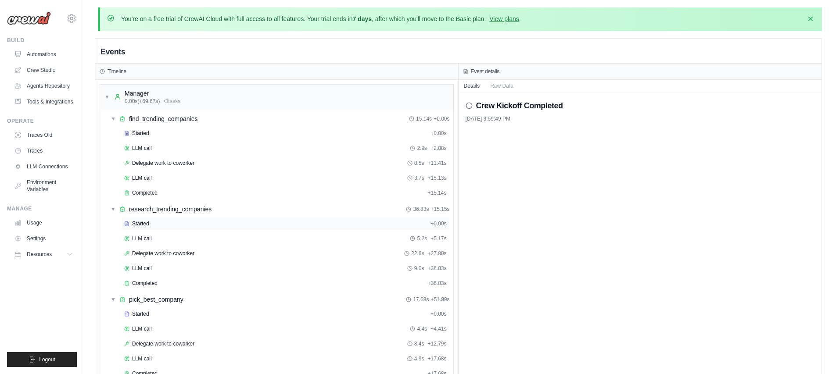
scroll to position [2, 0]
click at [107, 97] on span "▼" at bounding box center [106, 96] width 5 height 7
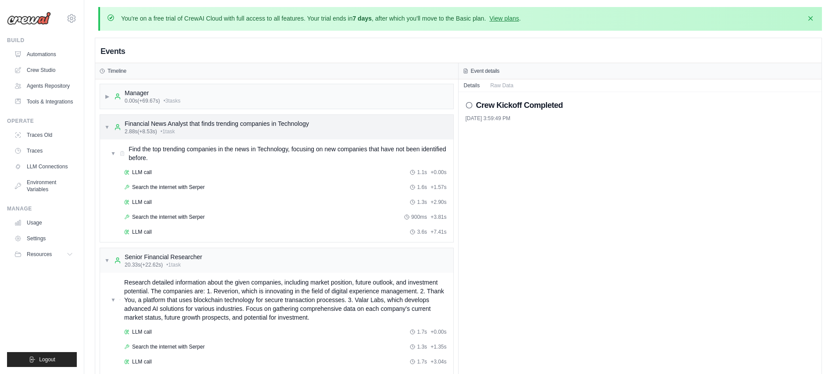
click at [108, 127] on span "▼" at bounding box center [106, 127] width 5 height 7
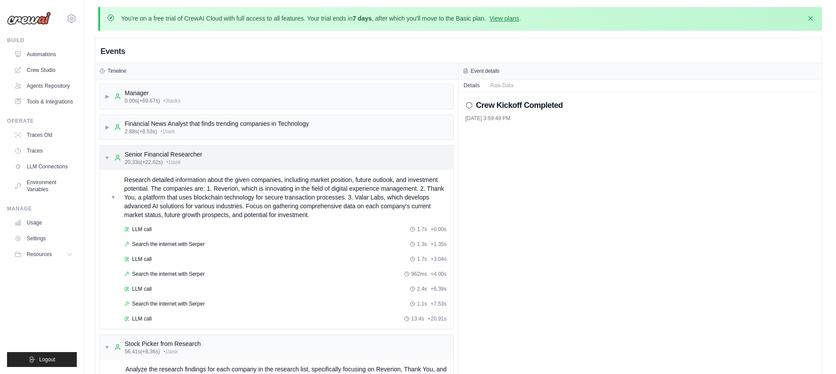
click at [106, 154] on div "▼ Senior Financial Researcher 20.33s (+22.62s) • 1 task" at bounding box center [153, 158] width 98 height 16
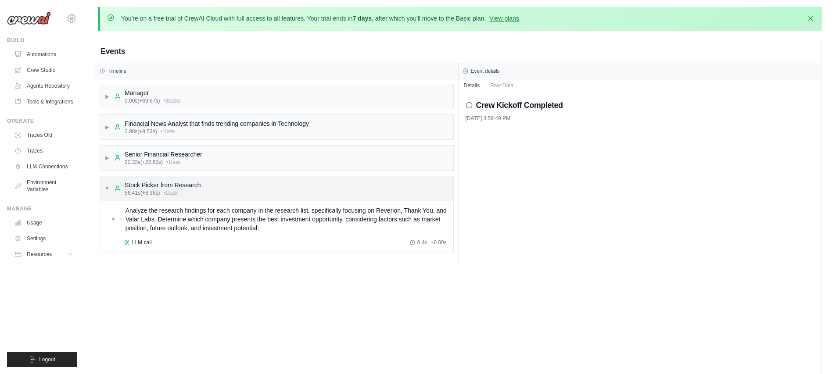
click at [108, 186] on span "▼" at bounding box center [106, 188] width 5 height 7
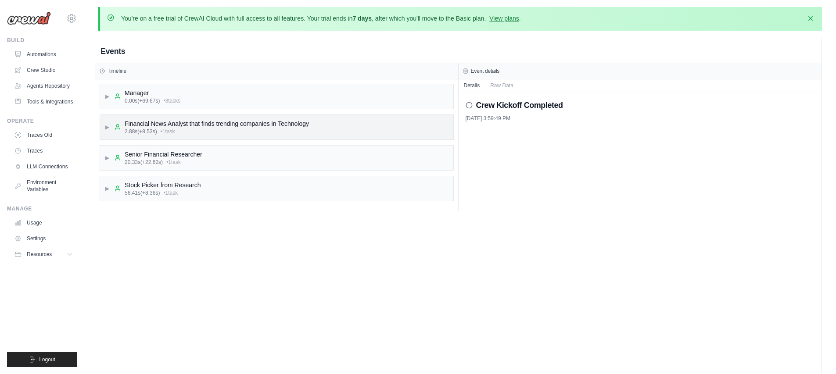
click at [107, 128] on span "▶" at bounding box center [106, 127] width 5 height 7
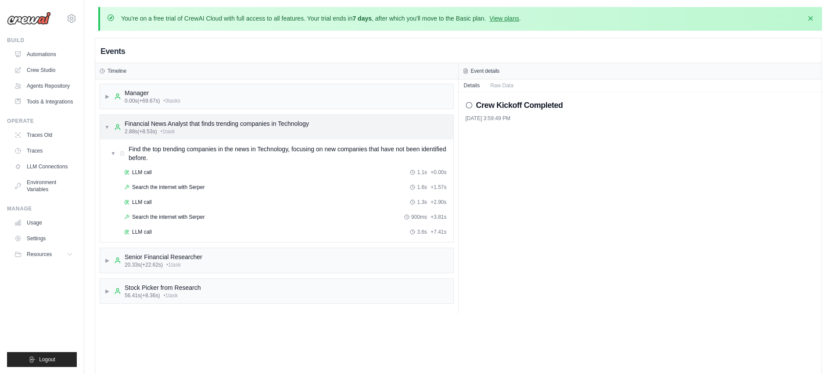
click at [107, 126] on span "▼" at bounding box center [106, 127] width 5 height 7
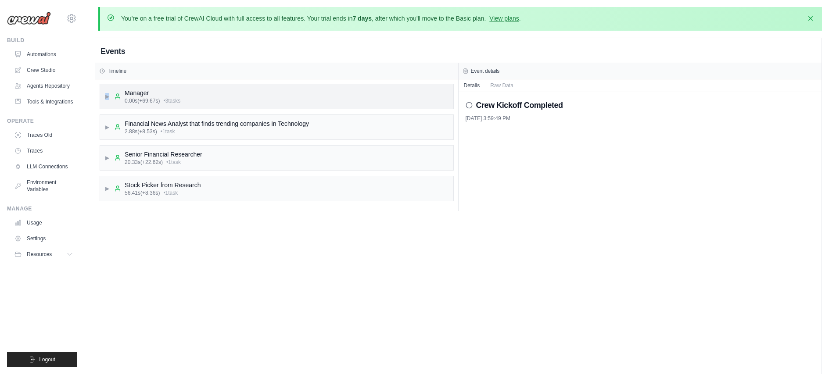
click at [103, 100] on div "▶ Manager 0.00s (+69.67s) • 3 task s" at bounding box center [276, 96] width 353 height 25
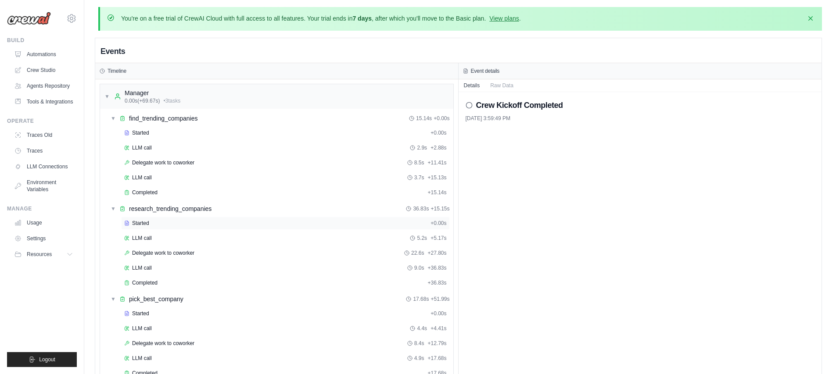
click at [169, 219] on div "Started + 0.00s" at bounding box center [285, 223] width 329 height 13
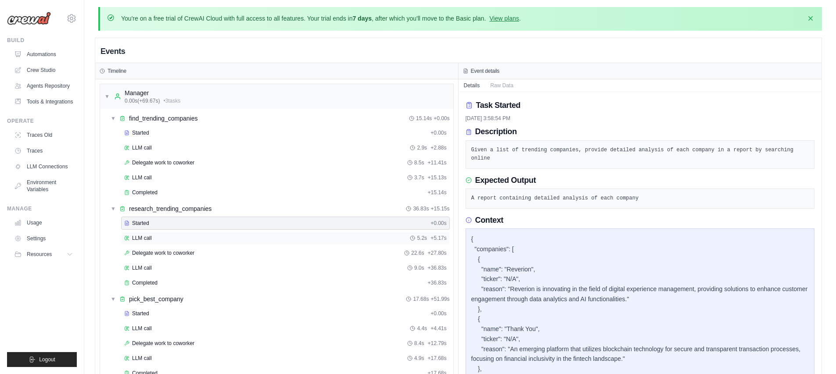
click at [209, 240] on div "LLM call 5.2s + 5.17s" at bounding box center [285, 238] width 323 height 7
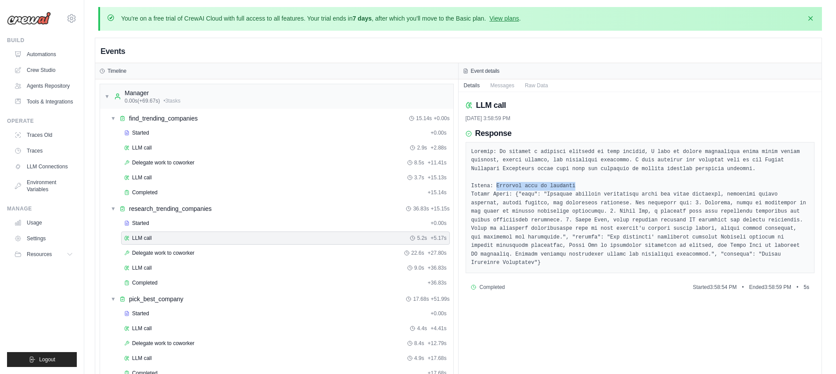
drag, startPoint x: 497, startPoint y: 182, endPoint x: 576, endPoint y: 187, distance: 79.6
click at [578, 187] on pre at bounding box center [640, 208] width 338 height 120
click at [155, 148] on div "LLM call 2.9s + 2.88s" at bounding box center [285, 147] width 323 height 7
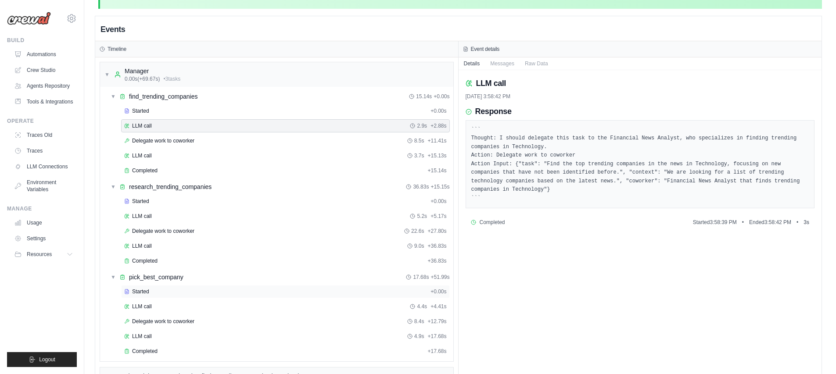
scroll to position [70, 0]
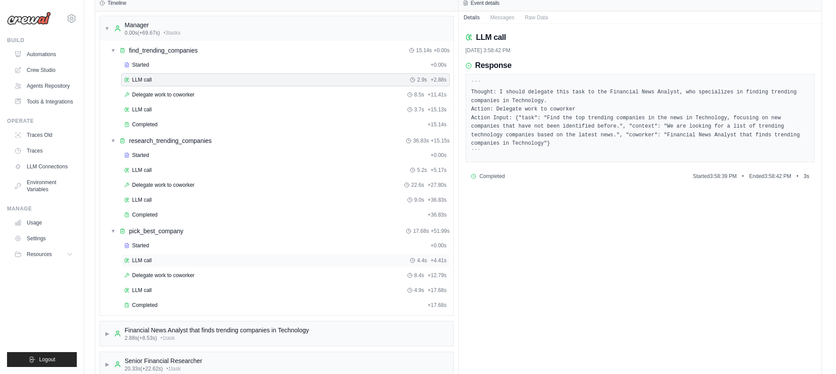
click at [153, 259] on div "LLM call 4.4s + 4.41s" at bounding box center [285, 260] width 323 height 7
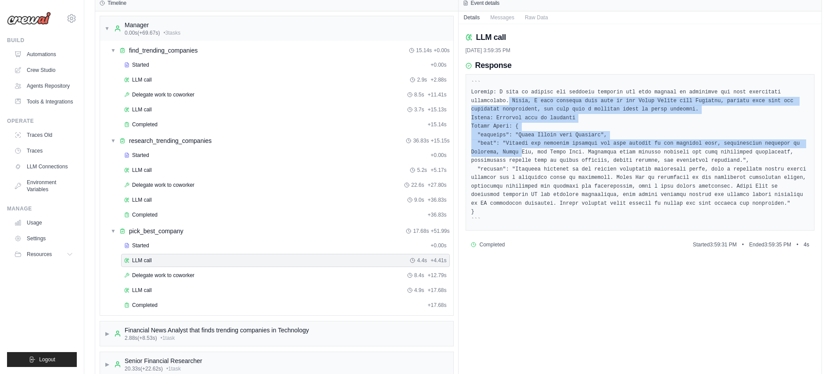
drag, startPoint x: 512, startPoint y: 106, endPoint x: 521, endPoint y: 150, distance: 45.4
click at [521, 150] on pre at bounding box center [640, 153] width 338 height 146
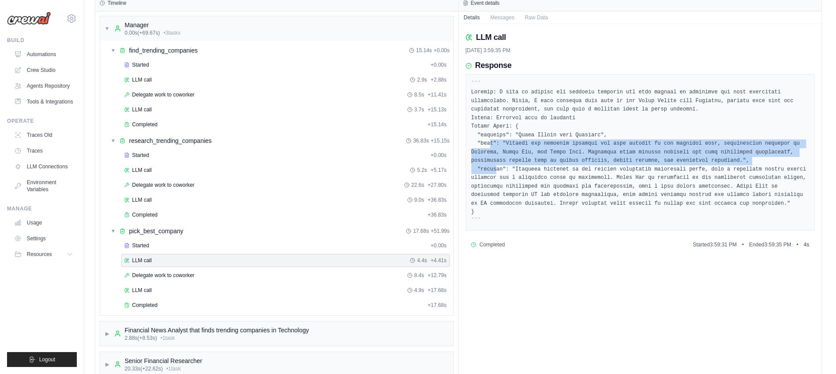
drag, startPoint x: 493, startPoint y: 157, endPoint x: 496, endPoint y: 169, distance: 12.6
click at [496, 169] on pre at bounding box center [640, 153] width 338 height 146
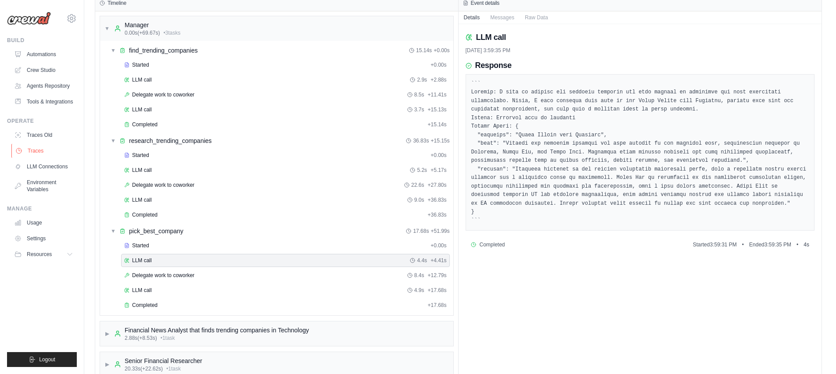
click at [34, 151] on link "Traces" at bounding box center [44, 151] width 66 height 14
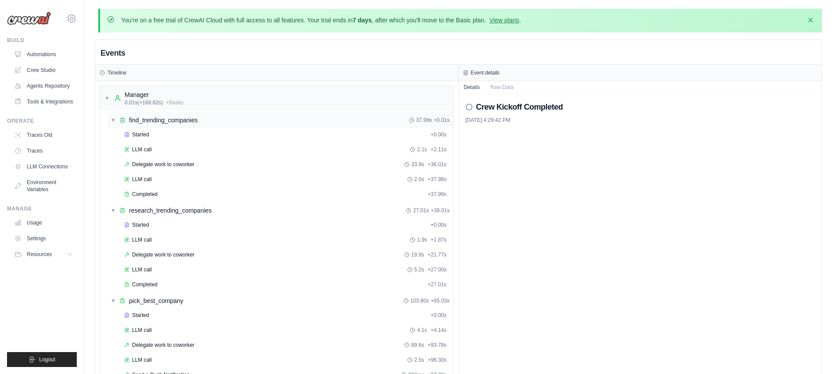
click at [111, 118] on span "▼" at bounding box center [113, 120] width 5 height 7
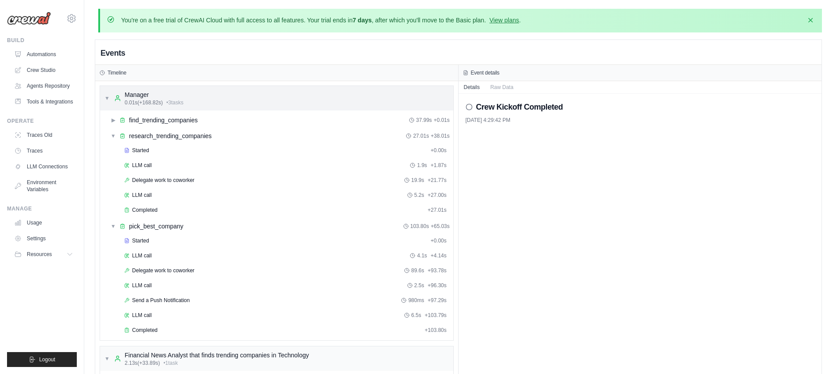
click at [107, 99] on span "▼" at bounding box center [106, 98] width 5 height 7
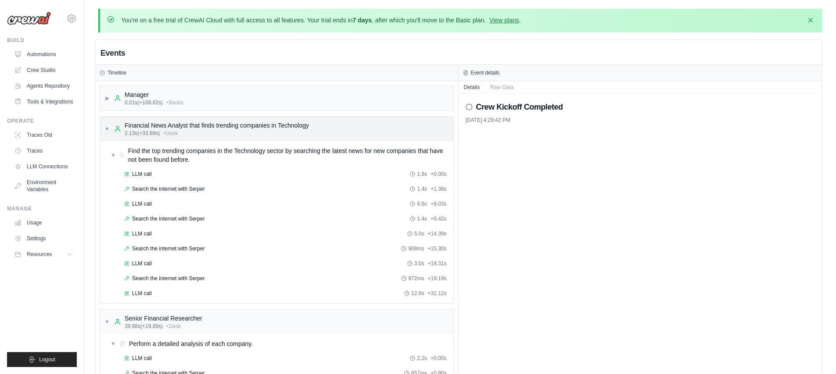
click at [106, 129] on span "▼" at bounding box center [106, 128] width 5 height 7
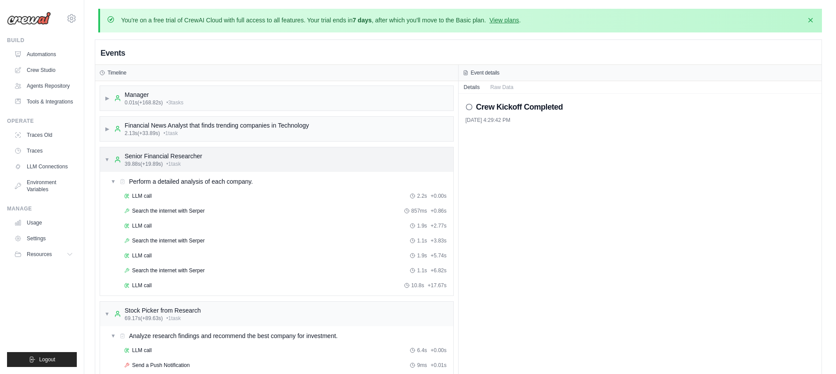
click at [102, 159] on div "▼ Senior Financial Researcher 39.88s (+19.89s) • 1 task" at bounding box center [276, 159] width 353 height 25
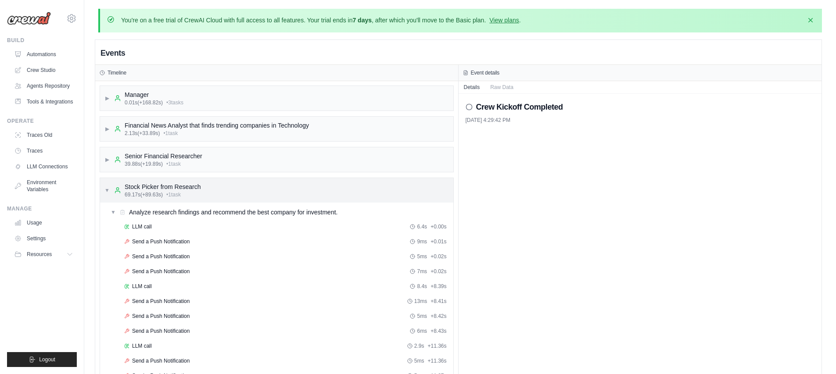
click at [105, 190] on span "▼" at bounding box center [106, 190] width 5 height 7
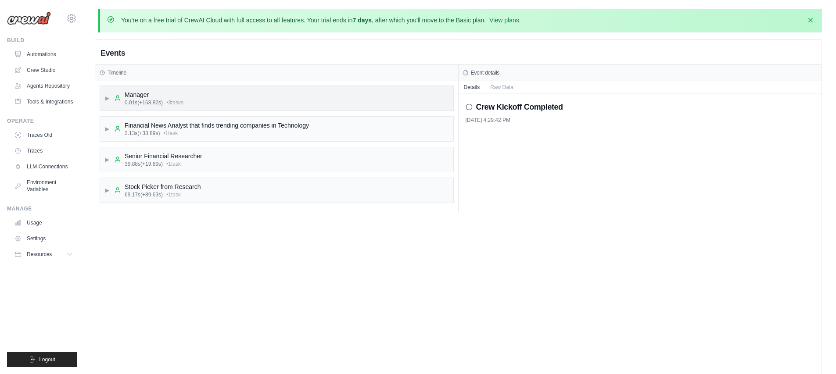
click at [107, 98] on span "▶" at bounding box center [106, 98] width 5 height 7
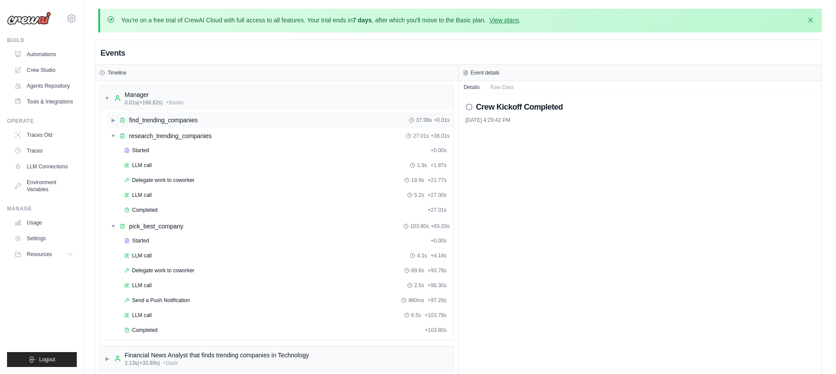
click at [113, 120] on span "▶" at bounding box center [113, 120] width 5 height 7
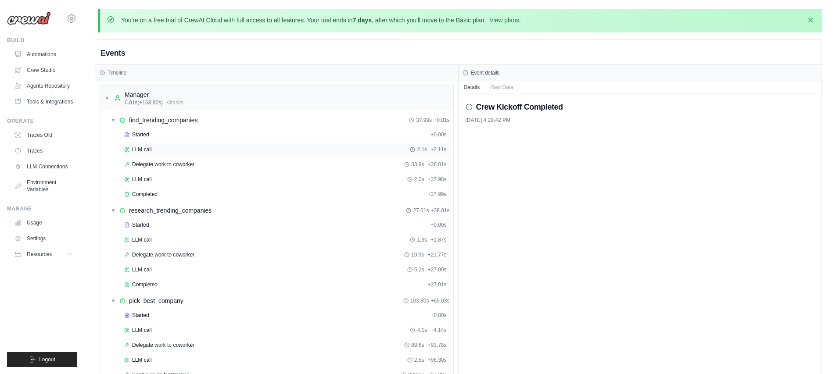
click at [145, 152] on span "LLM call" at bounding box center [142, 149] width 20 height 7
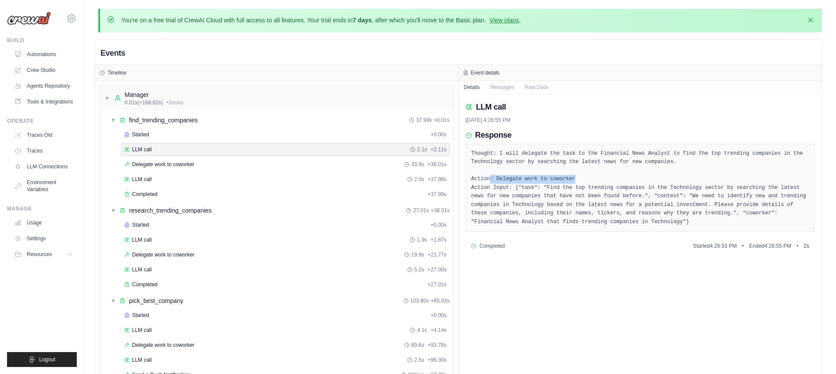
drag, startPoint x: 488, startPoint y: 178, endPoint x: 599, endPoint y: 180, distance: 110.2
click at [599, 180] on pre "Thought: I will delegate the task to the Financial News Analyst to find the top…" at bounding box center [640, 188] width 338 height 77
click at [599, 183] on pre "Thought: I will delegate the task to the Financial News Analyst to find the top…" at bounding box center [640, 188] width 338 height 77
click at [158, 258] on span "Delegate work to coworker" at bounding box center [163, 254] width 62 height 7
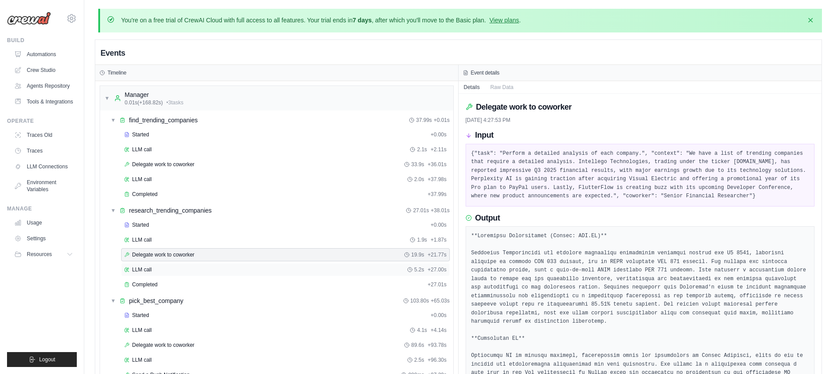
click at [152, 267] on div "LLM call 5.2s + 27.00s" at bounding box center [285, 269] width 323 height 7
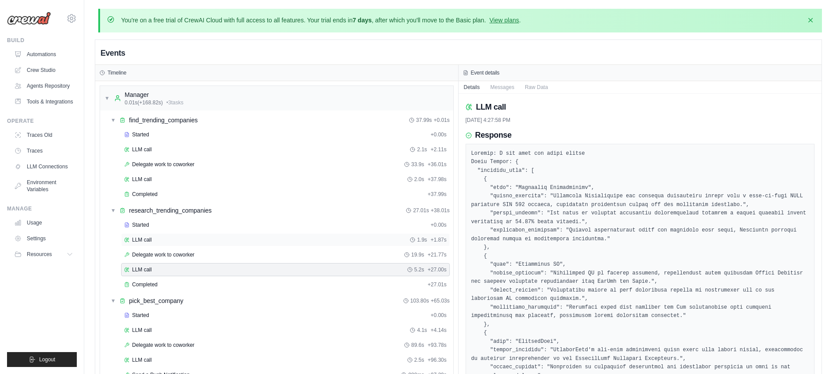
click at [152, 244] on div "LLM call 1.9s + 1.87s" at bounding box center [285, 239] width 329 height 13
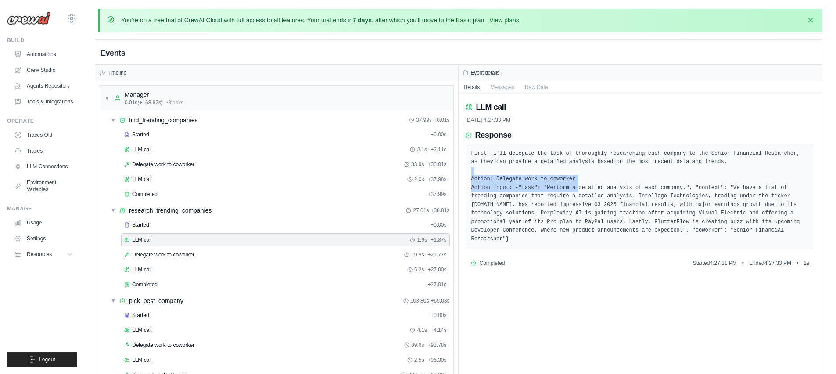
drag, startPoint x: 505, startPoint y: 175, endPoint x: 579, endPoint y: 185, distance: 74.9
click at [579, 185] on pre "First, I'll delegate the task of thoroughly researching each company to the Sen…" at bounding box center [640, 197] width 338 height 94
click at [581, 183] on pre "First, I'll delegate the task of thoroughly researching each company to the Sen…" at bounding box center [640, 197] width 338 height 94
click at [148, 138] on span "Started" at bounding box center [140, 134] width 17 height 7
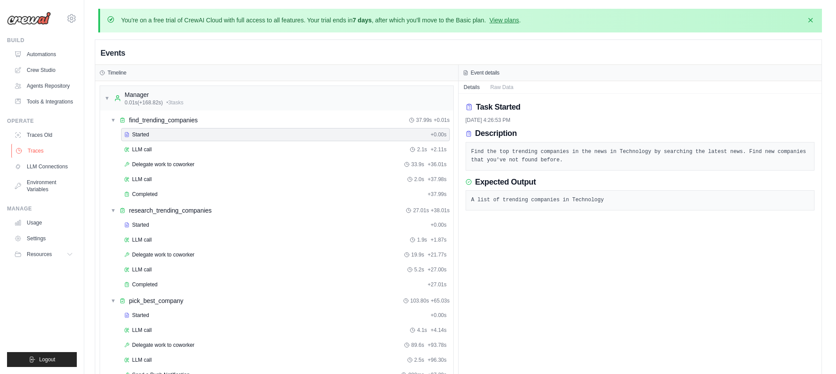
click at [39, 153] on link "Traces" at bounding box center [44, 151] width 66 height 14
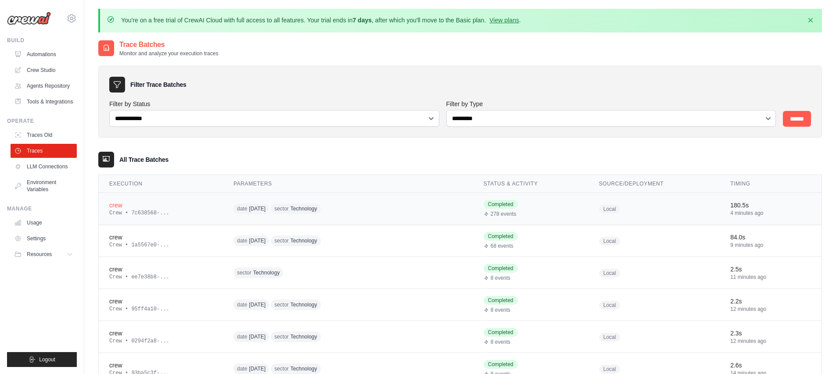
click at [362, 208] on div "date 2025-10-02 sector Technology" at bounding box center [317, 209] width 169 height 14
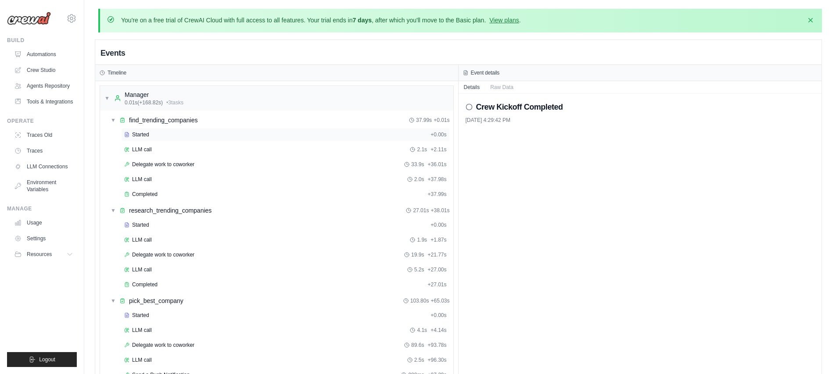
click at [138, 133] on span "Started" at bounding box center [140, 134] width 17 height 7
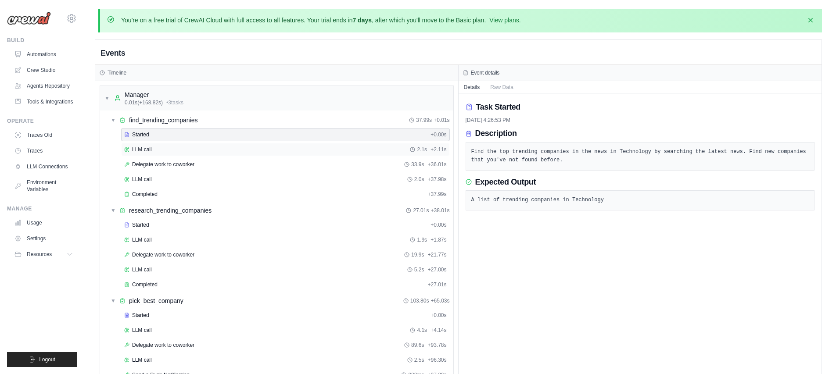
click at [186, 153] on div "LLM call 2.1s + 2.11s" at bounding box center [285, 149] width 329 height 13
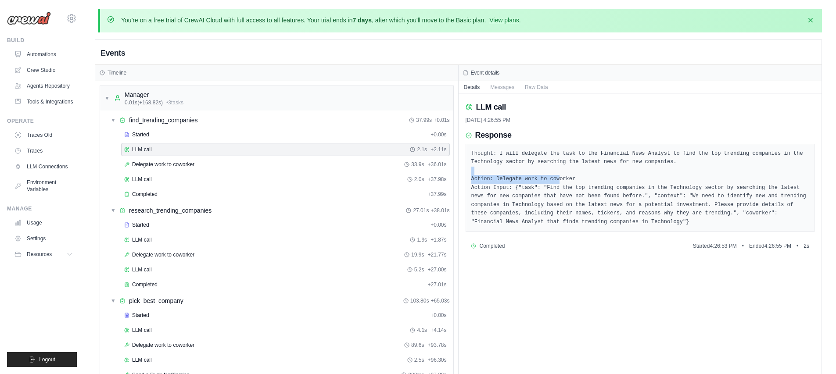
drag, startPoint x: 563, startPoint y: 169, endPoint x: 557, endPoint y: 185, distance: 17.1
click at [557, 185] on pre "Thought: I will delegate the task to the Financial News Analyst to find the top…" at bounding box center [640, 188] width 338 height 77
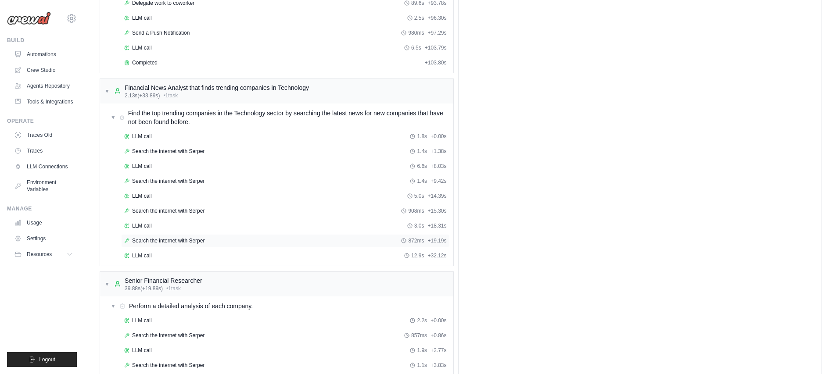
scroll to position [349, 0]
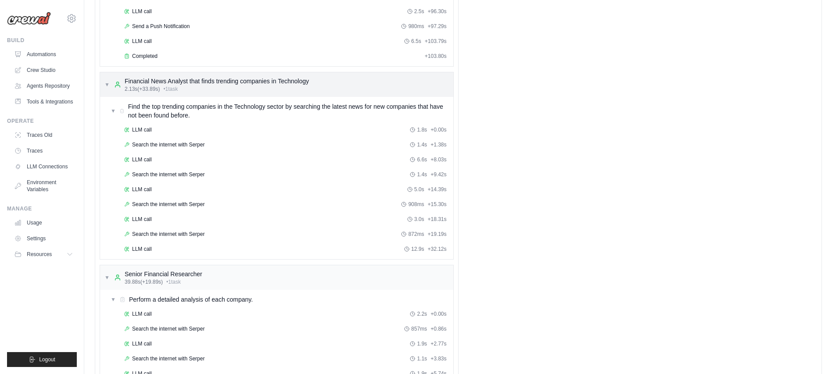
click at [177, 91] on span "• 1 task" at bounding box center [170, 89] width 14 height 7
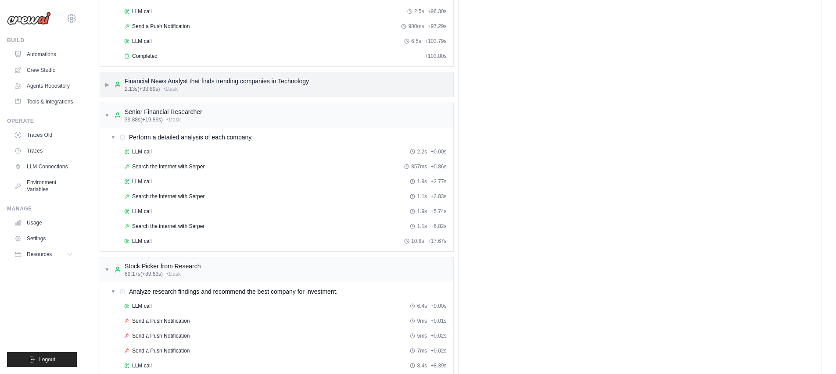
click at [174, 82] on div "Financial News Analyst that finds trending companies in Technology" at bounding box center [217, 81] width 184 height 9
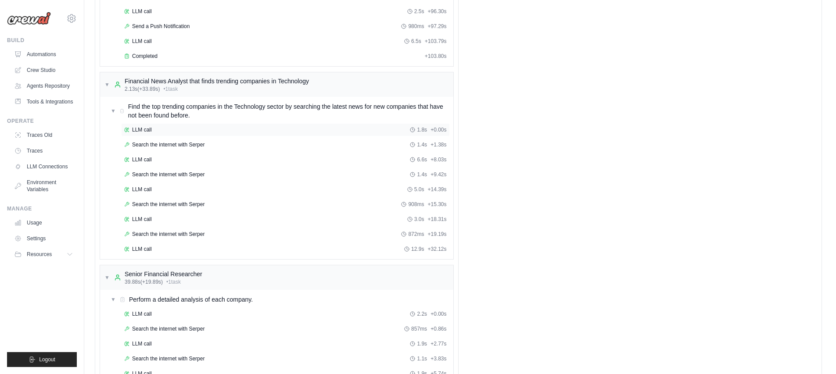
click at [158, 126] on div "LLM call 1.8s + 0.00s" at bounding box center [285, 129] width 323 height 7
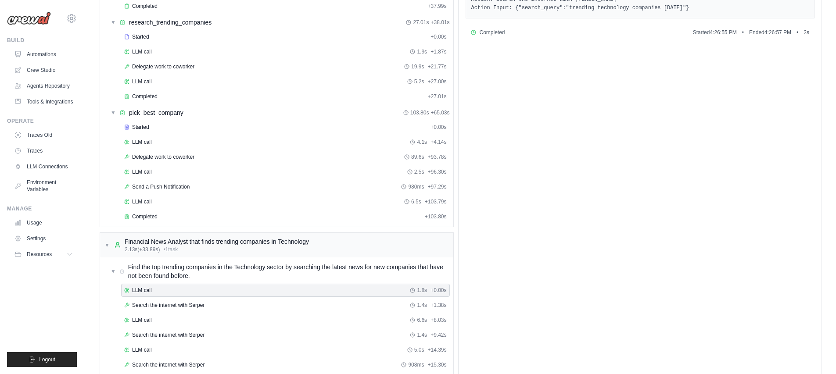
scroll to position [124, 0]
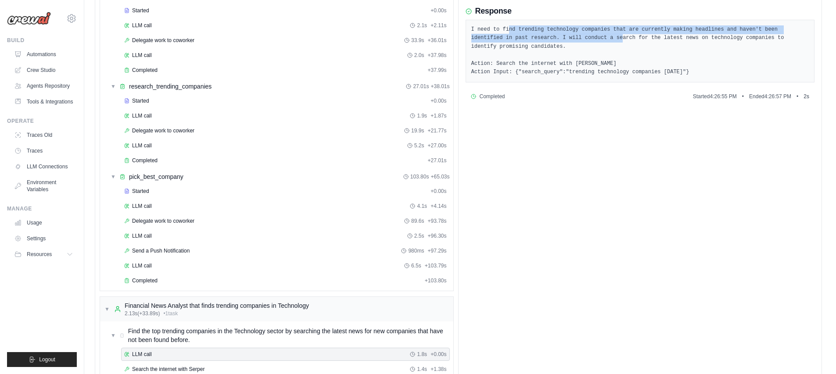
drag, startPoint x: 528, startPoint y: 31, endPoint x: 624, endPoint y: 39, distance: 96.4
click at [624, 39] on pre "I need to find trending technology companies that are currently making headline…" at bounding box center [640, 50] width 338 height 51
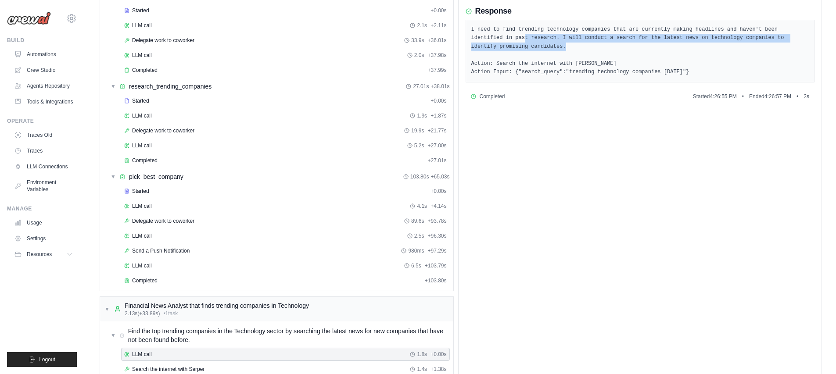
drag, startPoint x: 584, startPoint y: 47, endPoint x: 594, endPoint y: 48, distance: 9.3
click at [594, 48] on pre "I need to find trending technology companies that are currently making headline…" at bounding box center [640, 50] width 338 height 51
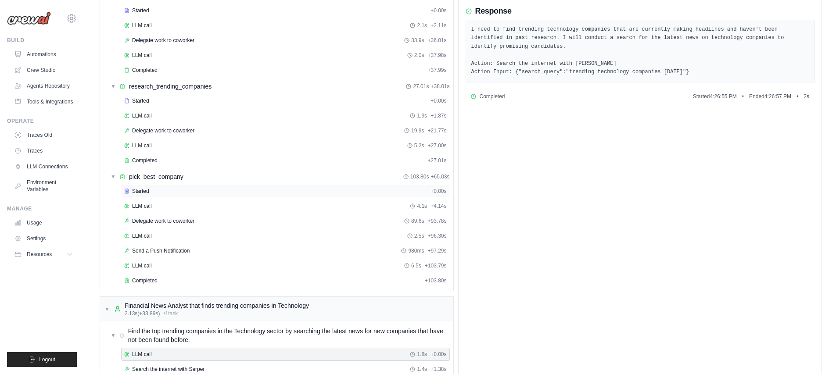
scroll to position [365, 0]
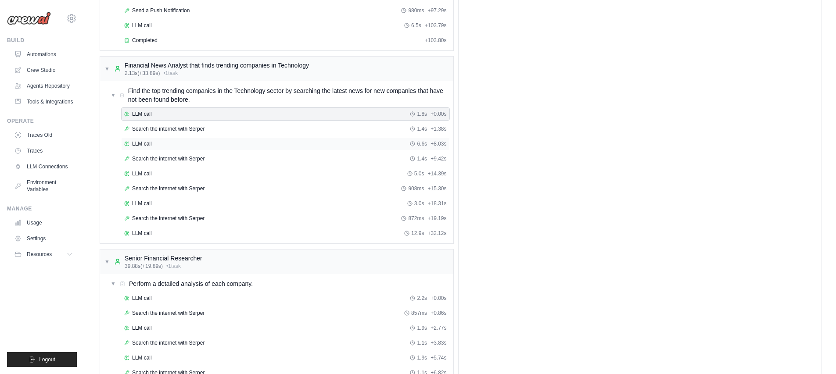
click at [161, 141] on div "LLM call 6.6s + 8.03s" at bounding box center [285, 143] width 323 height 7
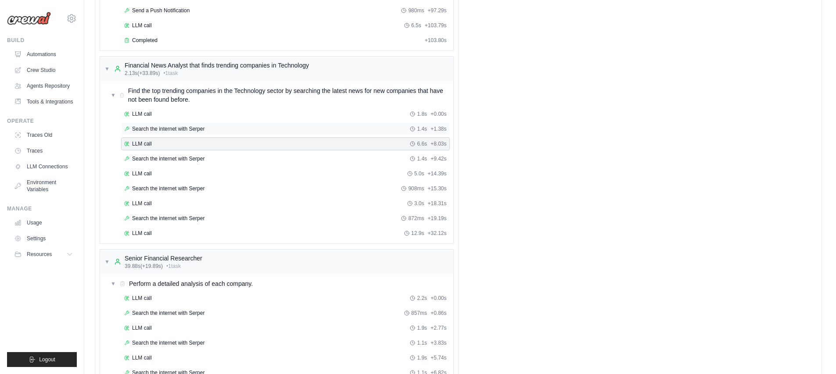
click at [240, 128] on div "Search the internet with [PERSON_NAME] 1.4s + 1.38s" at bounding box center [285, 128] width 323 height 7
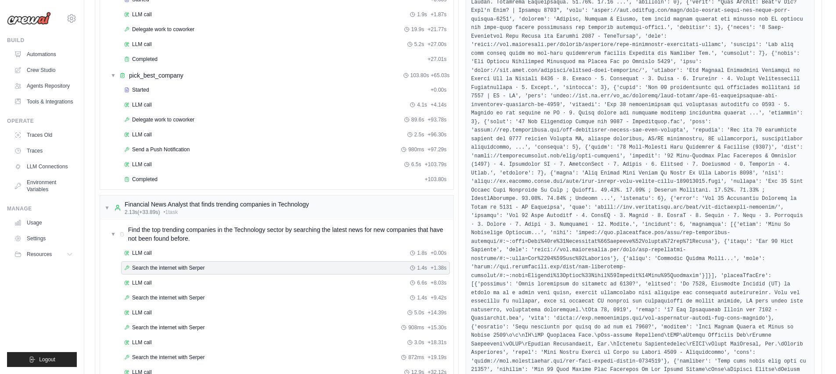
scroll to position [234, 0]
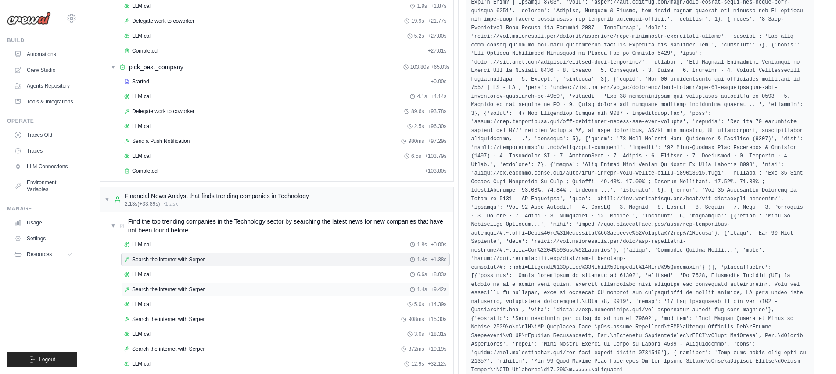
click at [175, 284] on div "Search the internet with [PERSON_NAME] 1.4s + 9.42s" at bounding box center [285, 289] width 329 height 13
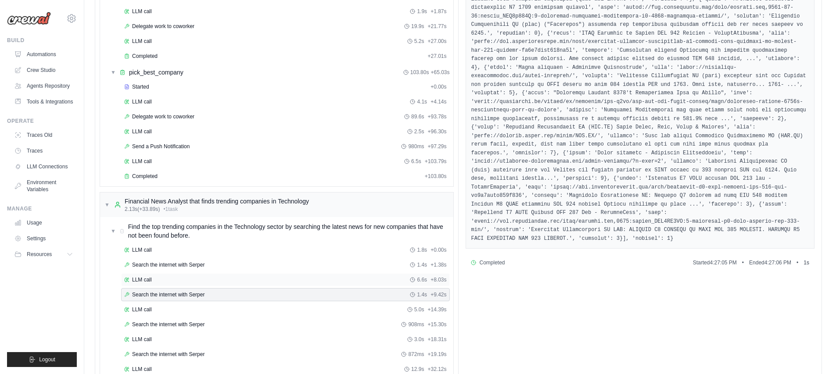
scroll to position [330, 0]
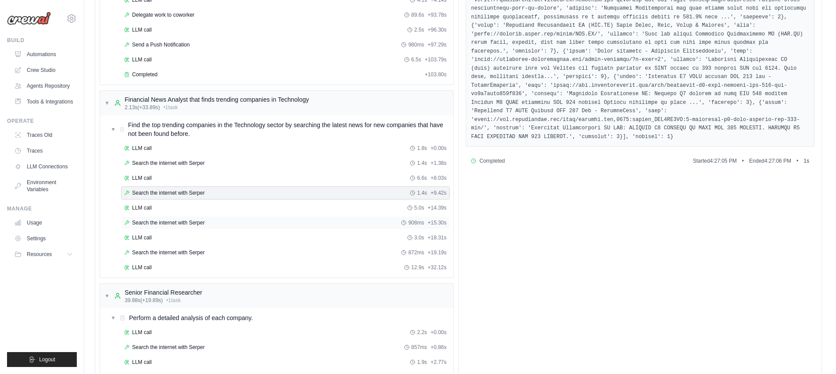
click at [199, 228] on div "Search the internet with [PERSON_NAME] 908ms + 15.30s" at bounding box center [285, 222] width 329 height 13
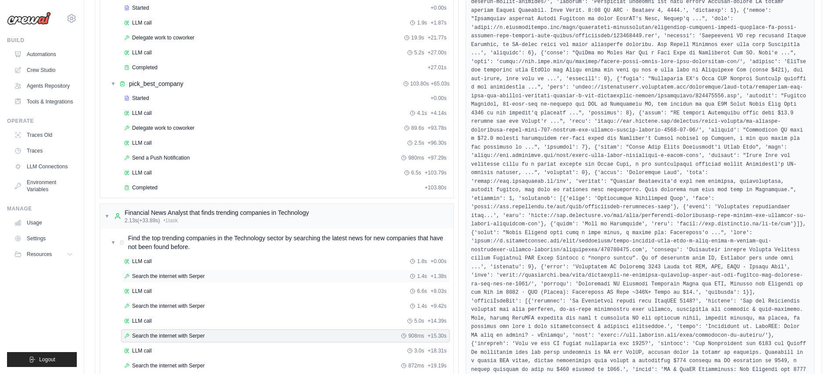
scroll to position [225, 0]
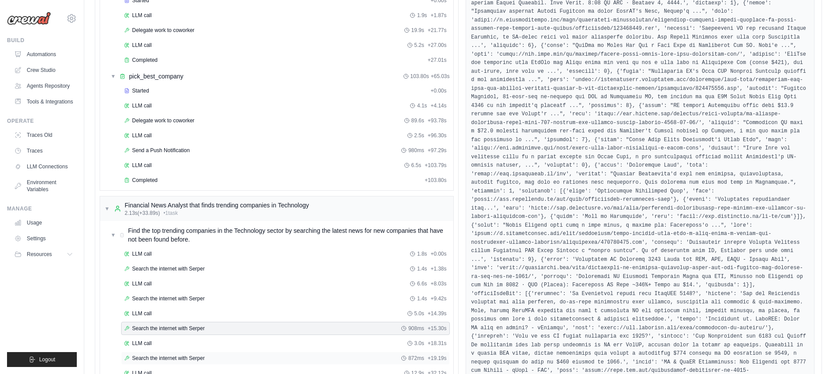
click at [156, 356] on span "Search the internet with Serper" at bounding box center [168, 358] width 72 height 7
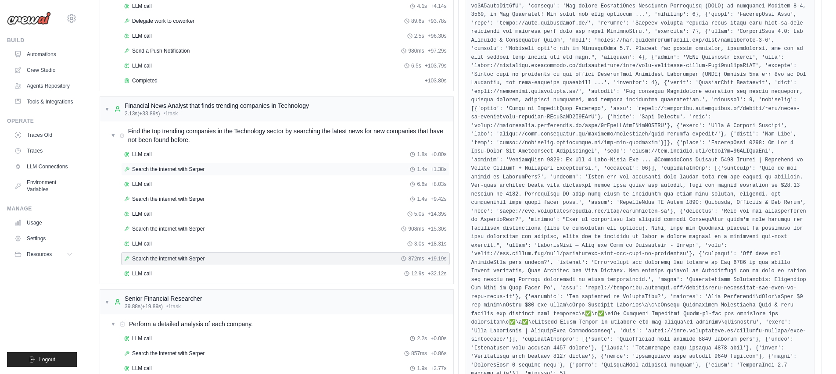
scroll to position [234, 0]
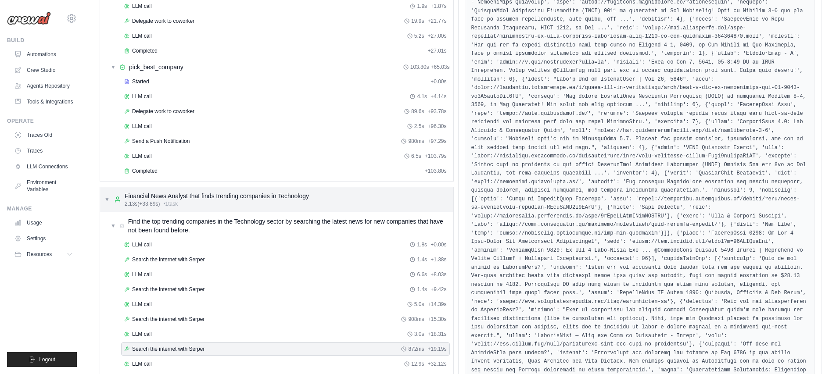
click at [197, 193] on div "Financial News Analyst that finds trending companies in Technology" at bounding box center [217, 196] width 184 height 9
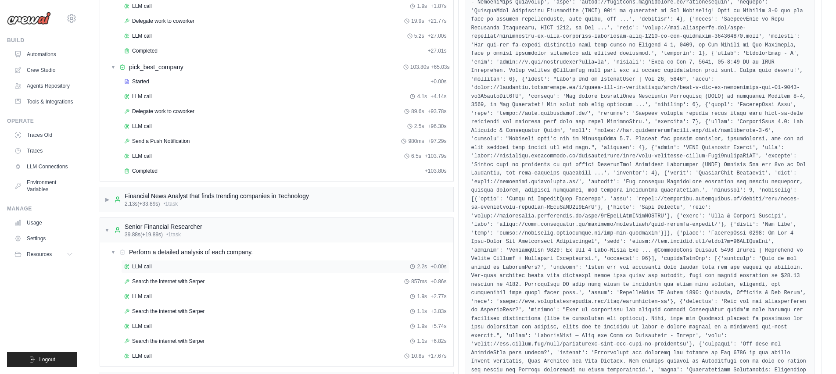
click at [160, 268] on div "LLM call 2.2s + 0.00s" at bounding box center [285, 266] width 323 height 7
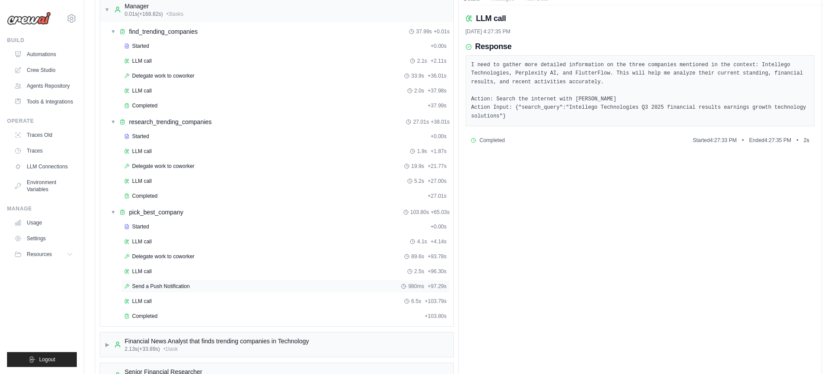
scroll to position [318, 0]
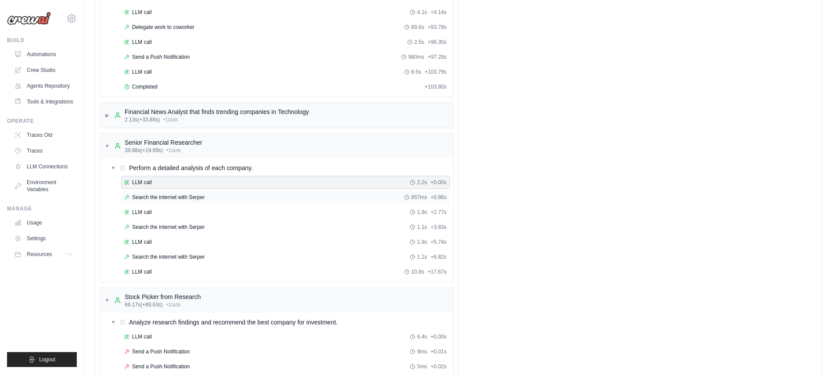
click at [183, 199] on span "Search the internet with Serper" at bounding box center [168, 197] width 72 height 7
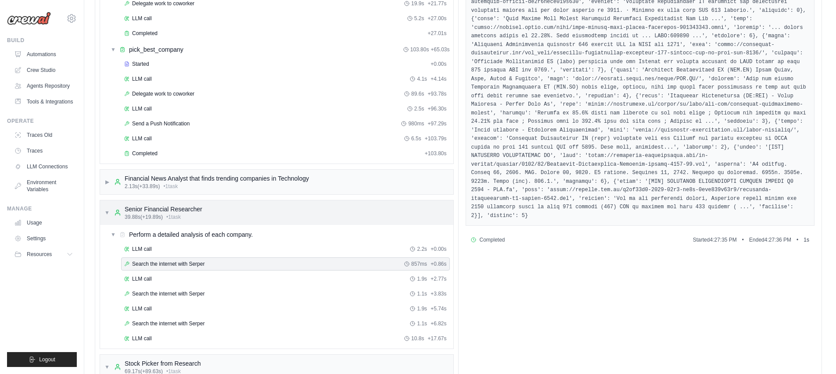
scroll to position [252, 0]
click at [171, 298] on div "Search the internet with [PERSON_NAME] 1.1s + 3.83s" at bounding box center [285, 293] width 329 height 13
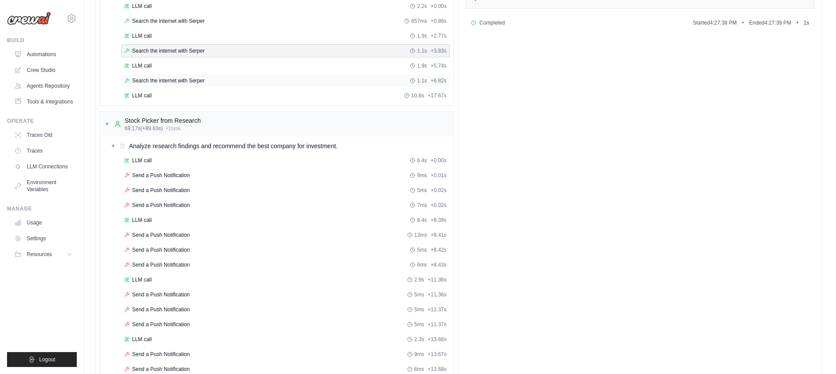
scroll to position [317, 0]
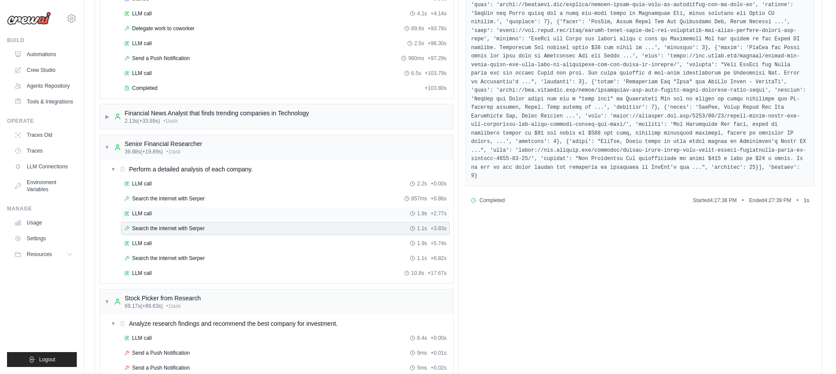
click at [180, 207] on div "LLM call 1.9s + 2.77s" at bounding box center [285, 213] width 329 height 13
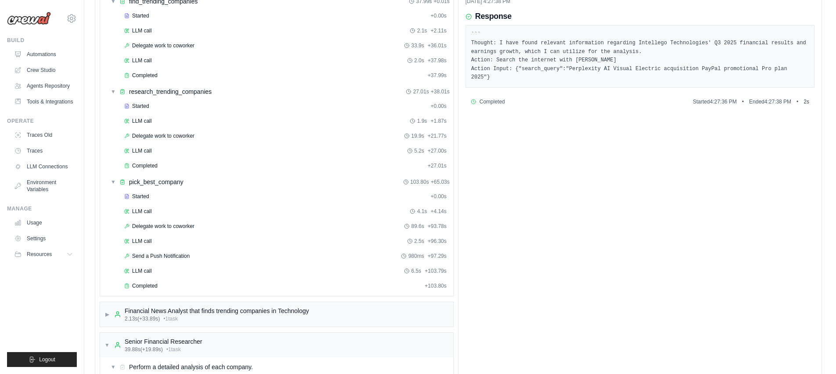
scroll to position [224, 0]
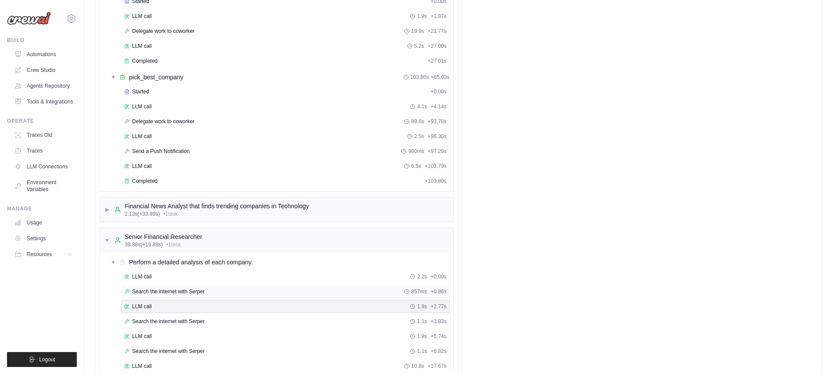
click at [168, 293] on span "Search the internet with Serper" at bounding box center [168, 291] width 72 height 7
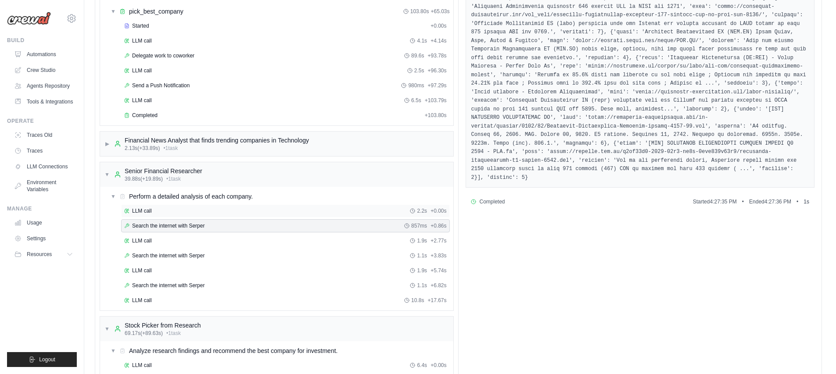
scroll to position [294, 0]
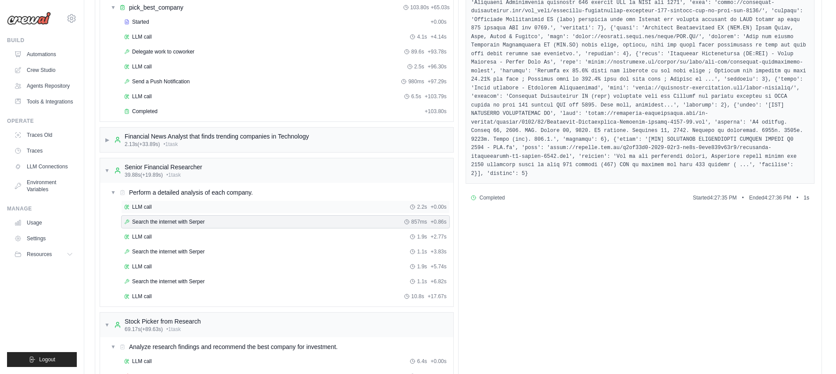
click at [210, 204] on div "LLM call 2.2s + 0.00s" at bounding box center [285, 207] width 323 height 7
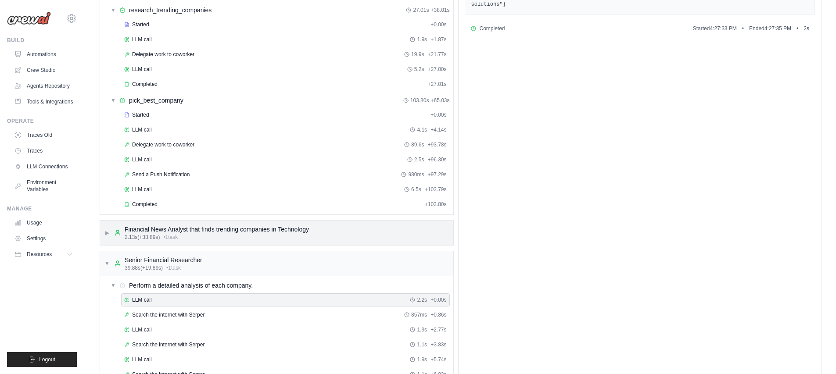
scroll to position [228, 0]
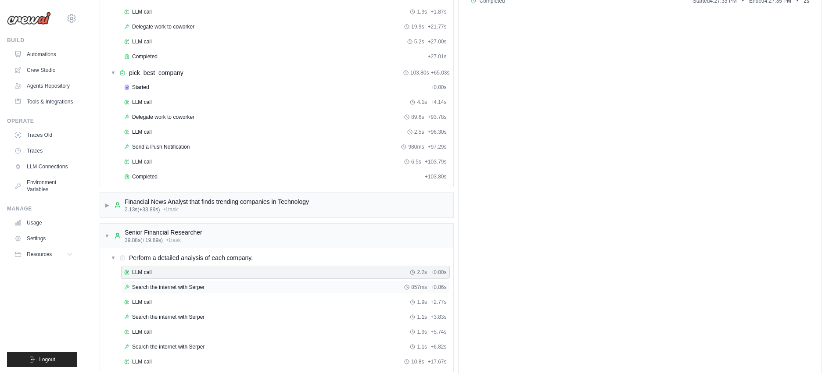
click at [150, 287] on span "Search the internet with Serper" at bounding box center [168, 287] width 72 height 7
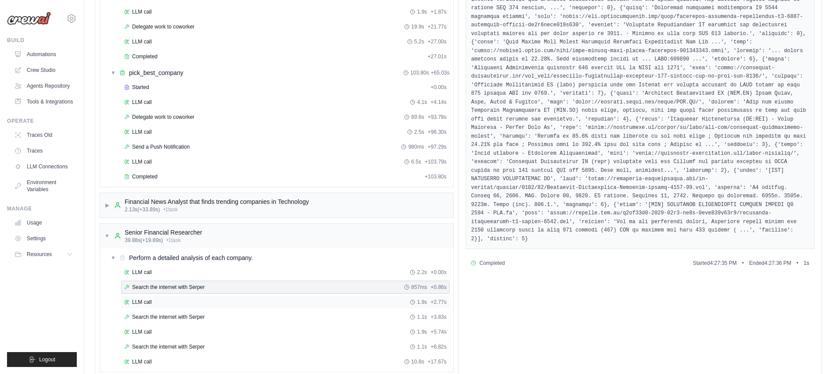
click at [149, 301] on span "LLM call" at bounding box center [142, 302] width 20 height 7
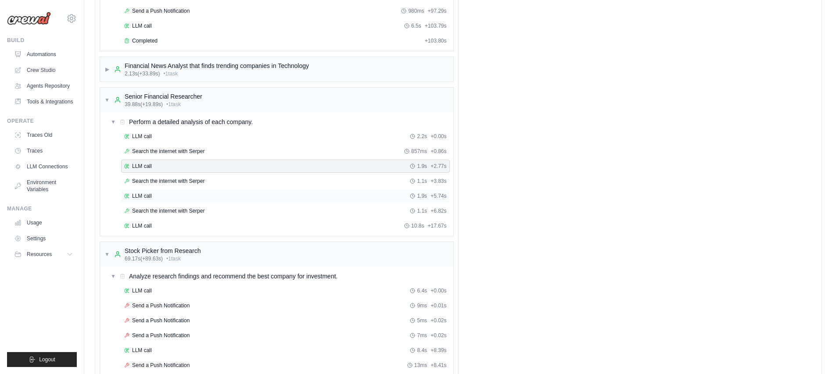
scroll to position [322, 0]
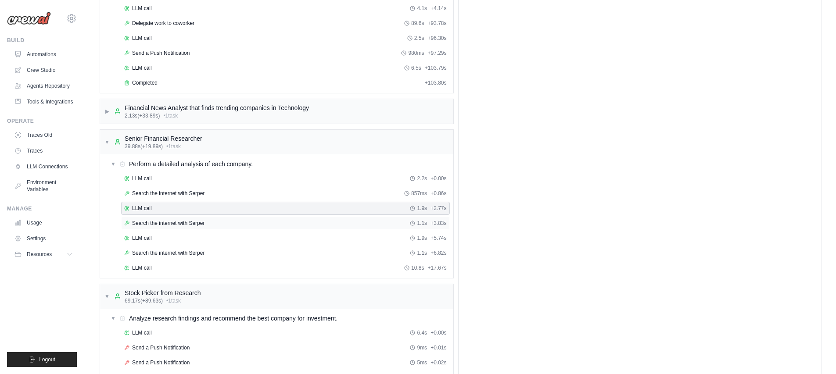
click at [176, 220] on span "Search the internet with Serper" at bounding box center [168, 223] width 72 height 7
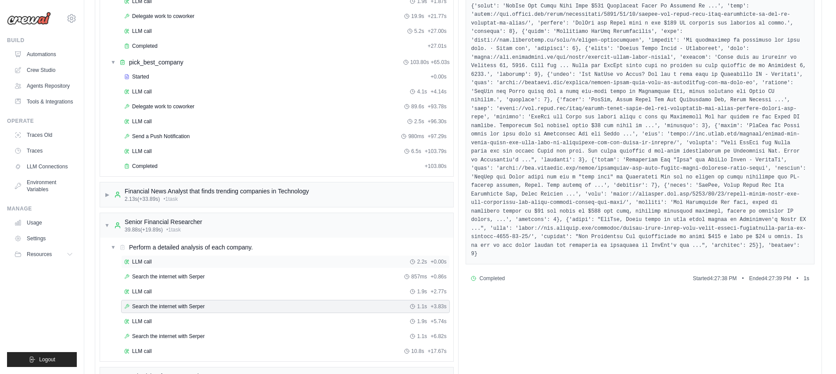
scroll to position [315, 0]
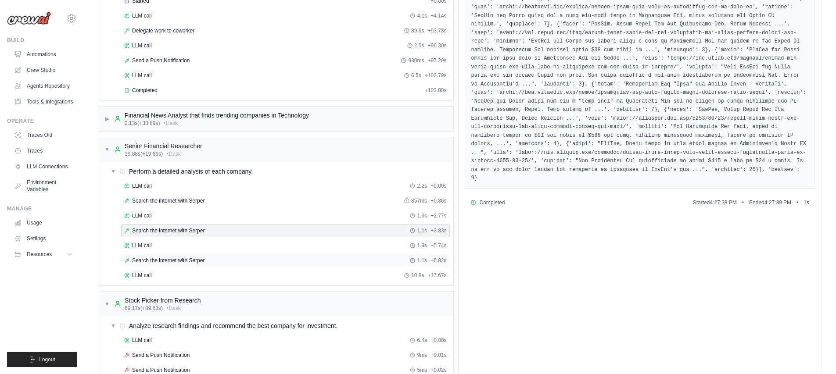
click at [160, 261] on span "Search the internet with Serper" at bounding box center [168, 260] width 72 height 7
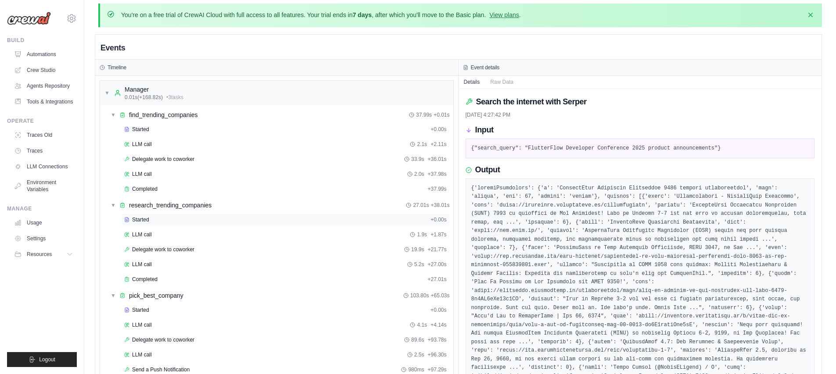
scroll to position [0, 0]
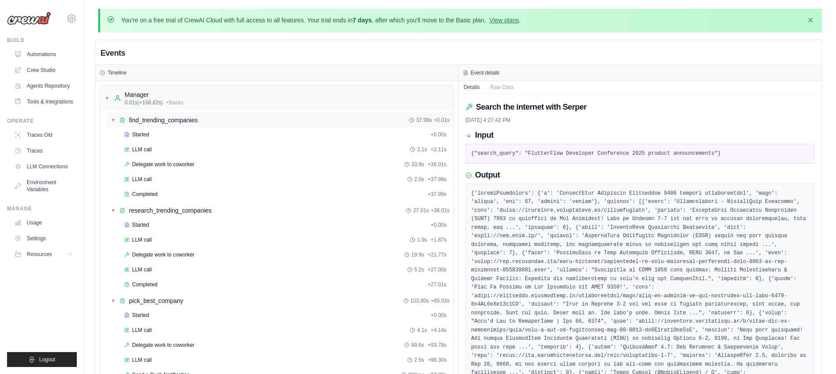
click at [135, 120] on span "find_trending_companies" at bounding box center [163, 120] width 68 height 9
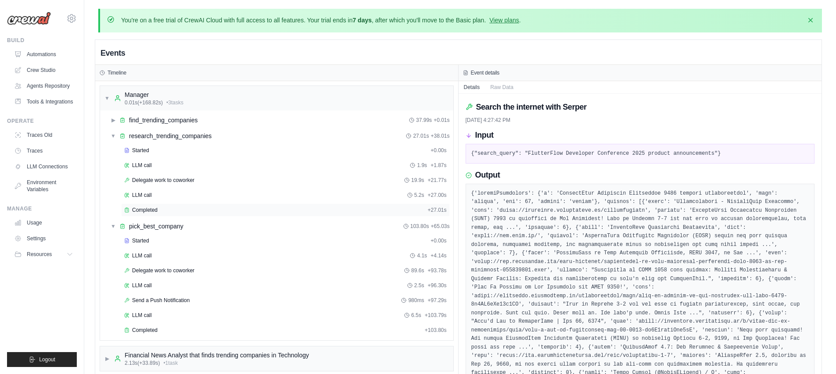
click at [139, 208] on span "Completed" at bounding box center [144, 210] width 25 height 7
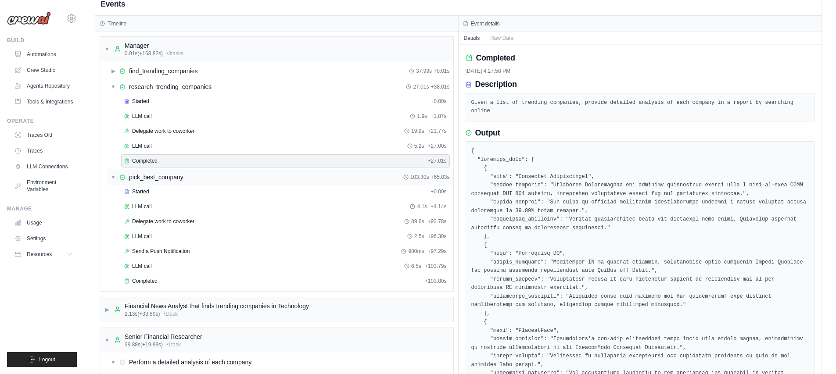
scroll to position [48, 0]
click at [221, 138] on div "Started + 0.00s LLM call 1.9s + 1.87s Delegate work to coworker 19.9s + 21.77s …" at bounding box center [280, 133] width 346 height 75
click at [218, 142] on div "LLM call 5.2s + 27.00s" at bounding box center [285, 146] width 329 height 13
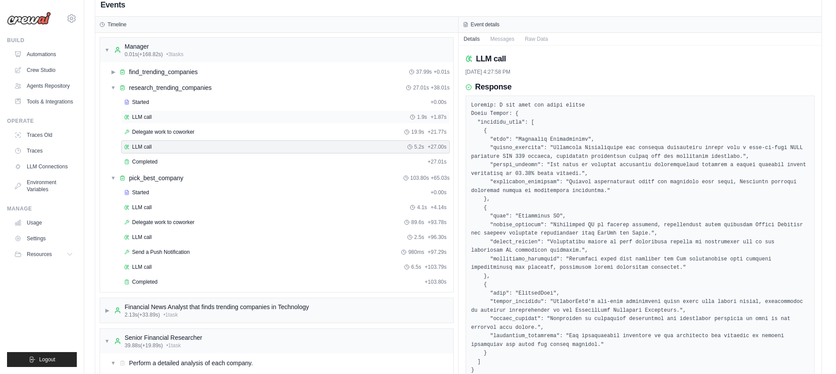
click at [221, 114] on div "LLM call 1.9s + 1.87s" at bounding box center [285, 117] width 323 height 7
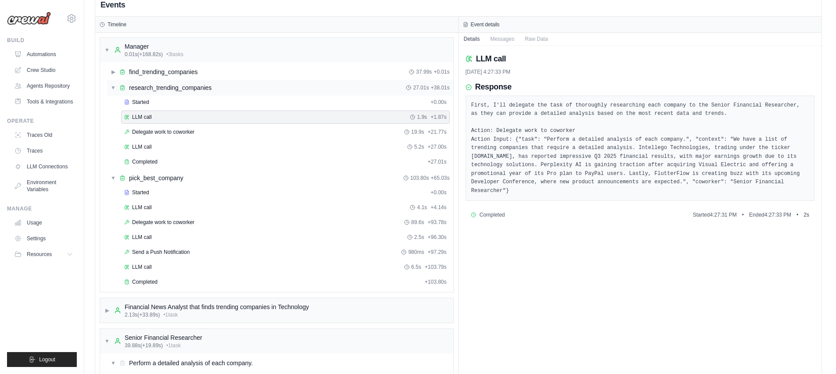
click at [175, 90] on span "research_trending_companies" at bounding box center [170, 87] width 82 height 9
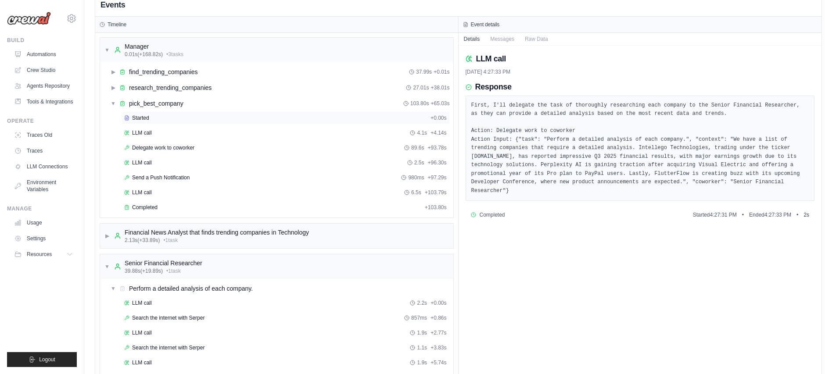
click at [175, 120] on div "Started" at bounding box center [275, 118] width 303 height 7
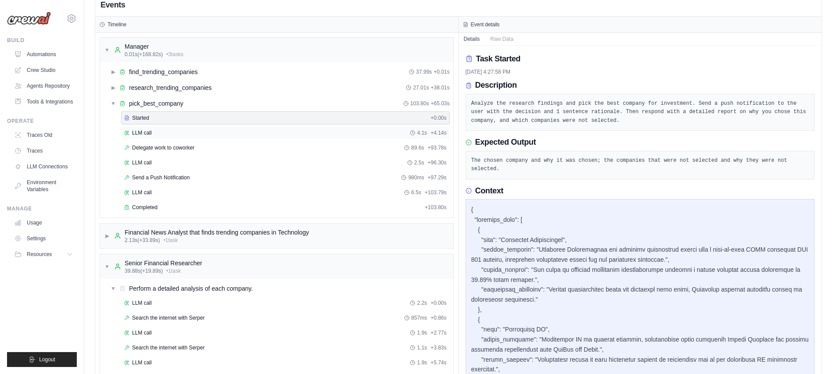
click at [171, 129] on div "LLM call 4.1s + 4.14s" at bounding box center [285, 132] width 323 height 7
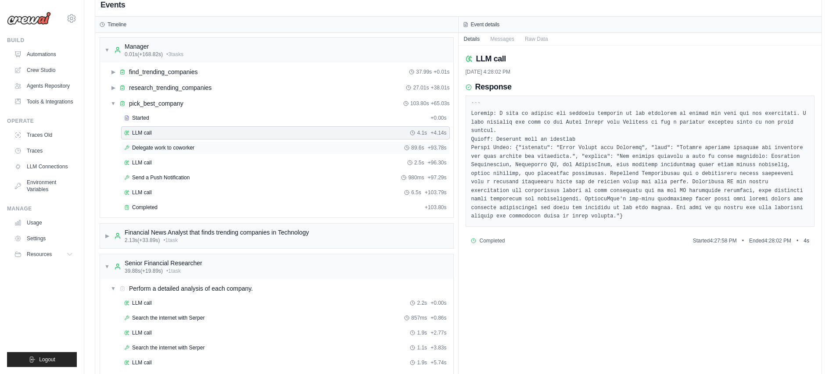
click at [172, 147] on span "Delegate work to coworker" at bounding box center [163, 147] width 62 height 7
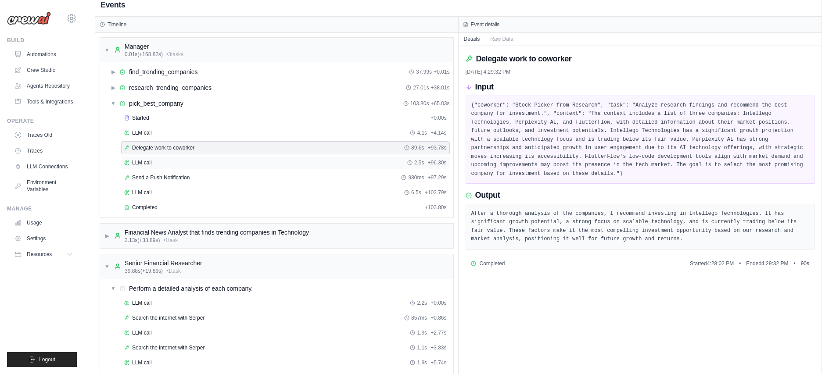
click at [176, 160] on div "LLM call 2.5s + 96.30s" at bounding box center [285, 162] width 323 height 7
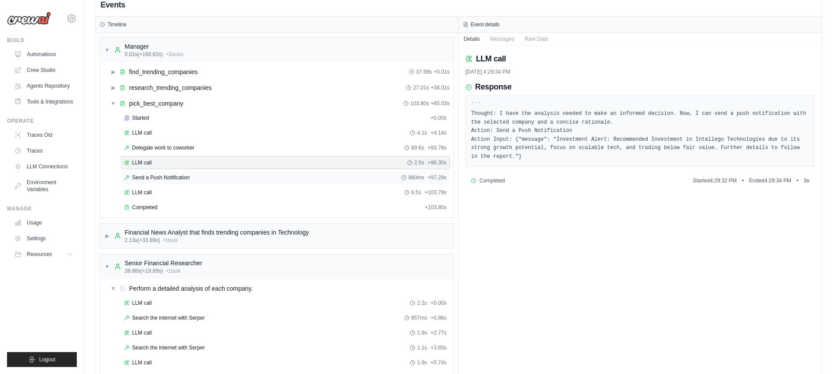
click at [170, 175] on span "Send a Push Notification" at bounding box center [160, 177] width 57 height 7
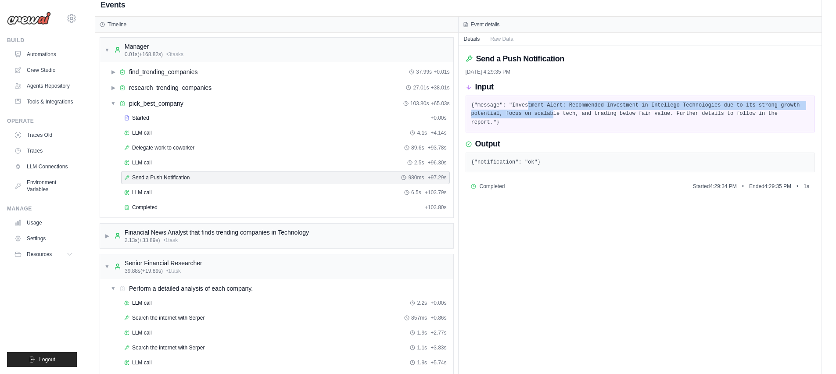
drag, startPoint x: 528, startPoint y: 106, endPoint x: 552, endPoint y: 116, distance: 26.2
click at [552, 116] on pre "{"message": "Investment Alert: Recommended Investment in Intellego Technologies…" at bounding box center [640, 114] width 338 height 26
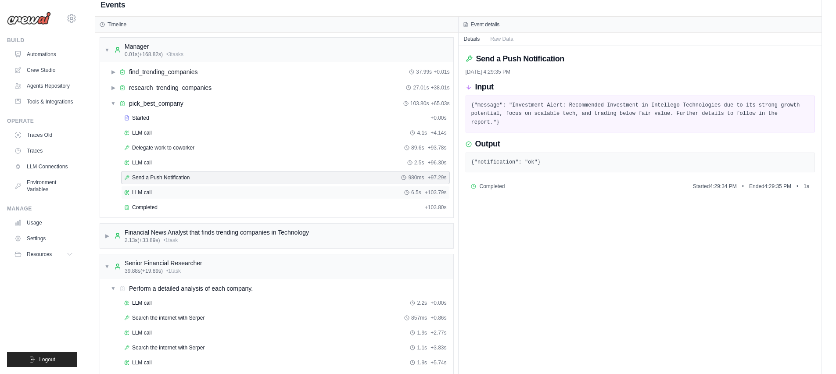
click at [148, 194] on span "LLM call" at bounding box center [142, 192] width 20 height 7
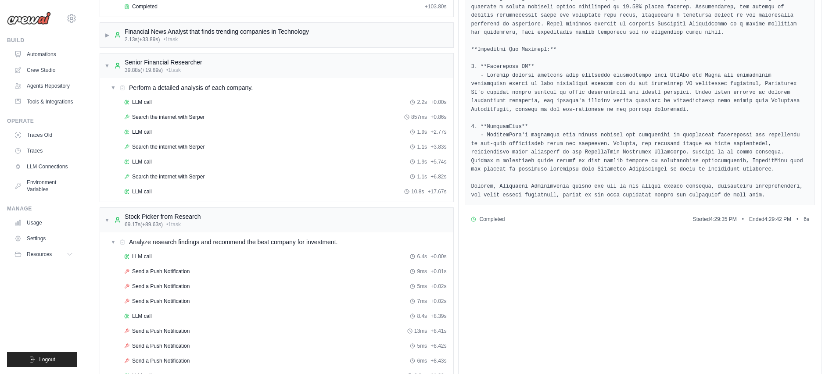
scroll to position [0, 0]
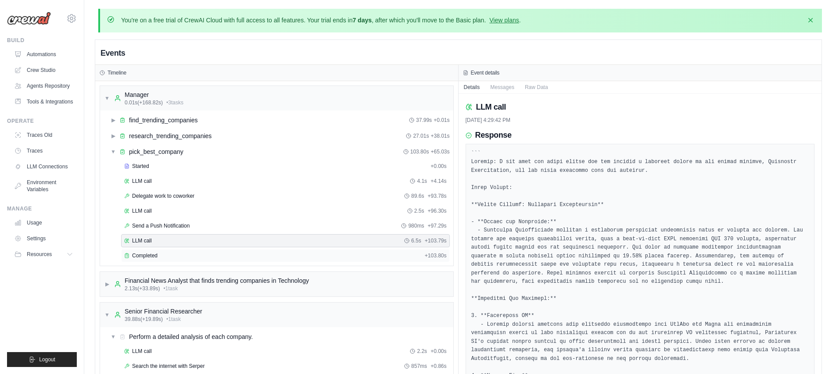
click at [176, 251] on div "Completed + 103.80s" at bounding box center [285, 255] width 329 height 13
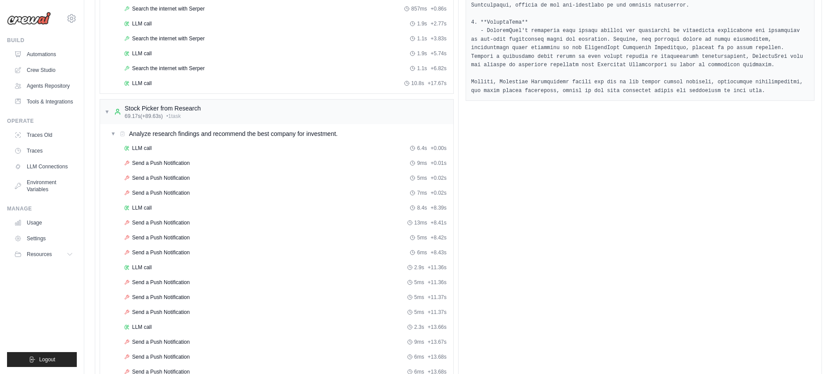
scroll to position [106, 0]
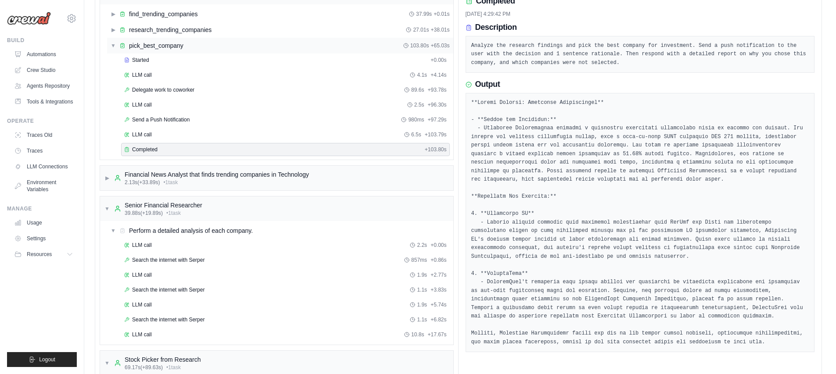
click at [154, 46] on span "pick_best_company" at bounding box center [156, 45] width 54 height 9
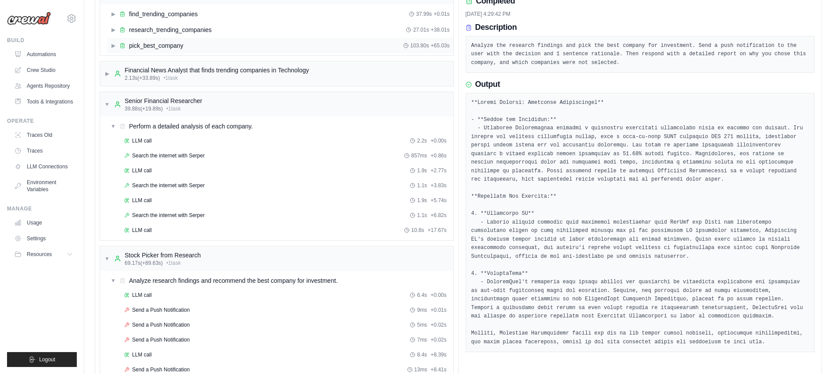
click at [154, 46] on span "pick_best_company" at bounding box center [156, 45] width 54 height 9
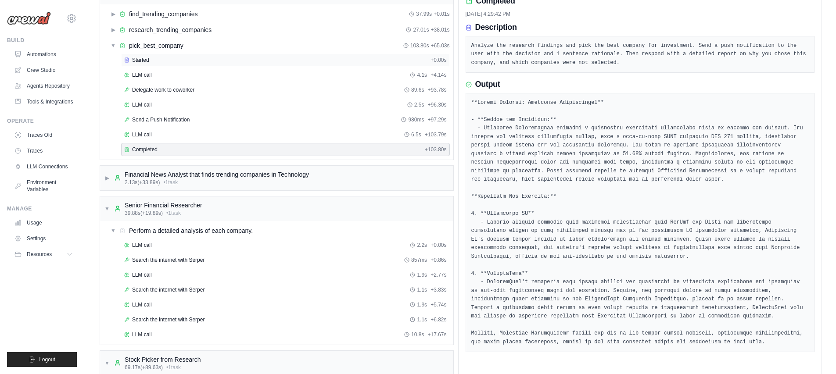
click at [155, 58] on div "Started" at bounding box center [275, 60] width 303 height 7
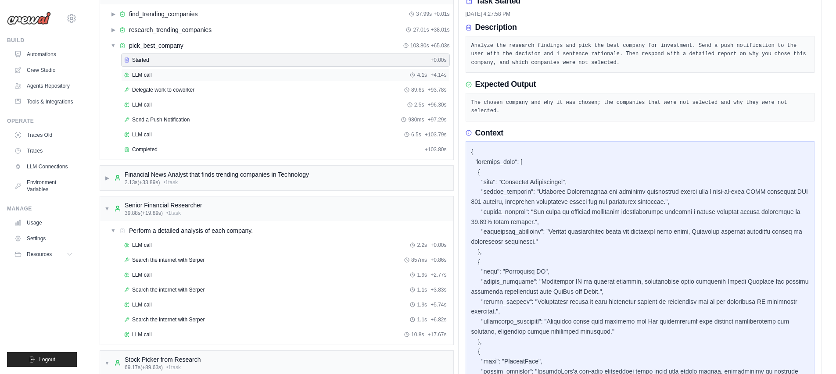
click at [153, 75] on div "LLM call 4.1s + 4.14s" at bounding box center [285, 75] width 323 height 7
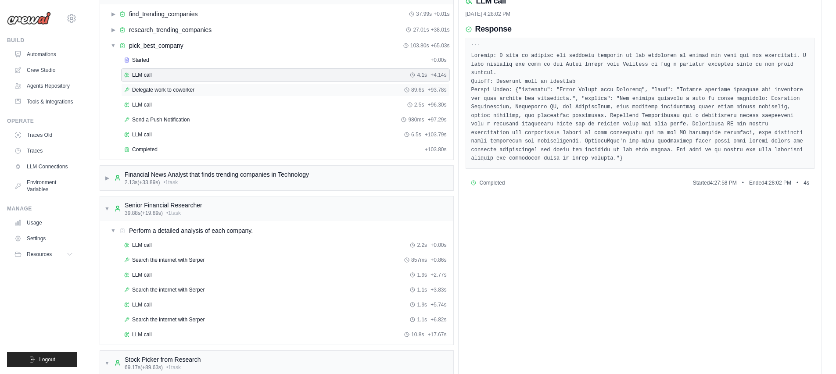
click at [154, 91] on span "Delegate work to coworker" at bounding box center [163, 89] width 62 height 7
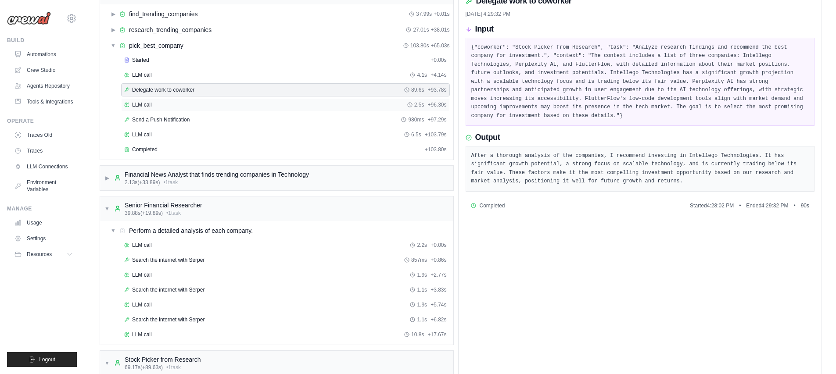
click at [155, 100] on div "LLM call 2.5s + 96.30s" at bounding box center [285, 104] width 329 height 13
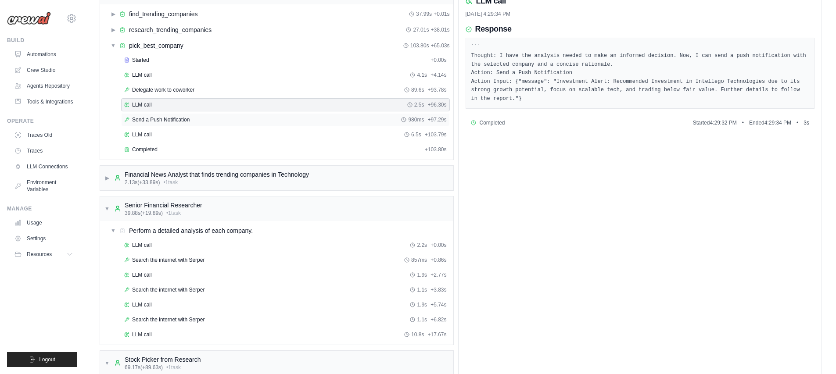
click at [158, 120] on span "Send a Push Notification" at bounding box center [160, 119] width 57 height 7
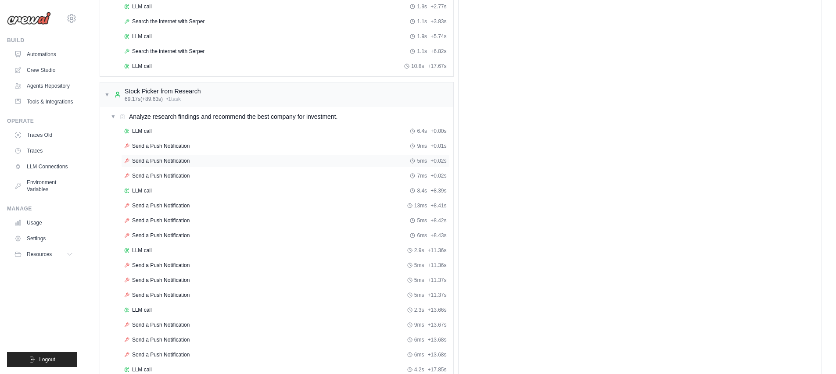
scroll to position [360, 0]
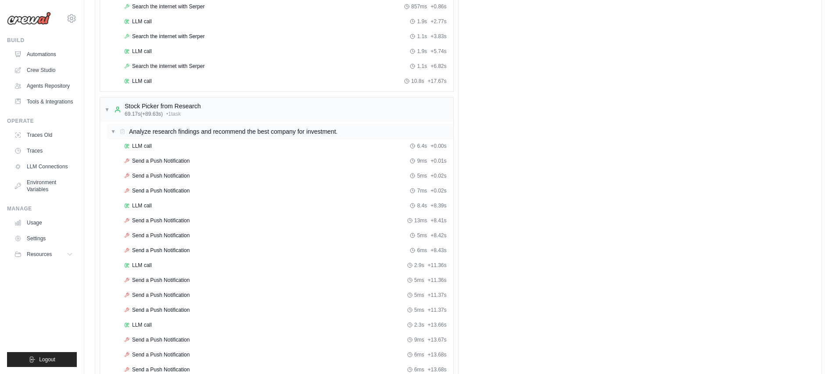
click at [114, 131] on span "▼" at bounding box center [113, 131] width 5 height 7
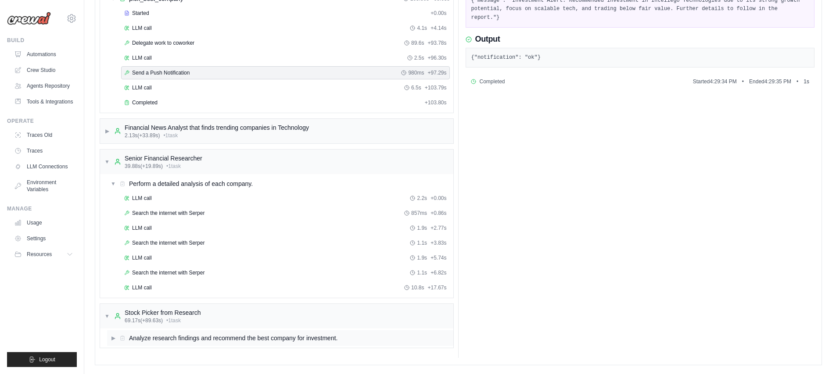
scroll to position [153, 0]
click at [155, 341] on span "Analyze research findings and recommend the best company for investment." at bounding box center [233, 338] width 208 height 9
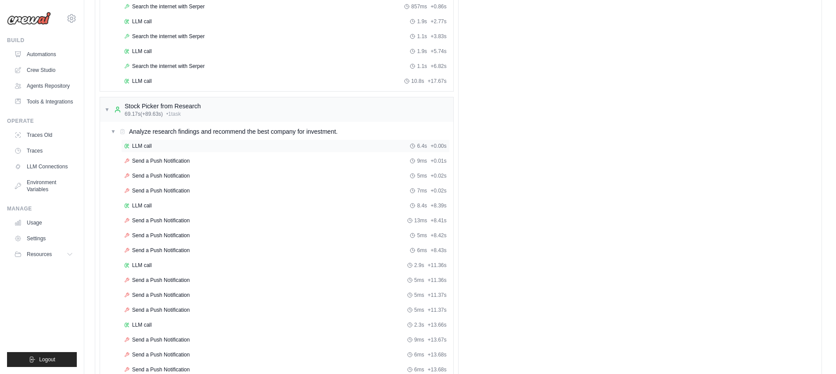
click at [161, 147] on div "LLM call 6.4s + 0.00s" at bounding box center [285, 146] width 323 height 7
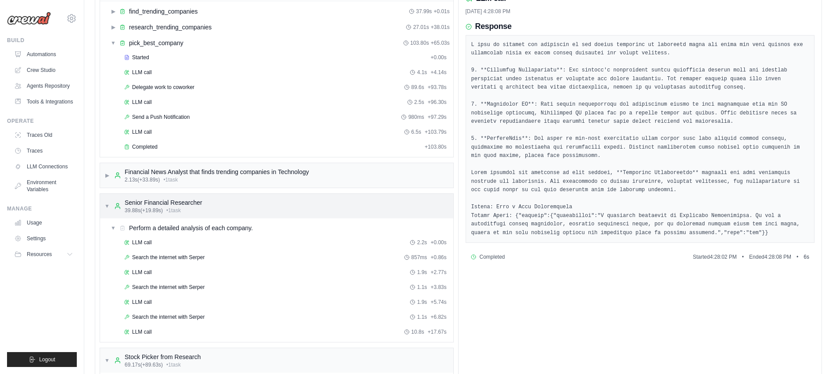
scroll to position [204, 0]
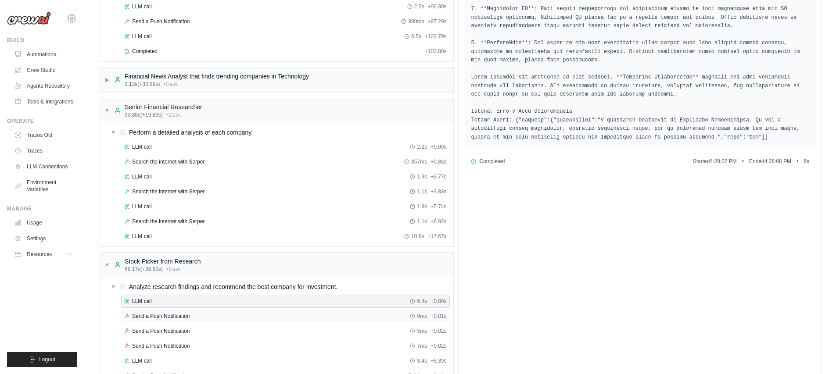
click at [198, 312] on div "Send a Push Notification 9ms + 0.01s" at bounding box center [285, 316] width 329 height 13
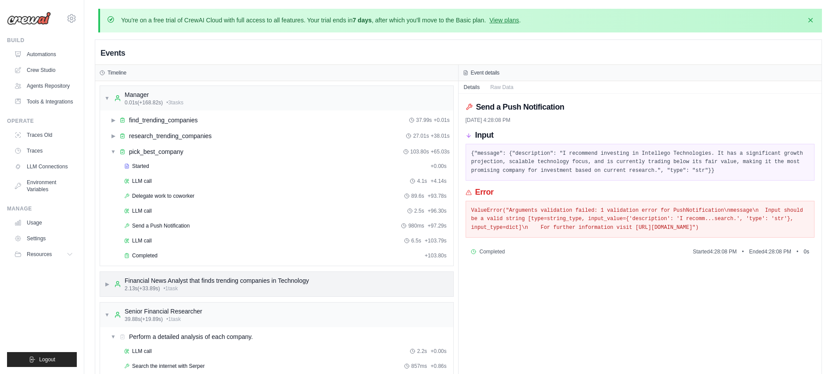
scroll to position [231, 0]
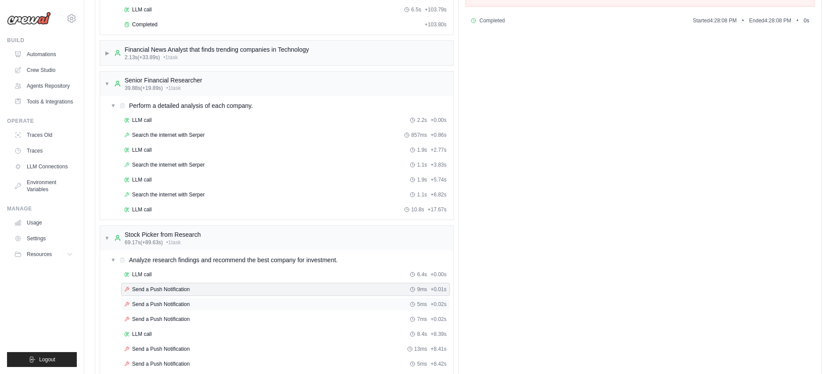
click at [176, 300] on div "Send a Push Notification 5ms + 0.02s" at bounding box center [285, 304] width 329 height 13
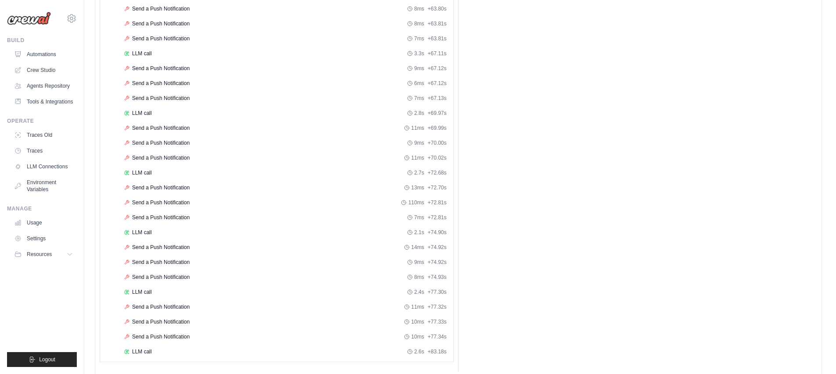
scroll to position [1660, 0]
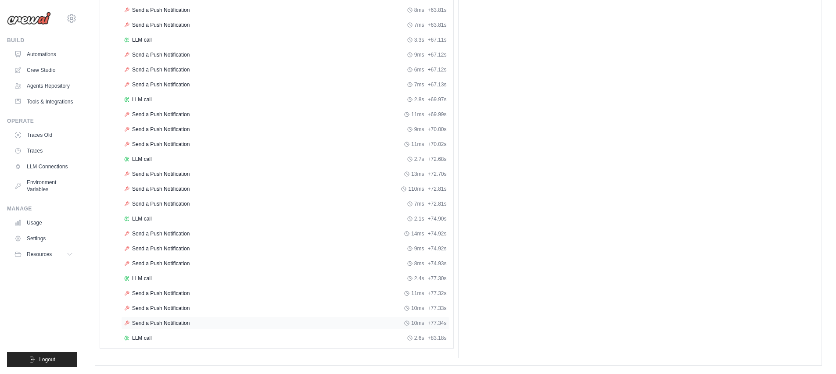
click at [148, 317] on div "Send a Push Notification 10ms + 77.34s" at bounding box center [285, 323] width 329 height 13
click at [141, 334] on div "LLM call 2.6s + 83.18s" at bounding box center [285, 338] width 329 height 13
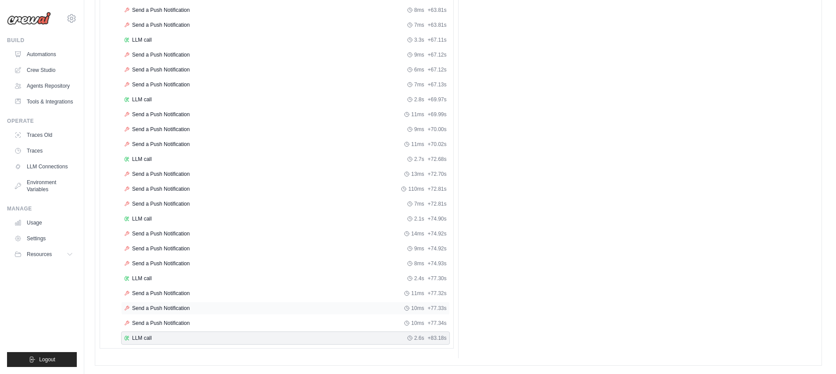
click at [144, 307] on span "Send a Push Notification" at bounding box center [160, 308] width 57 height 7
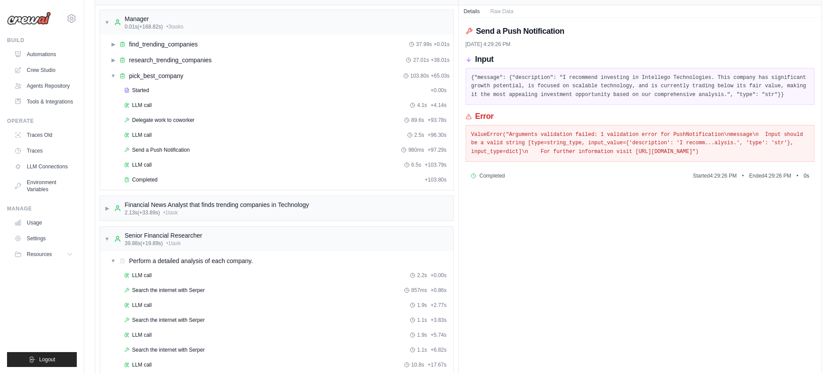
scroll to position [0, 0]
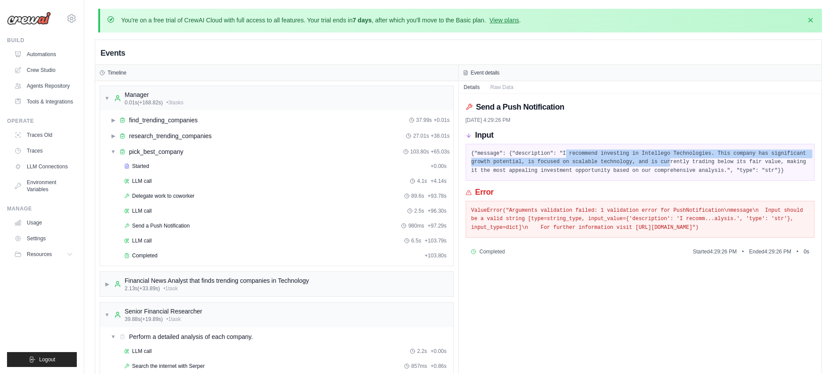
drag, startPoint x: 599, startPoint y: 158, endPoint x: 675, endPoint y: 165, distance: 76.2
click at [675, 165] on pre "{"message": {"description": "I recommend investing in Intellego Technologies. T…" at bounding box center [640, 163] width 338 height 26
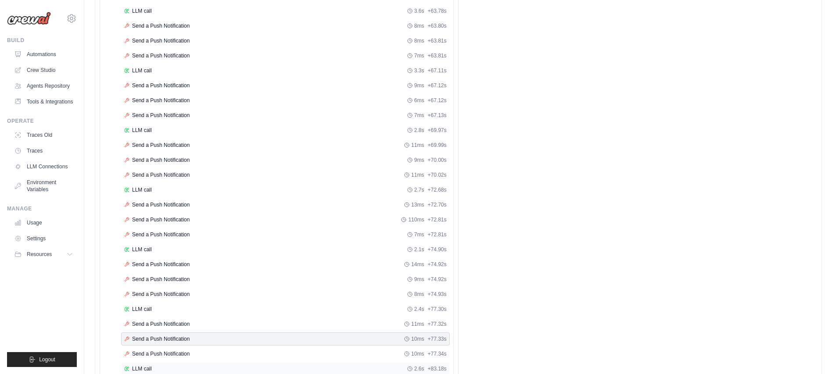
scroll to position [1660, 0]
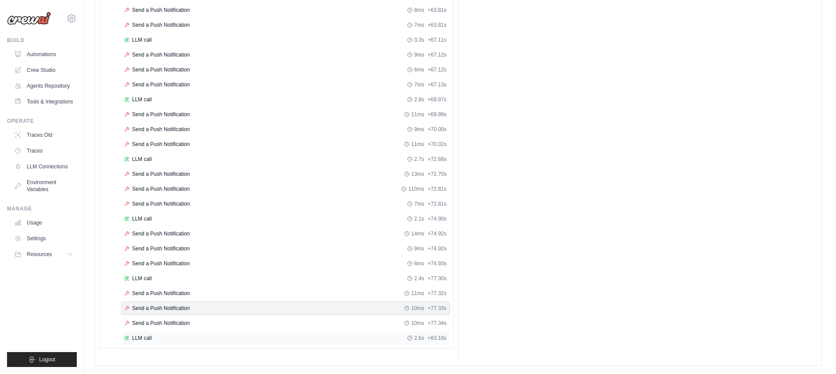
click at [192, 335] on div "LLM call 2.6s + 83.18s" at bounding box center [285, 338] width 323 height 7
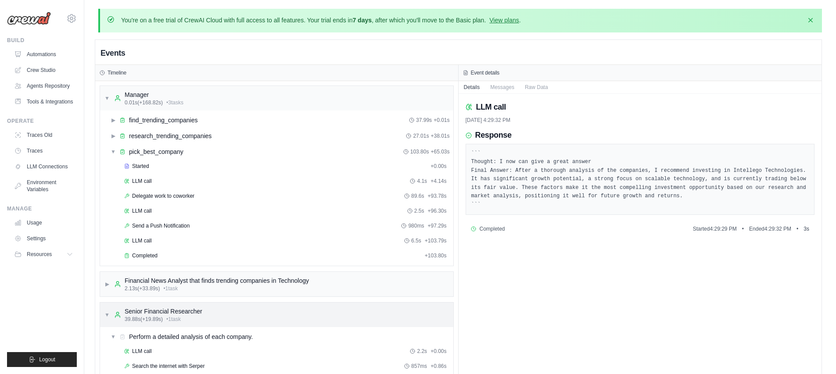
scroll to position [112, 0]
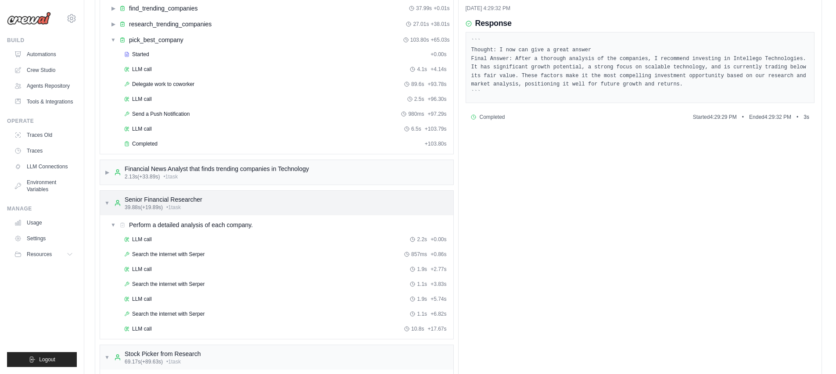
click at [108, 202] on span "▼" at bounding box center [106, 203] width 5 height 7
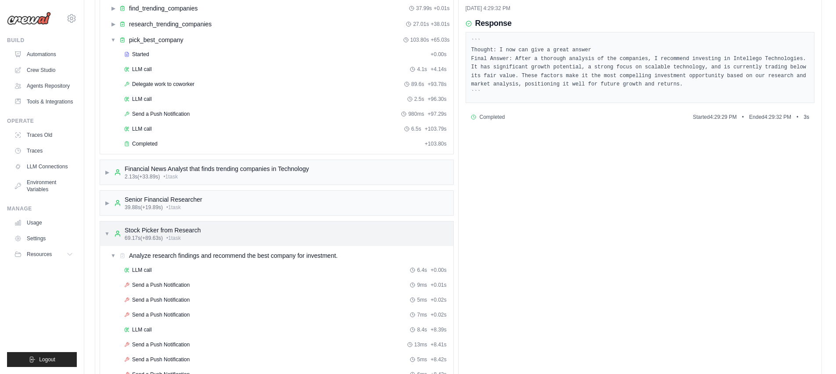
click at [109, 233] on span "▼" at bounding box center [106, 233] width 5 height 7
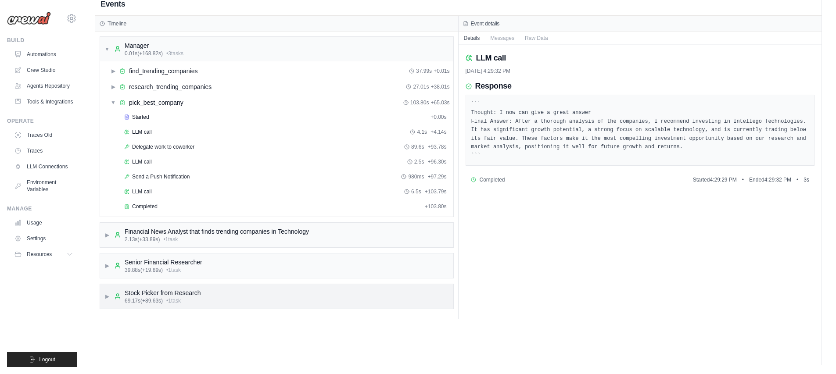
scroll to position [49, 0]
click at [114, 294] on icon at bounding box center [117, 297] width 7 height 7
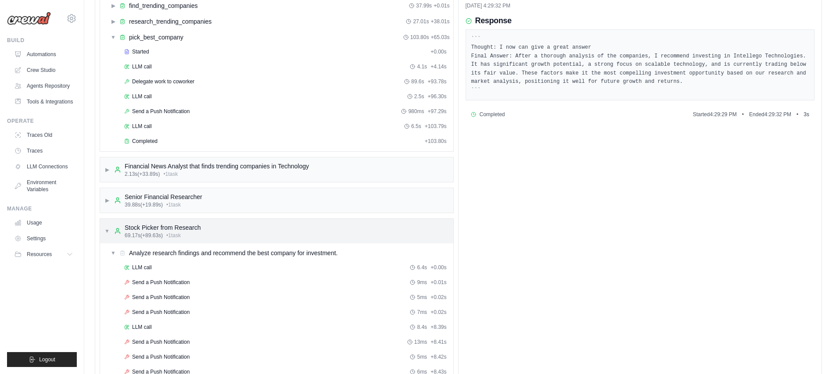
click at [107, 235] on div "▼ Stock Picker from Research 69.17s (+89.63s) • 1 task" at bounding box center [152, 231] width 97 height 16
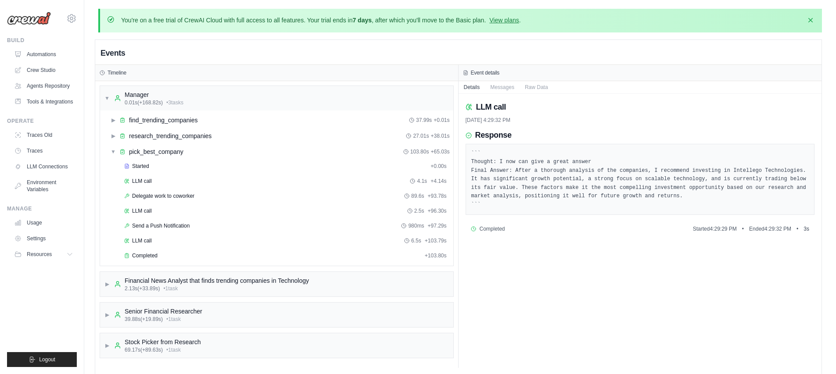
scroll to position [0, 0]
click at [115, 152] on span "▼" at bounding box center [113, 151] width 5 height 7
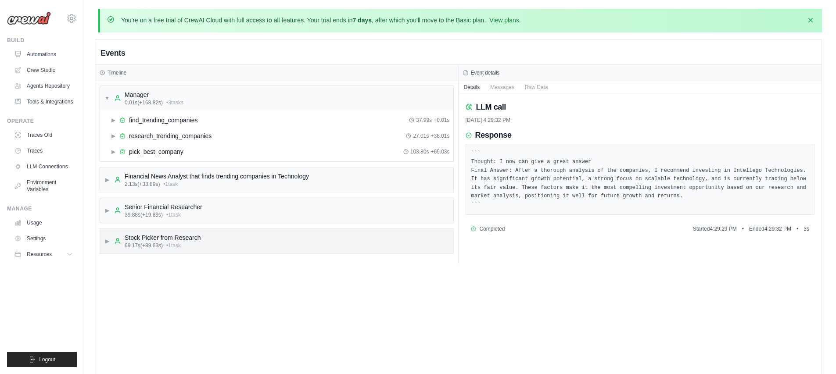
click at [120, 235] on div "Stock Picker from Research 69.17s (+89.63s) • 1 task" at bounding box center [157, 241] width 87 height 16
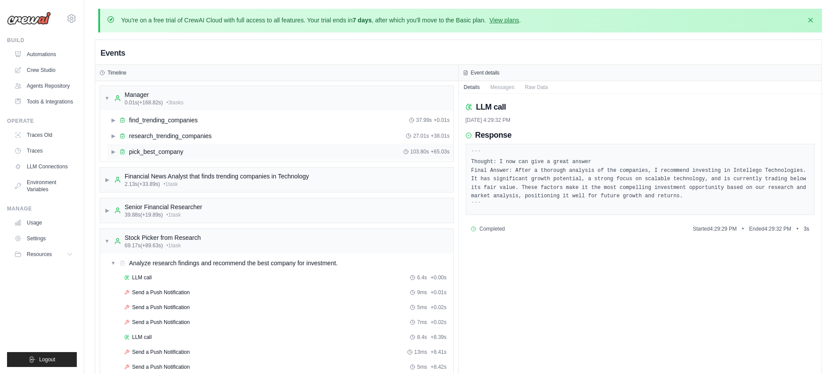
click at [109, 154] on div "▶ pick_best_company 103.80s + 65.03s" at bounding box center [280, 152] width 346 height 16
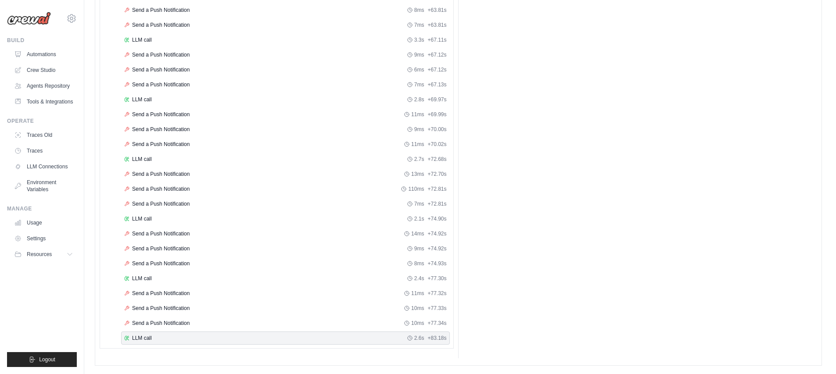
scroll to position [39, 0]
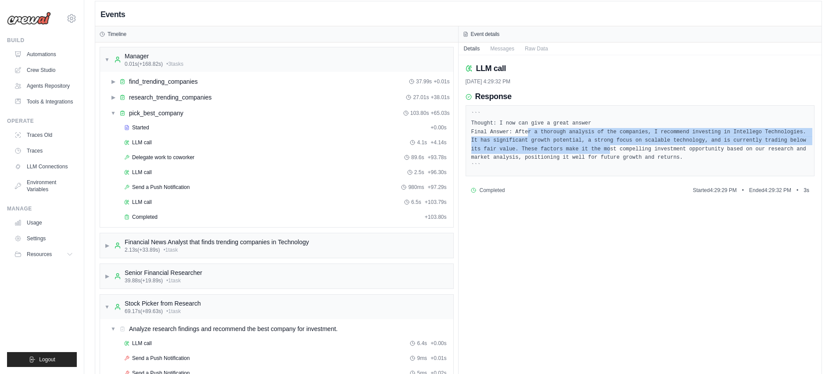
drag, startPoint x: 532, startPoint y: 130, endPoint x: 612, endPoint y: 147, distance: 81.2
click at [612, 147] on pre "``` Thought: I now can give a great answer Final Answer: After a thorough analy…" at bounding box center [640, 141] width 338 height 60
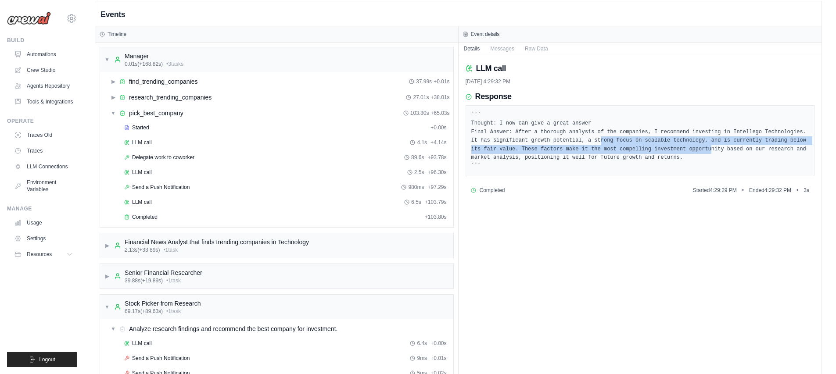
drag, startPoint x: 601, startPoint y: 140, endPoint x: 713, endPoint y: 147, distance: 111.6
click at [713, 147] on pre "``` Thought: I now can give a great answer Final Answer: After a thorough analy…" at bounding box center [640, 141] width 338 height 60
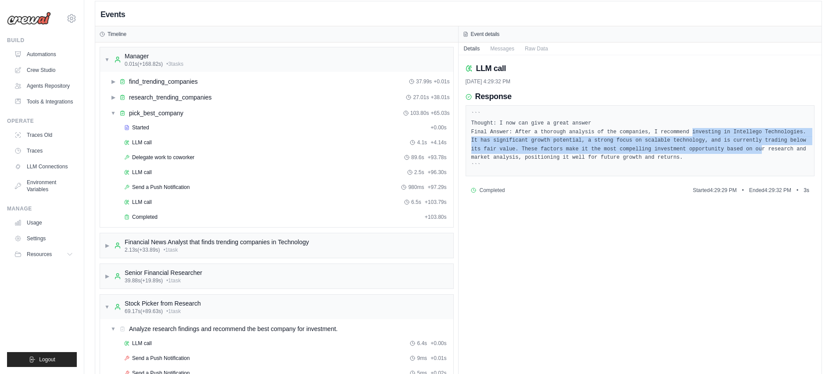
drag, startPoint x: 735, startPoint y: 135, endPoint x: 764, endPoint y: 151, distance: 32.6
click at [764, 151] on pre "``` Thought: I now can give a great answer Final Answer: After a thorough analy…" at bounding box center [640, 141] width 338 height 60
drag, startPoint x: 498, startPoint y: 138, endPoint x: 666, endPoint y: 147, distance: 167.9
click at [666, 147] on pre "``` Thought: I now can give a great answer Final Answer: After a thorough analy…" at bounding box center [640, 141] width 338 height 60
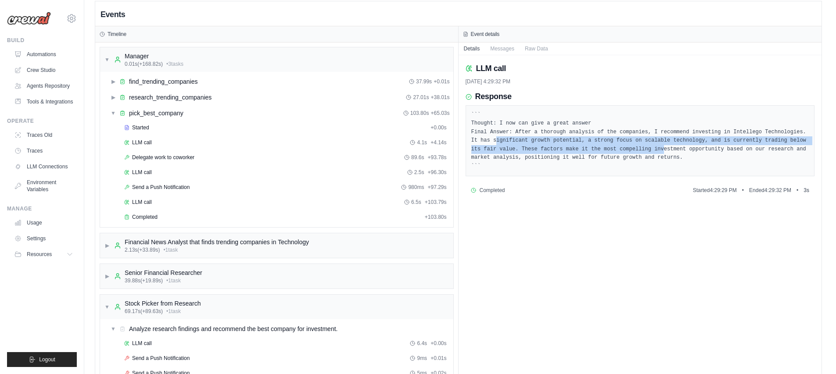
click at [666, 147] on pre "``` Thought: I now can give a great answer Final Answer: After a thorough analy…" at bounding box center [640, 141] width 338 height 60
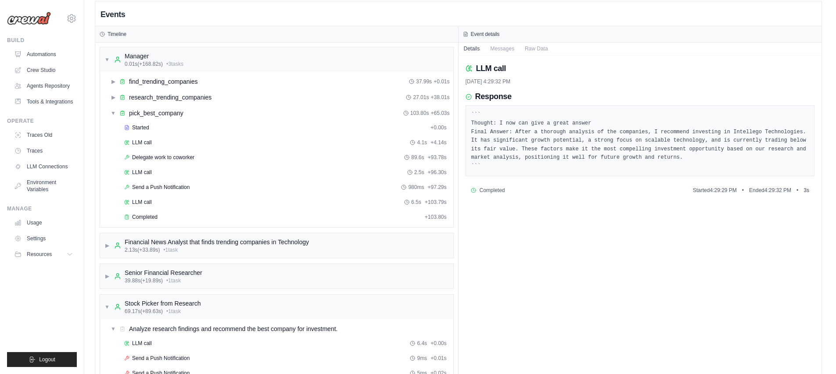
click at [746, 129] on pre "``` Thought: I now can give a great answer Final Answer: After a thorough analy…" at bounding box center [640, 141] width 338 height 60
click at [642, 131] on pre "``` Thought: I now can give a great answer Final Answer: After a thorough analy…" at bounding box center [640, 141] width 338 height 60
click at [134, 79] on span "find_trending_companies" at bounding box center [163, 81] width 68 height 9
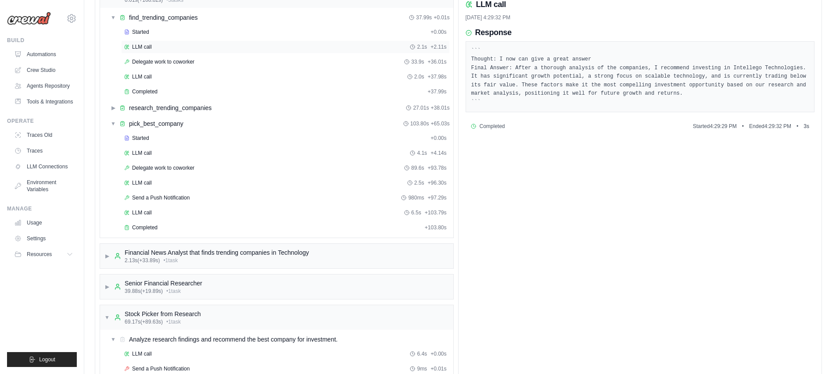
scroll to position [95, 0]
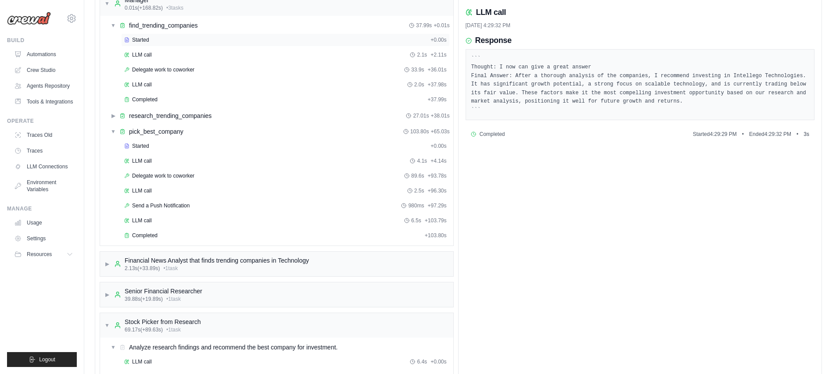
click at [137, 35] on div "Started + 0.00s" at bounding box center [285, 39] width 329 height 13
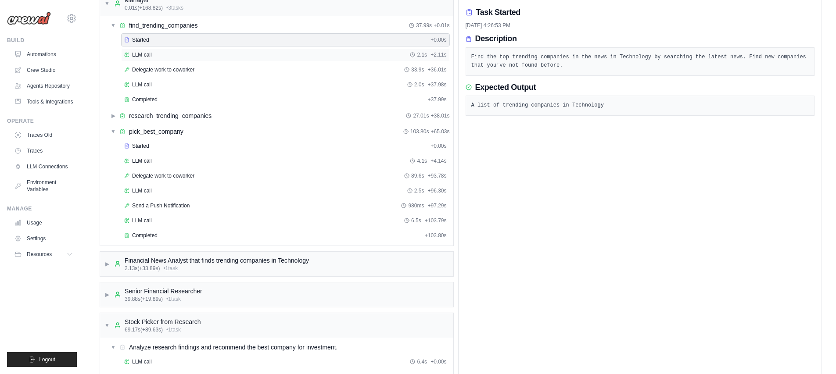
click at [138, 50] on div "LLM call 2.1s + 2.11s" at bounding box center [285, 54] width 329 height 13
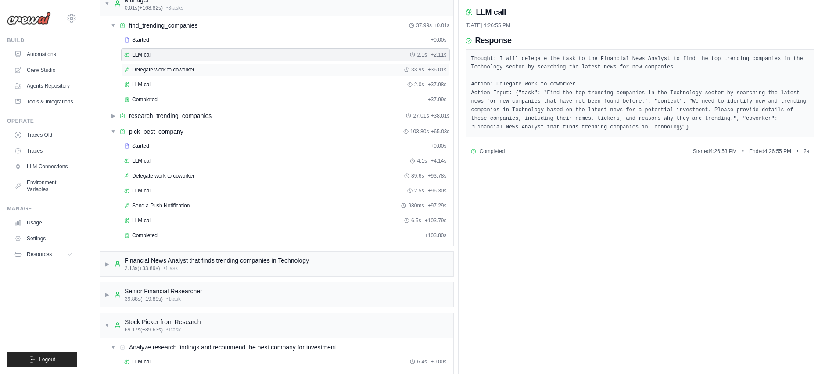
click at [143, 67] on span "Delegate work to coworker" at bounding box center [163, 69] width 62 height 7
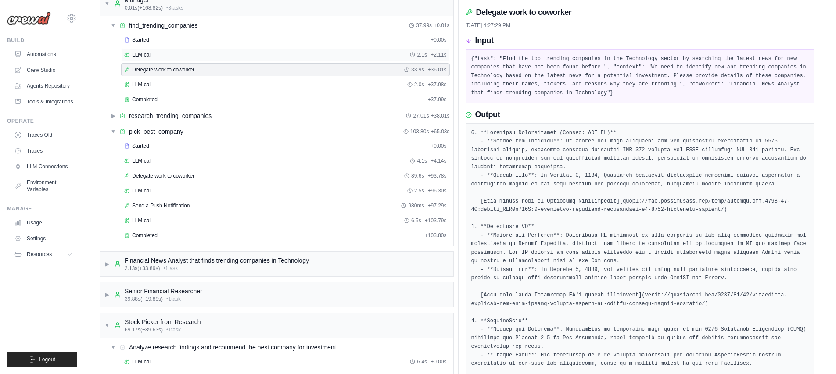
click at [169, 58] on div "LLM call 2.1s + 2.11s" at bounding box center [285, 54] width 329 height 13
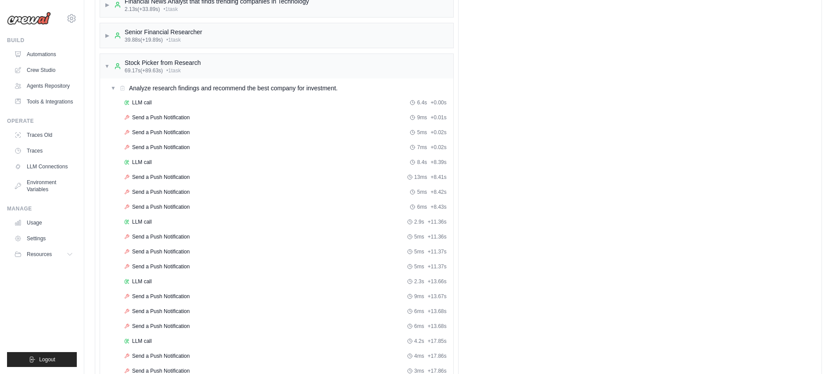
scroll to position [104, 0]
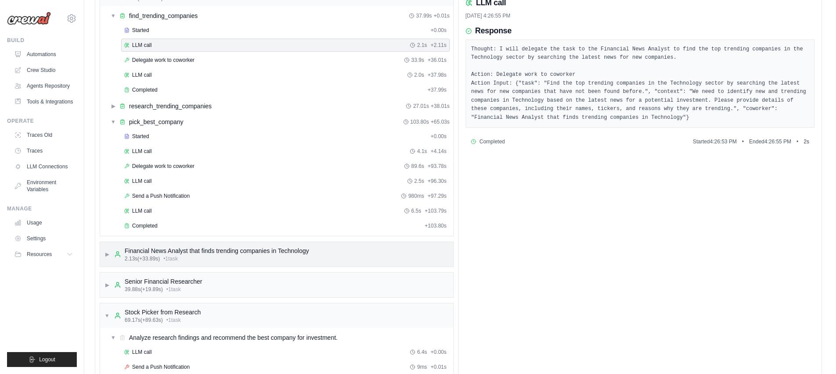
click at [172, 258] on span "• 1 task" at bounding box center [170, 258] width 14 height 7
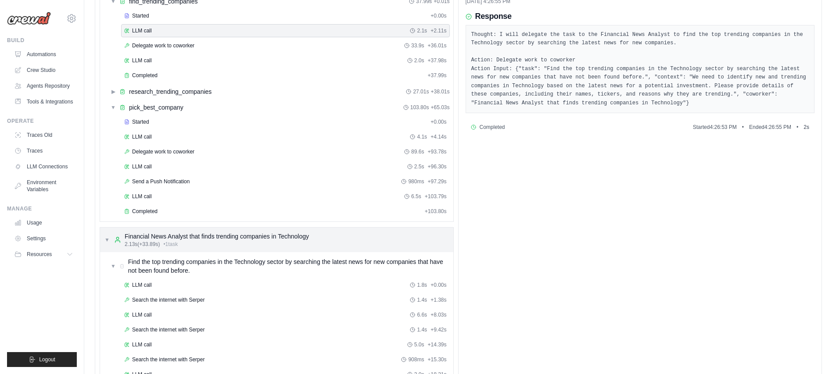
scroll to position [127, 0]
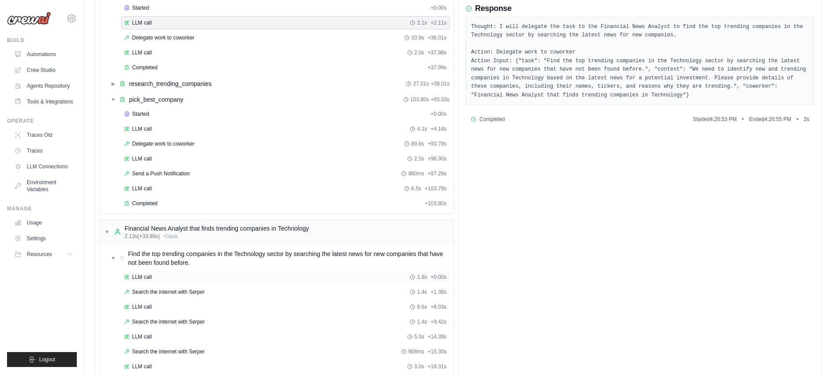
click at [157, 279] on div "LLM call 1.8s + 0.00s" at bounding box center [285, 277] width 323 height 7
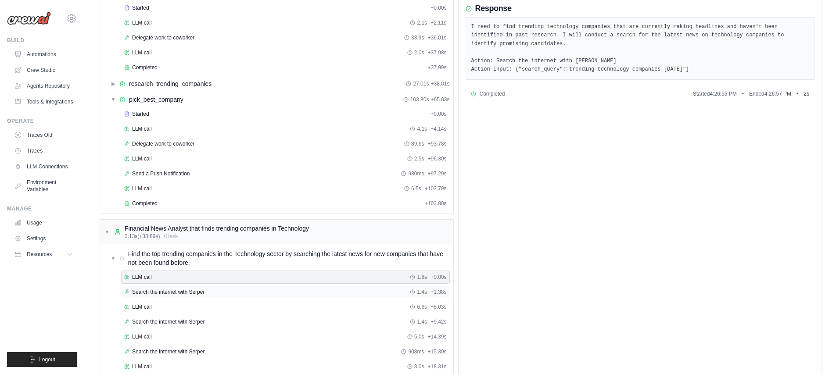
click at [246, 291] on div "Search the internet with [PERSON_NAME] 1.4s + 1.38s" at bounding box center [285, 292] width 323 height 7
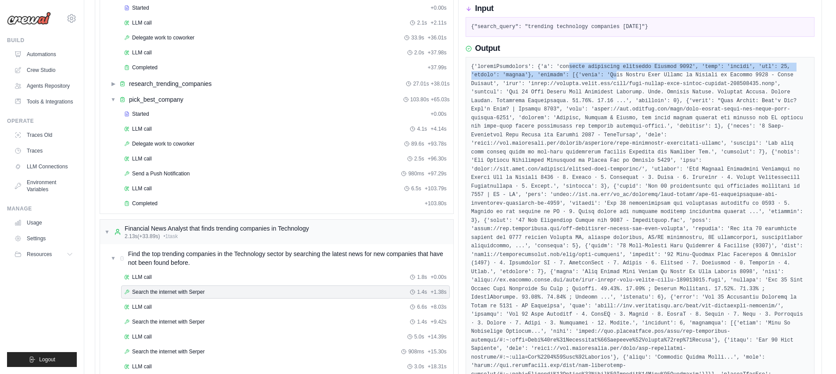
drag, startPoint x: 570, startPoint y: 68, endPoint x: 617, endPoint y: 71, distance: 47.0
click at [617, 71] on pre at bounding box center [640, 319] width 338 height 513
drag, startPoint x: 559, startPoint y: 66, endPoint x: 694, endPoint y: 69, distance: 134.3
click at [694, 69] on pre at bounding box center [640, 319] width 338 height 513
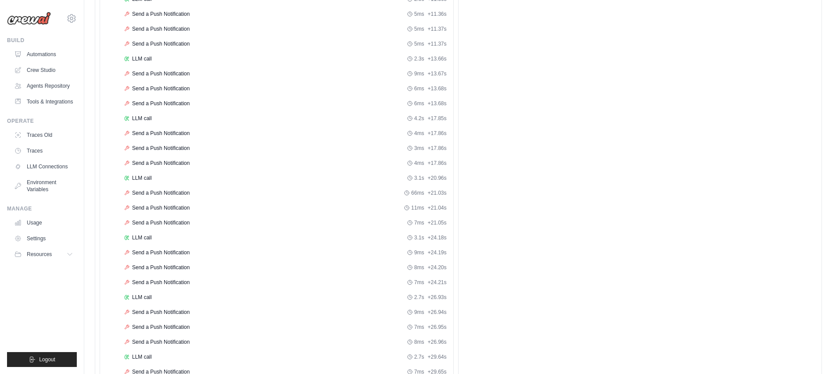
scroll to position [0, 0]
